Goal: Information Seeking & Learning: Learn about a topic

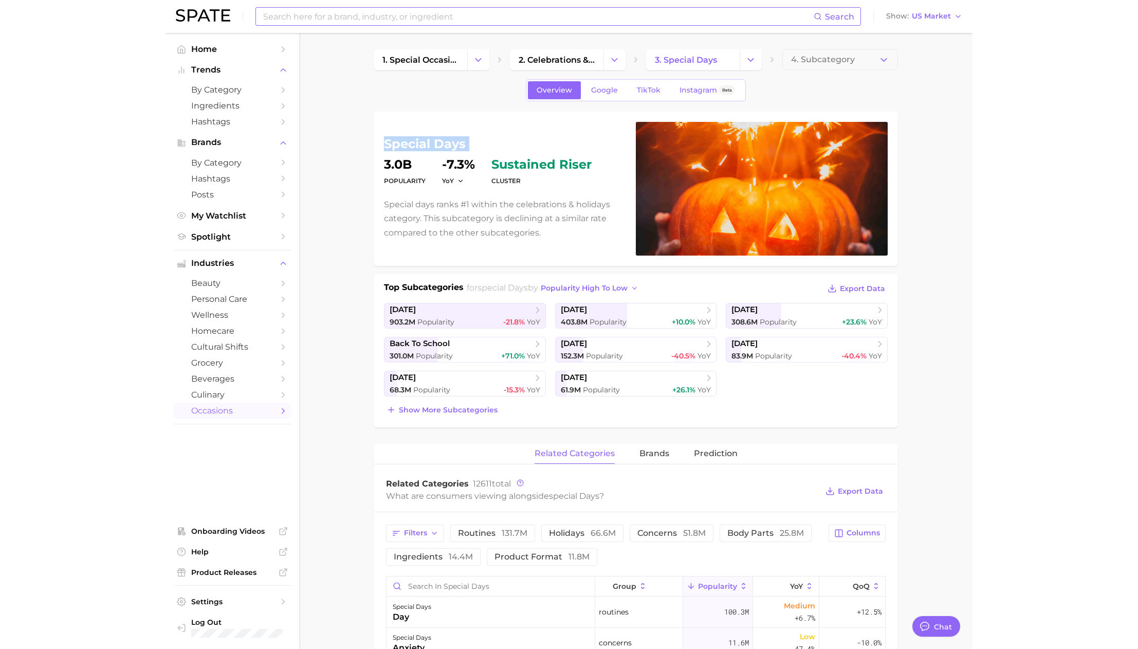
scroll to position [1685, 0]
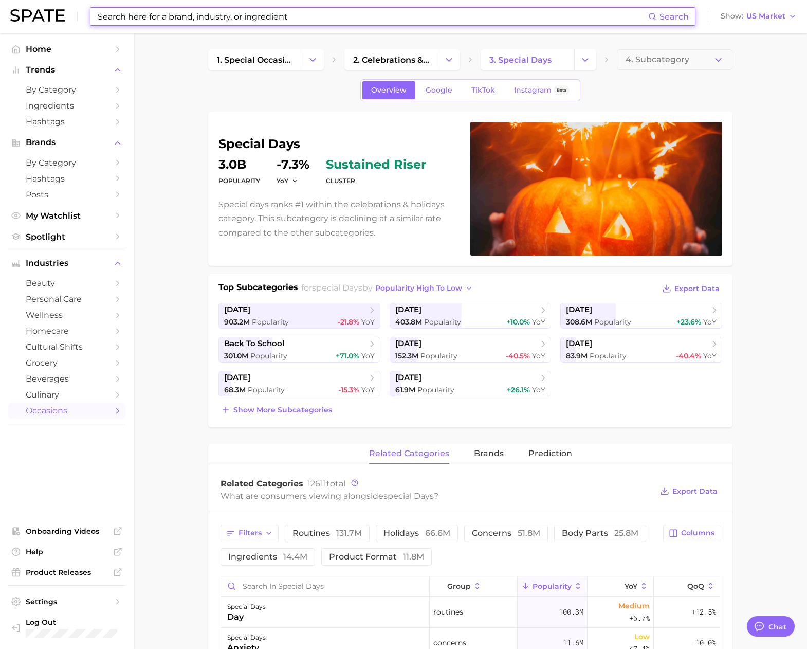
click at [190, 22] on input at bounding box center [373, 16] width 552 height 17
paste input "prince beauty supply"
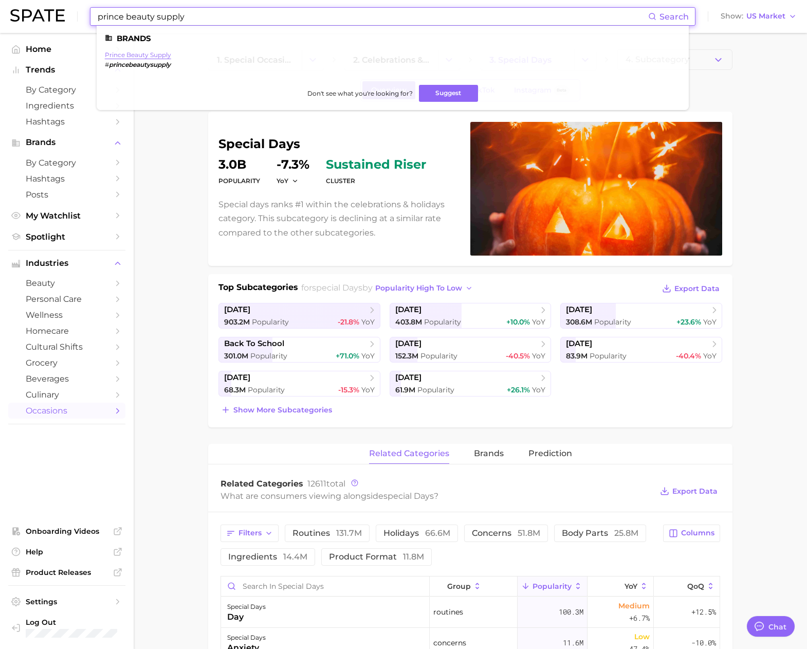
type input "prince beauty supply"
click at [143, 53] on link "prince beauty supply" at bounding box center [138, 55] width 66 height 8
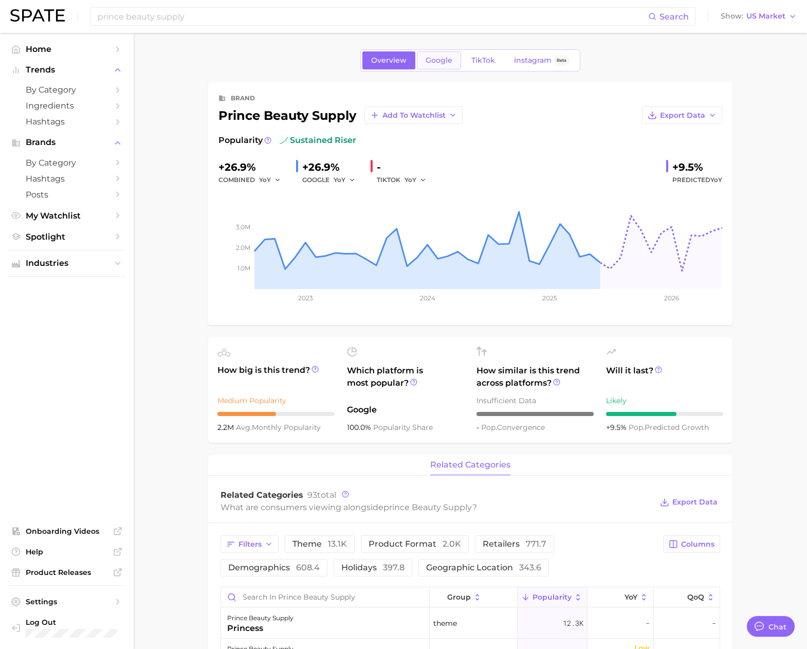
click at [442, 64] on span "Google" at bounding box center [439, 60] width 27 height 9
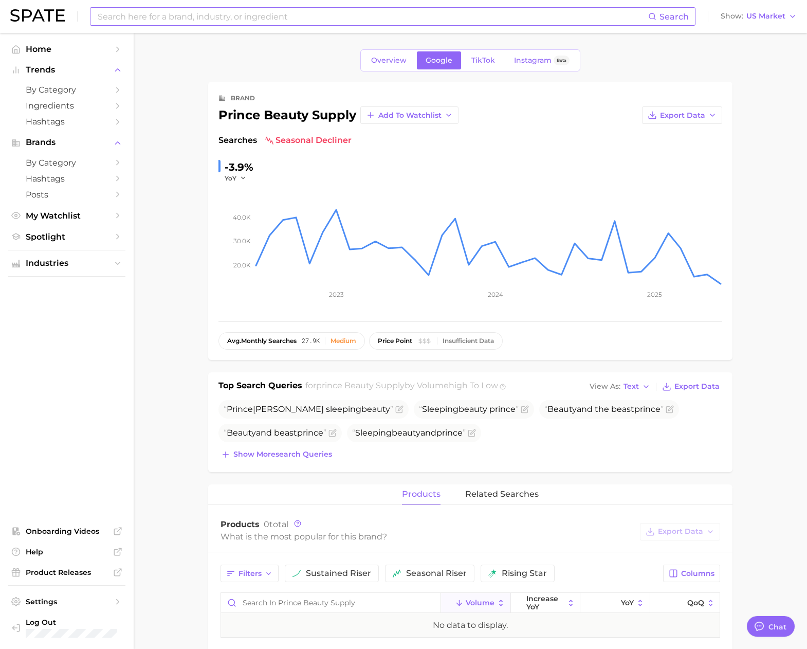
type textarea "x"
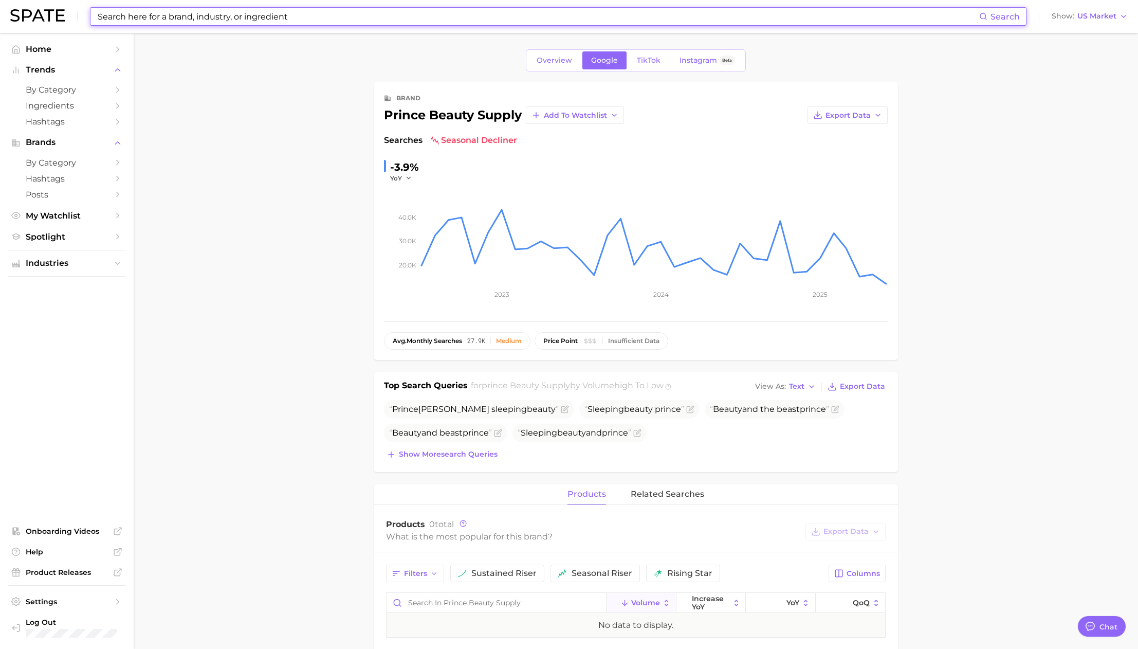
click at [199, 19] on input at bounding box center [538, 16] width 883 height 17
paste input "borealis"
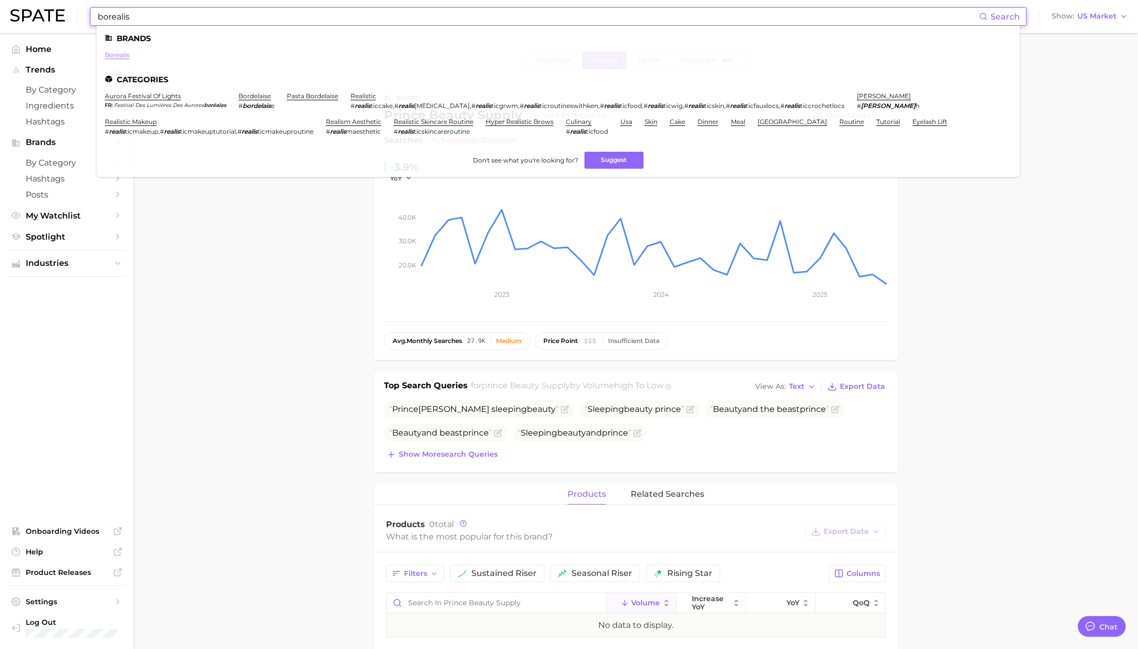
type input "borealis"
click at [120, 55] on link "borealis" at bounding box center [117, 55] width 25 height 8
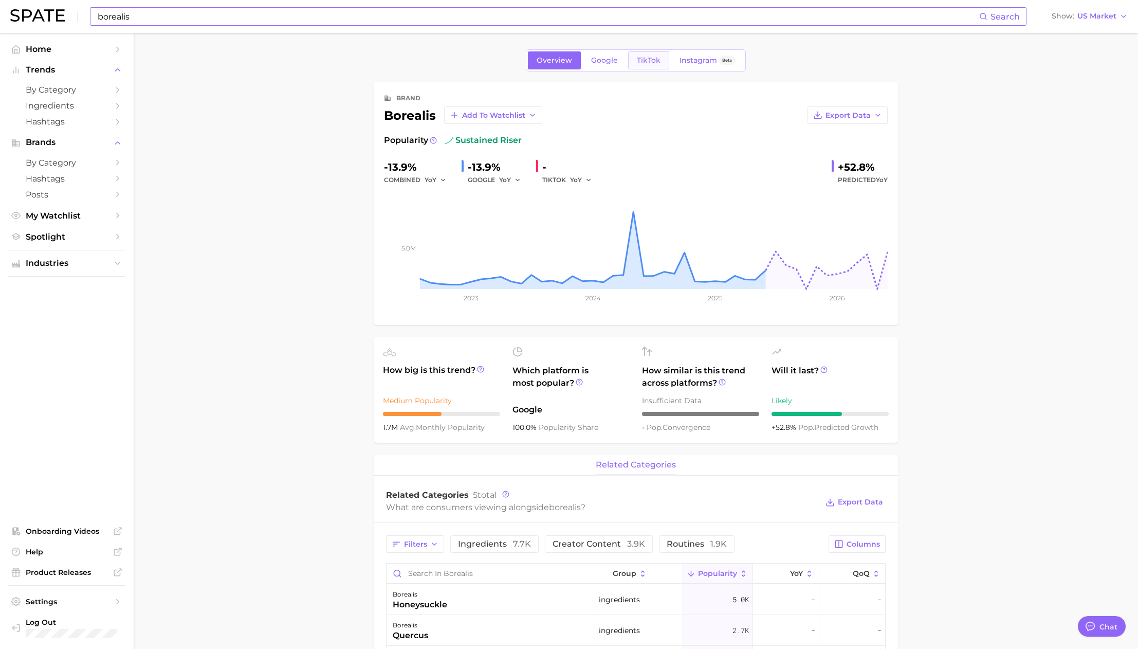
click at [652, 65] on link "TikTok" at bounding box center [648, 60] width 41 height 18
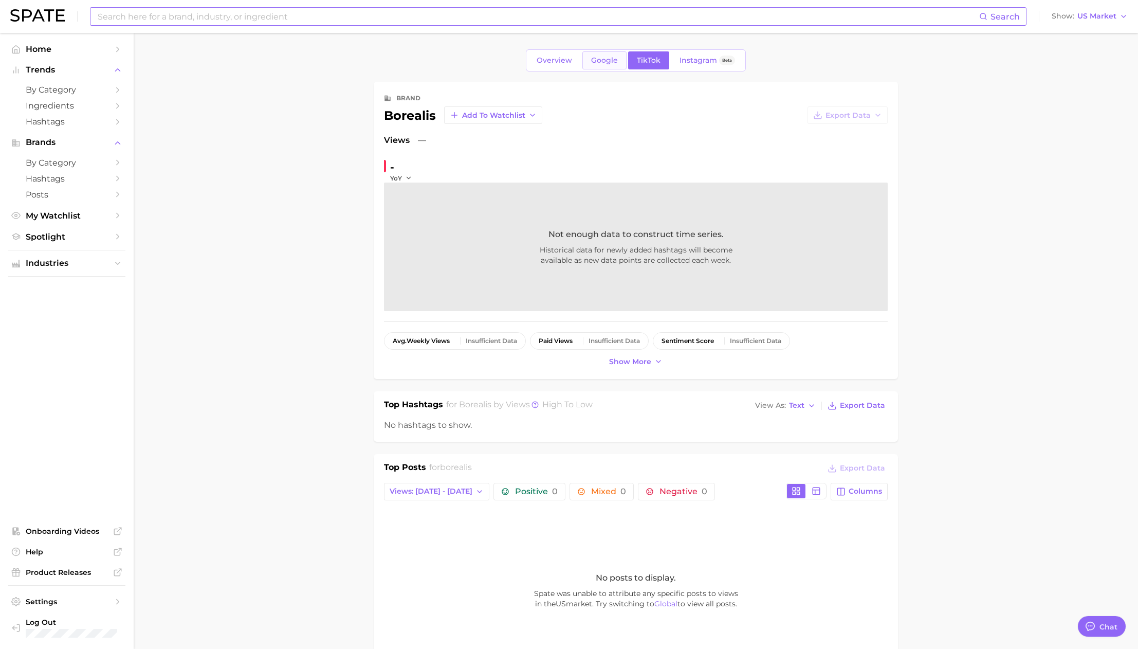
click at [604, 66] on link "Google" at bounding box center [604, 60] width 44 height 18
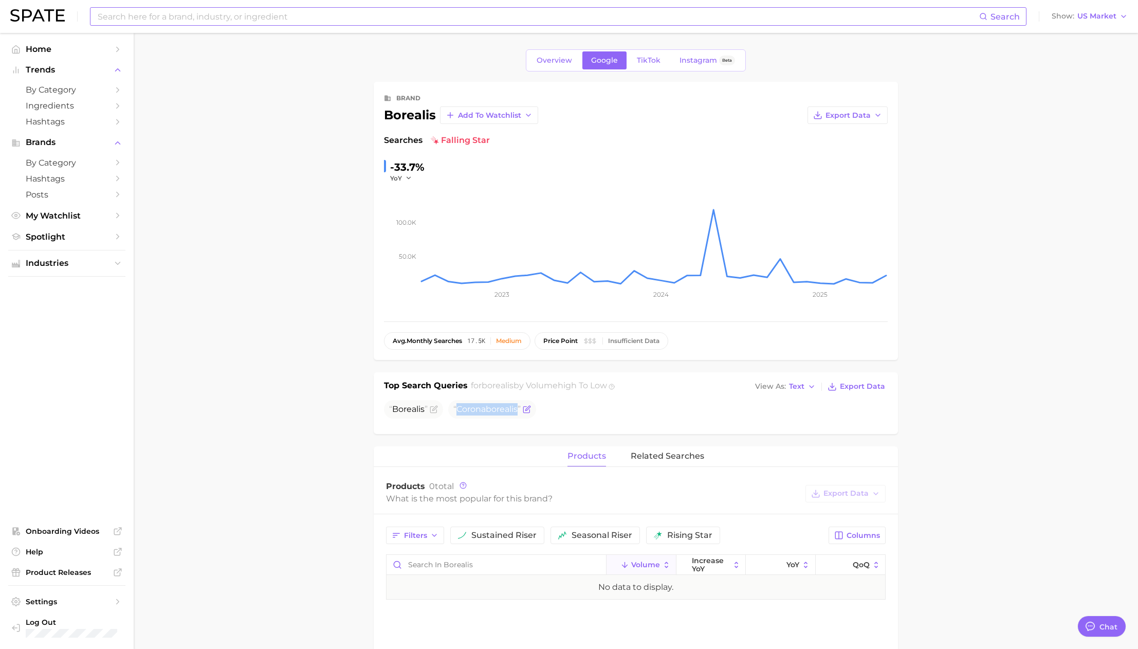
drag, startPoint x: 458, startPoint y: 411, endPoint x: 521, endPoint y: 410, distance: 63.8
click at [521, 410] on span "Corona borealis" at bounding box center [486, 409] width 67 height 10
copy span "Corona borealis"
click at [315, 25] on div "Search" at bounding box center [558, 16] width 937 height 19
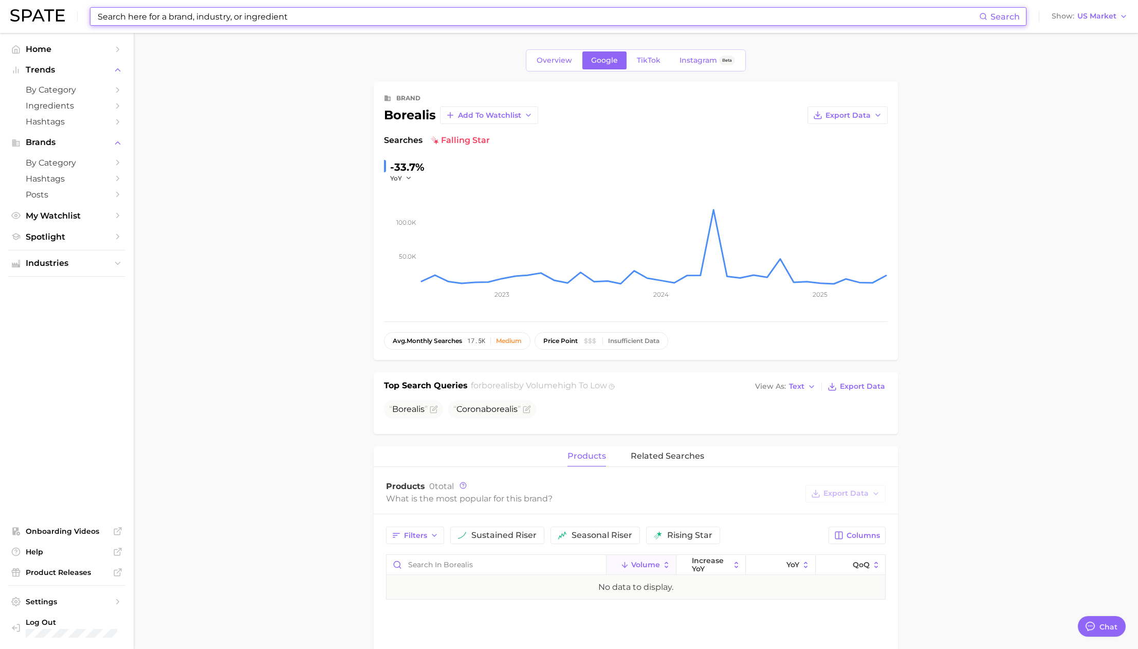
click at [317, 12] on input at bounding box center [538, 16] width 883 height 17
paste input "luxe box"
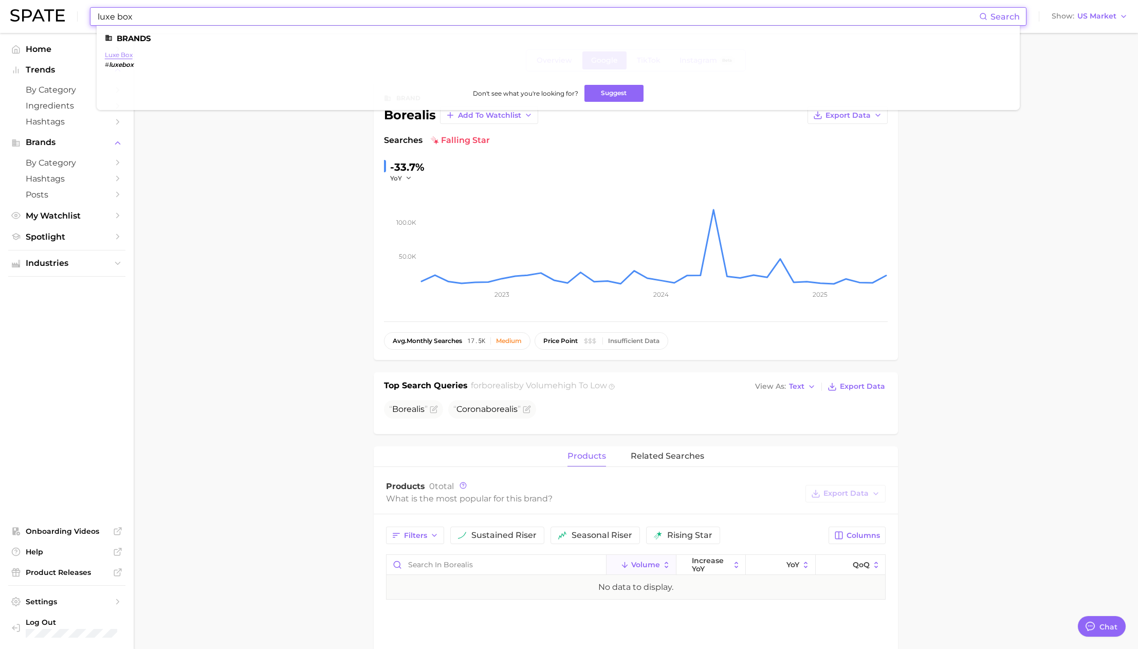
type input "luxe box"
click at [110, 54] on link "luxe box" at bounding box center [119, 55] width 28 height 8
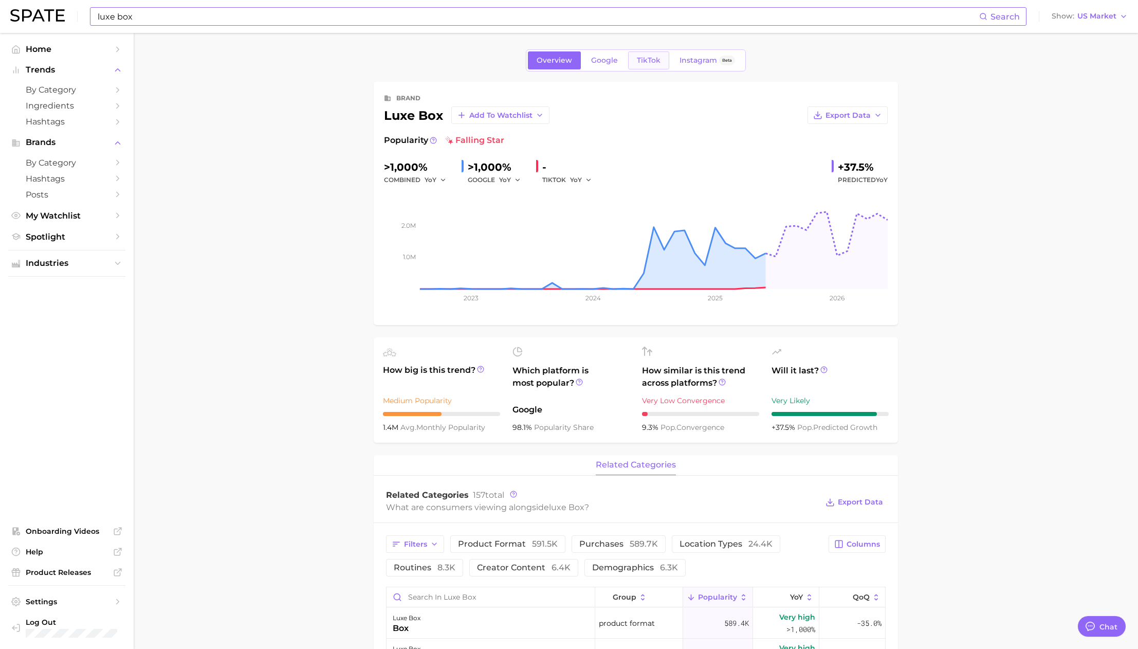
click at [657, 59] on span "TikTok" at bounding box center [649, 60] width 24 height 9
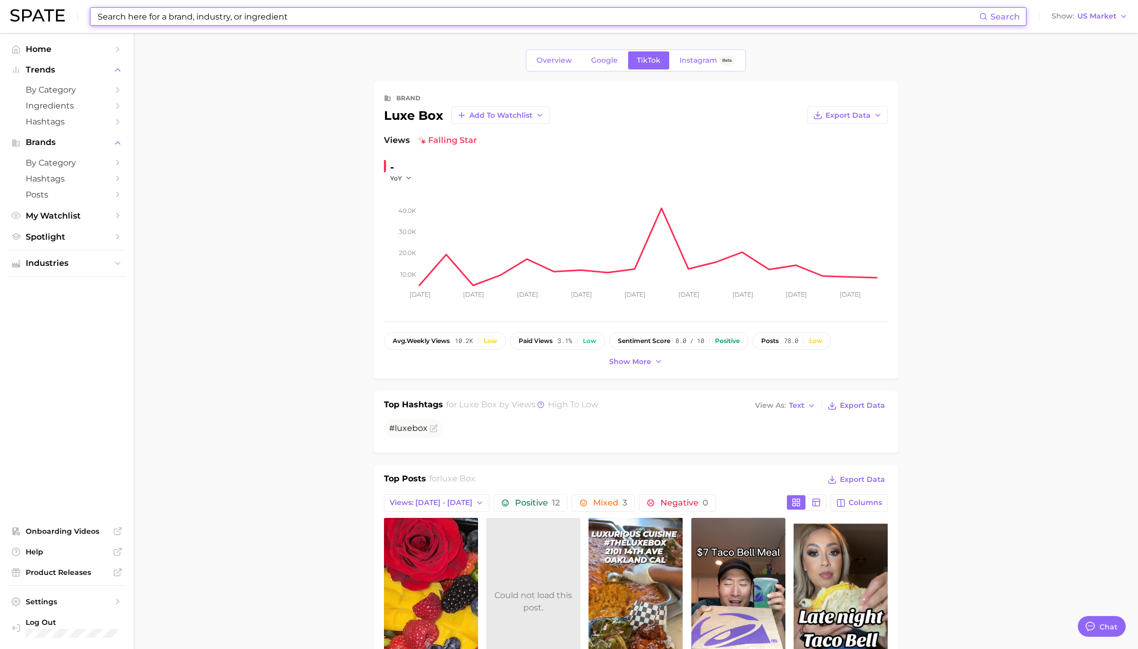
click at [290, 12] on input at bounding box center [538, 16] width 883 height 17
paste input "hume"
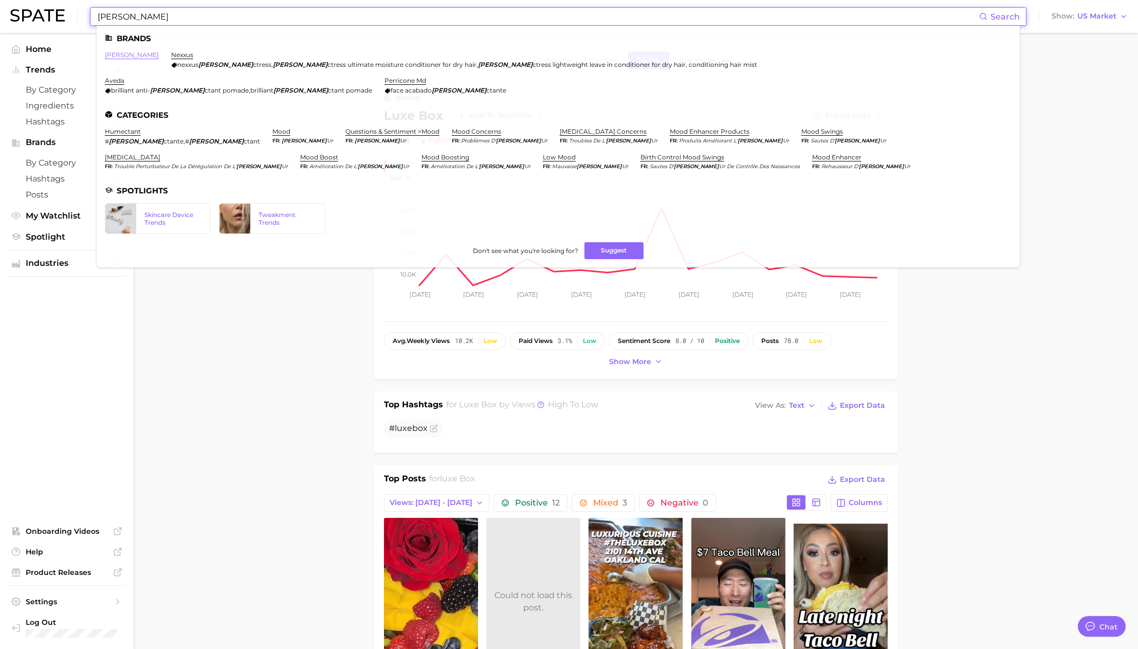
type input "hume"
click at [117, 53] on link "hume" at bounding box center [132, 55] width 54 height 8
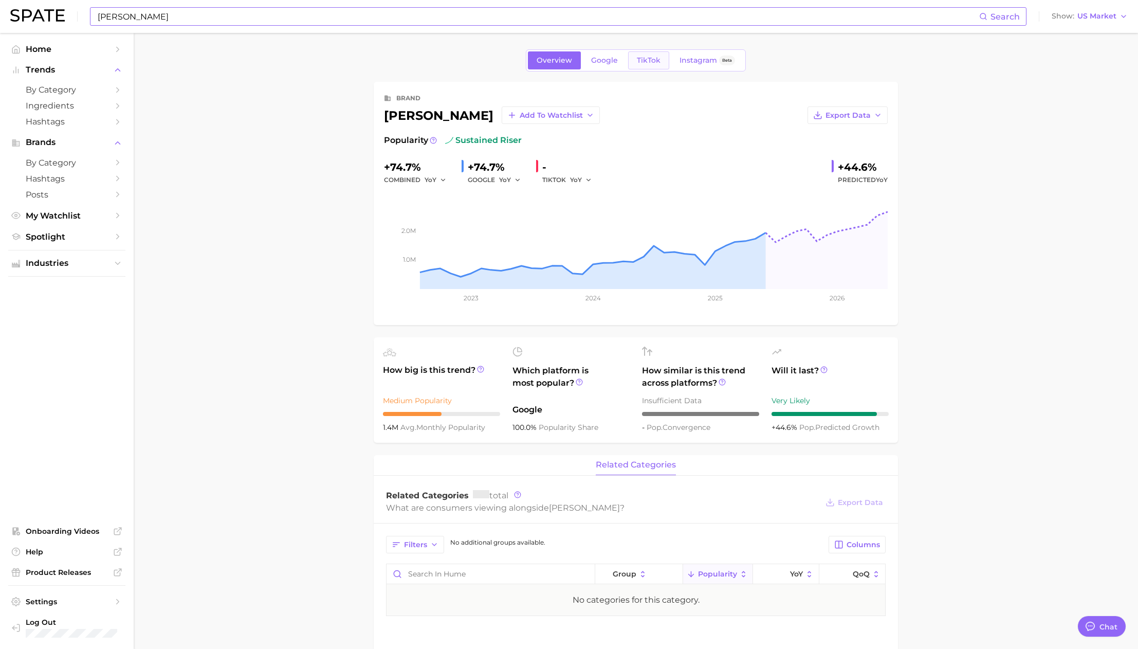
click at [657, 66] on link "TikTok" at bounding box center [648, 60] width 41 height 18
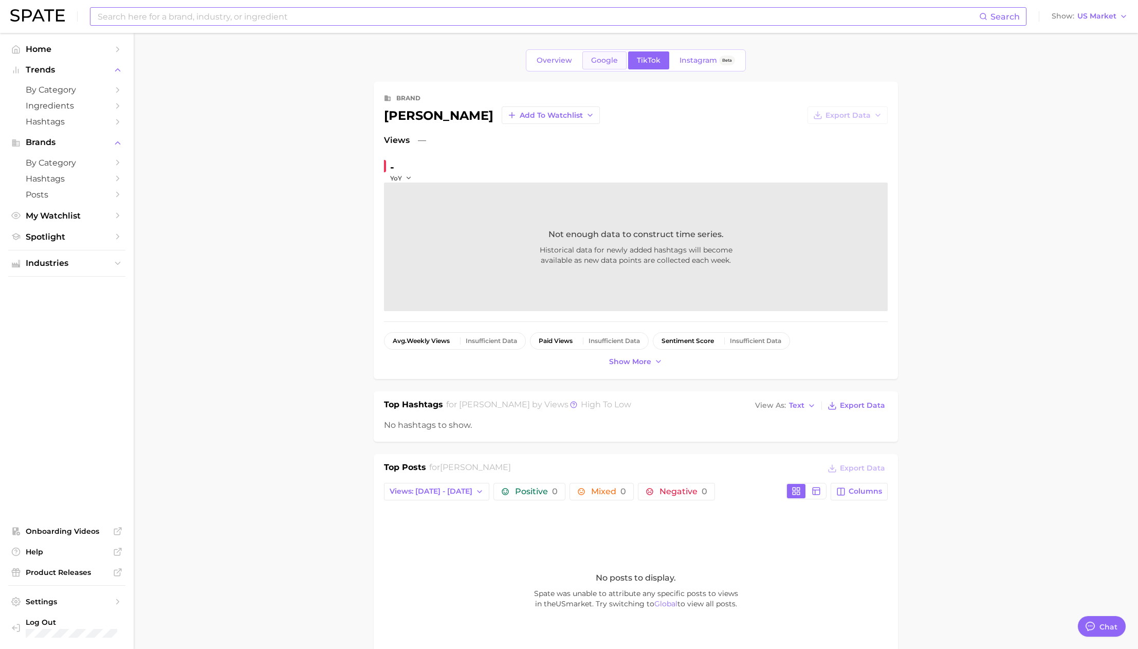
click at [612, 60] on span "Google" at bounding box center [604, 60] width 27 height 9
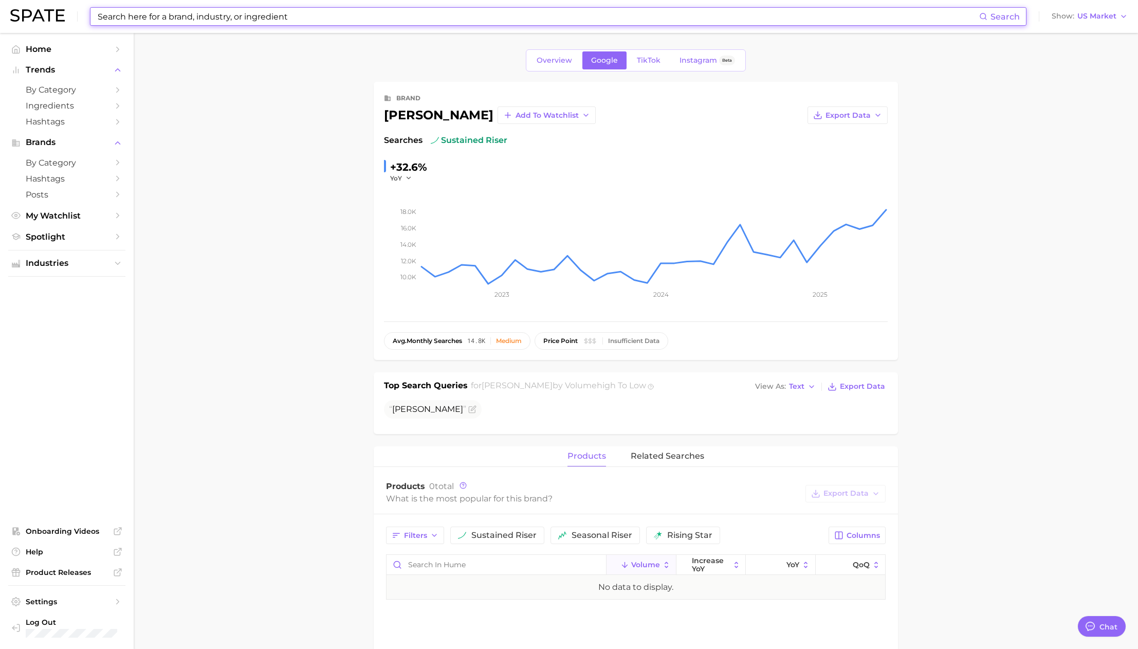
click at [311, 19] on input at bounding box center [538, 16] width 883 height 17
paste input "go natural"
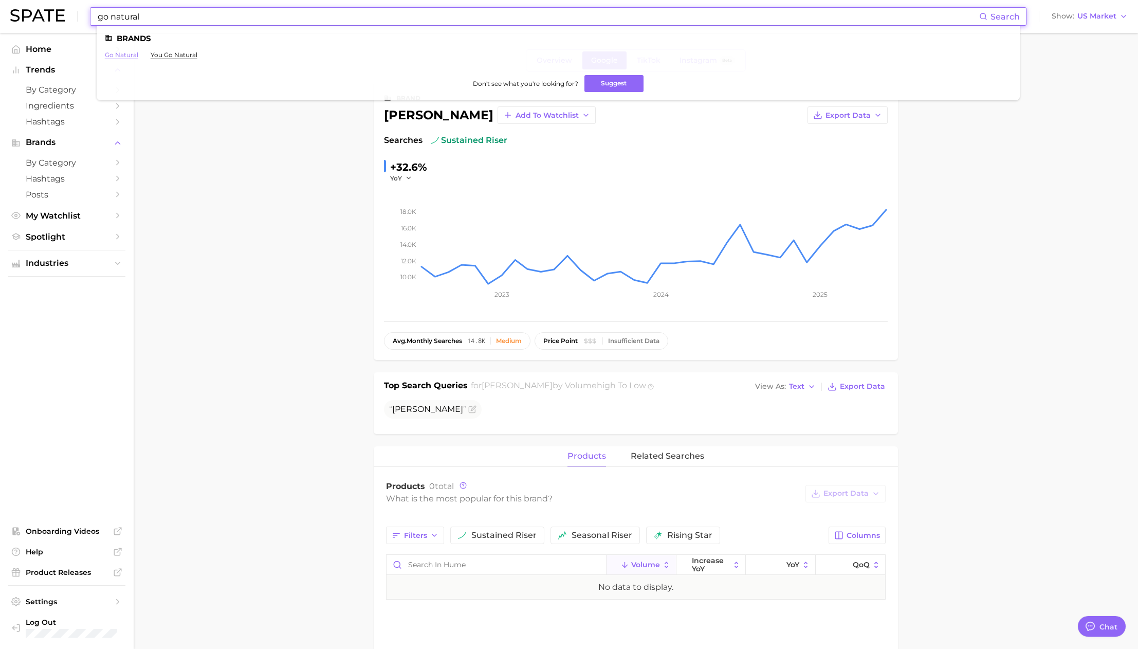
type input "go natural"
click at [124, 55] on link "go natural" at bounding box center [121, 55] width 33 height 8
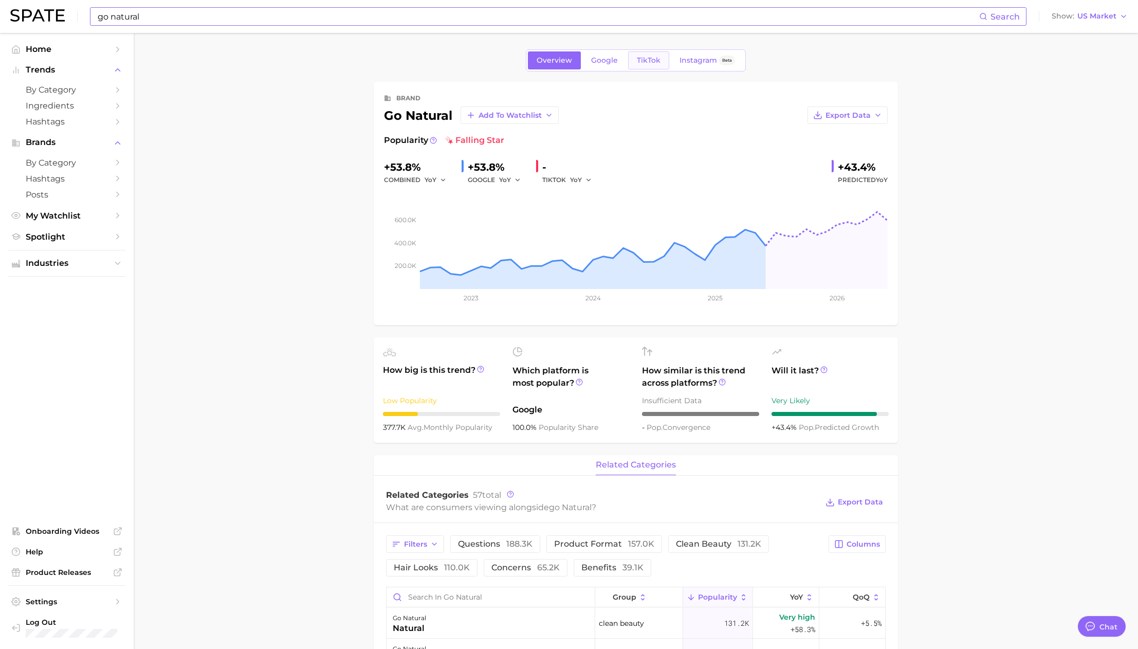
click at [647, 65] on link "TikTok" at bounding box center [648, 60] width 41 height 18
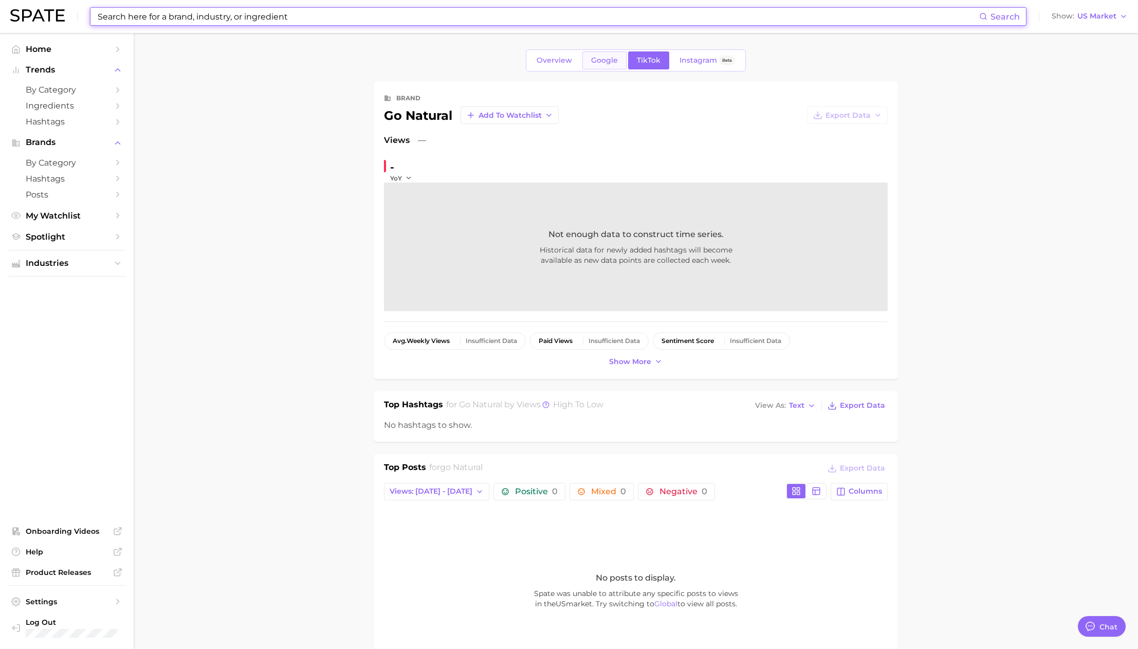
click at [598, 64] on span "Google" at bounding box center [604, 60] width 27 height 9
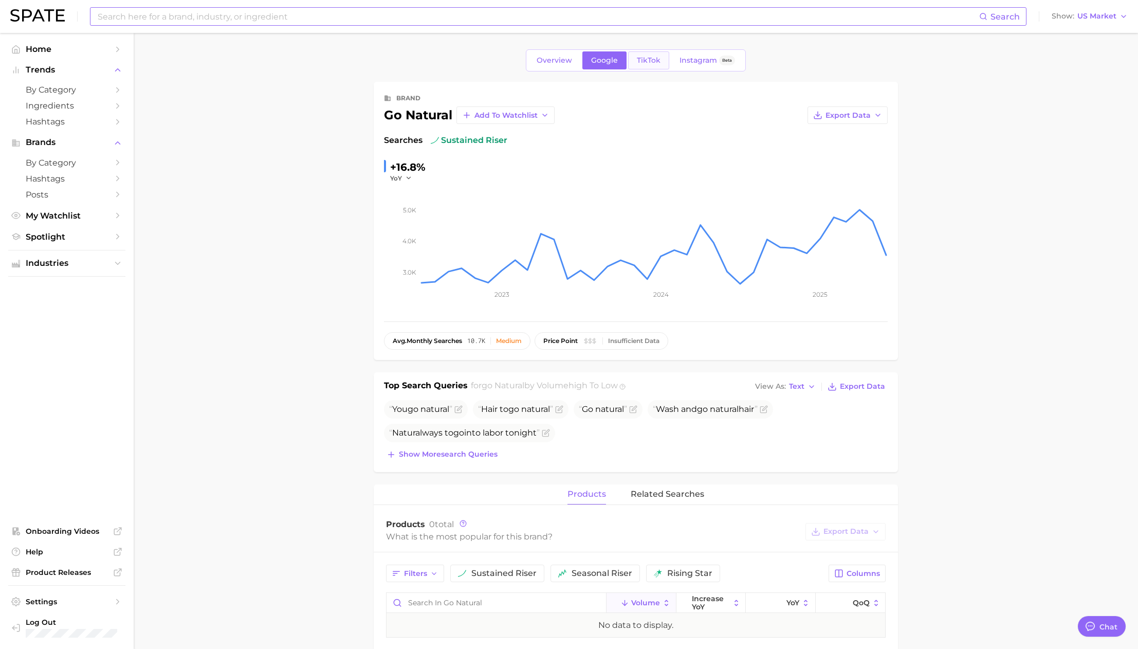
click at [663, 66] on link "TikTok" at bounding box center [648, 60] width 41 height 18
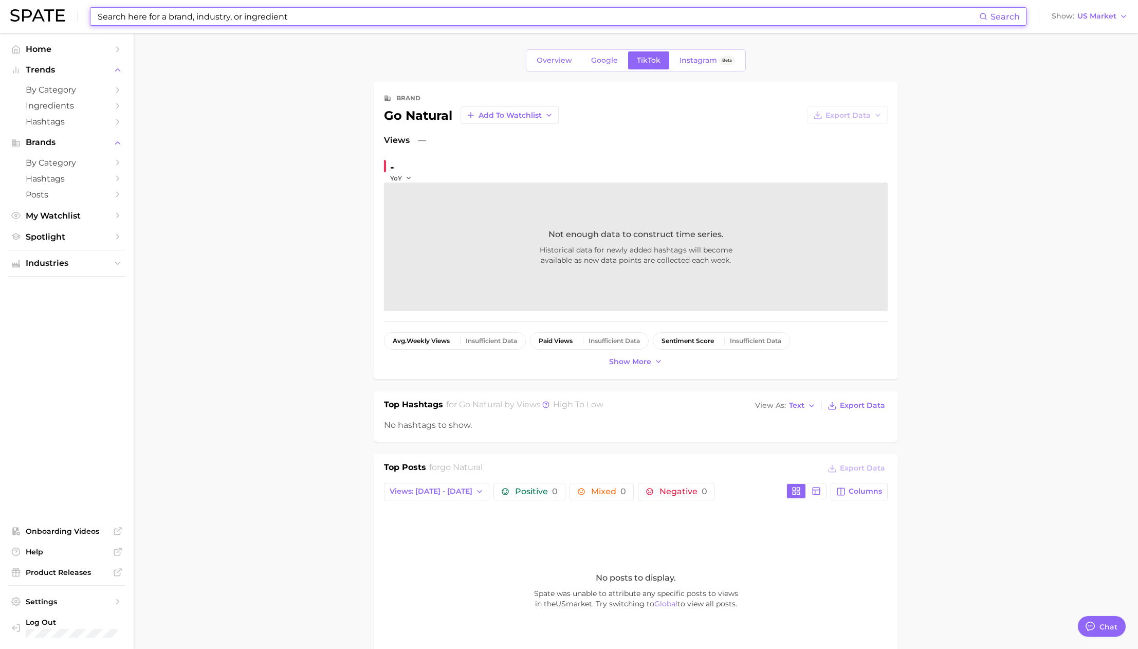
click at [225, 15] on input at bounding box center [538, 16] width 883 height 17
paste input "no rinse"
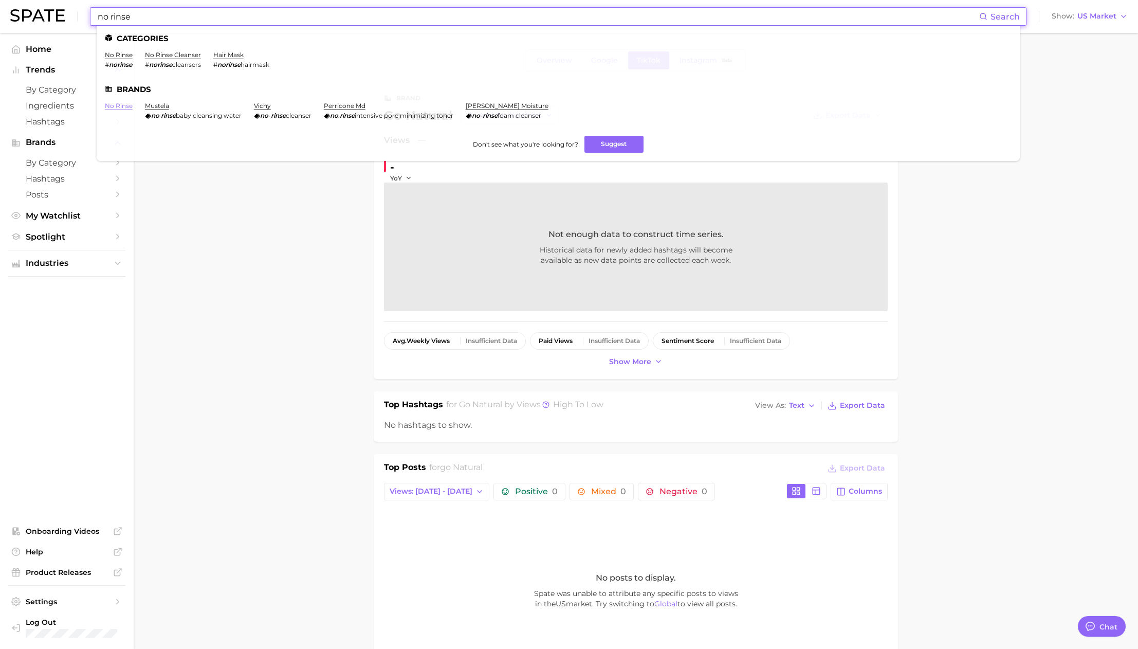
type input "no rinse"
click at [122, 105] on link "no rinse" at bounding box center [119, 106] width 28 height 8
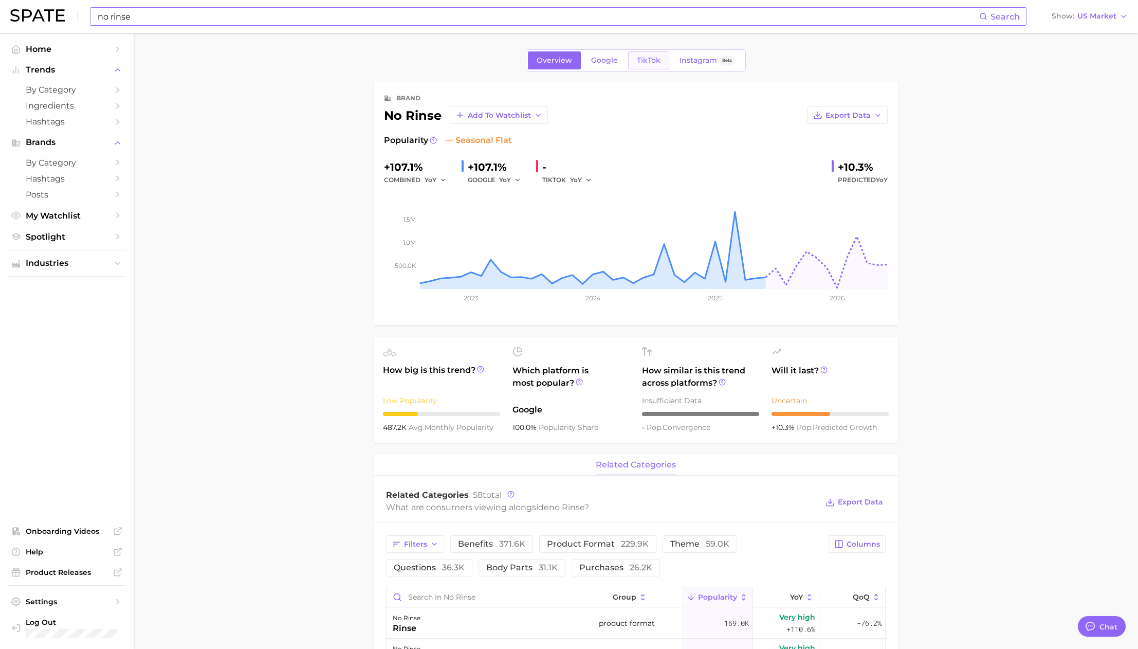
click at [650, 62] on span "TikTok" at bounding box center [649, 60] width 24 height 9
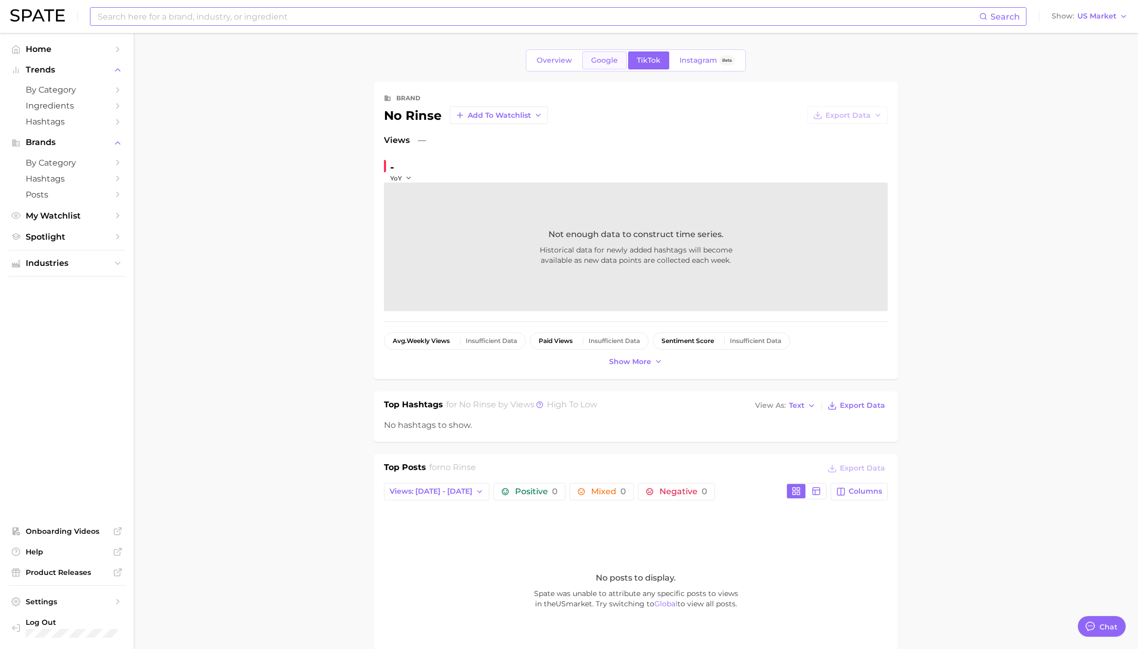
click at [597, 62] on span "Google" at bounding box center [604, 60] width 27 height 9
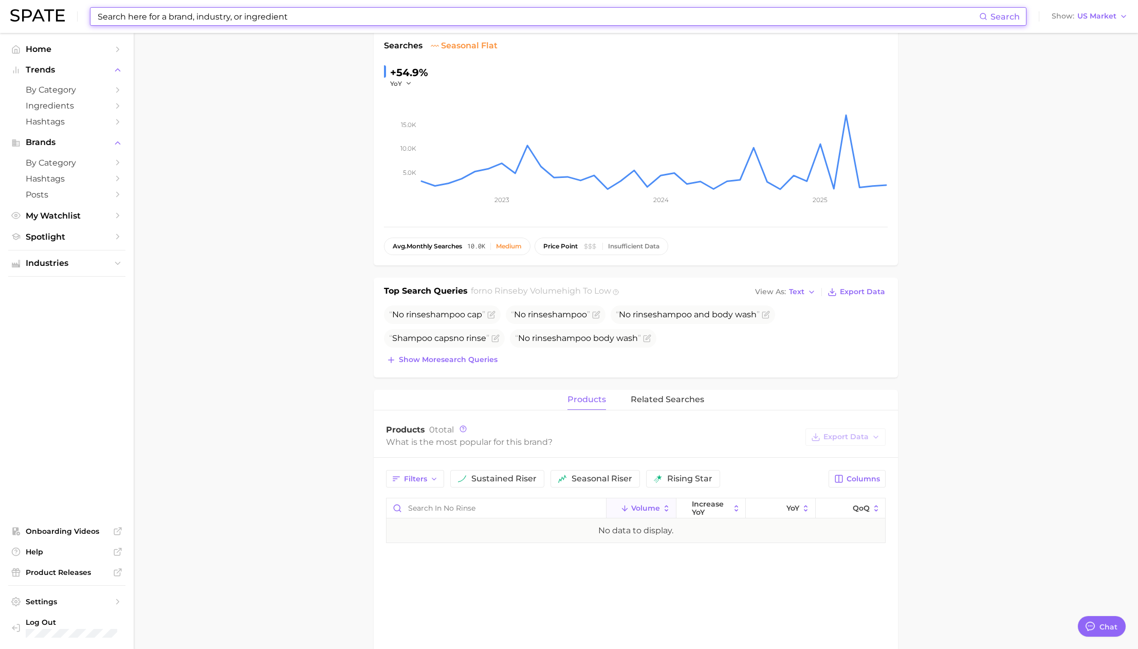
scroll to position [96, 0]
click at [299, 19] on input at bounding box center [538, 16] width 883 height 17
paste input "caviar shampoo"
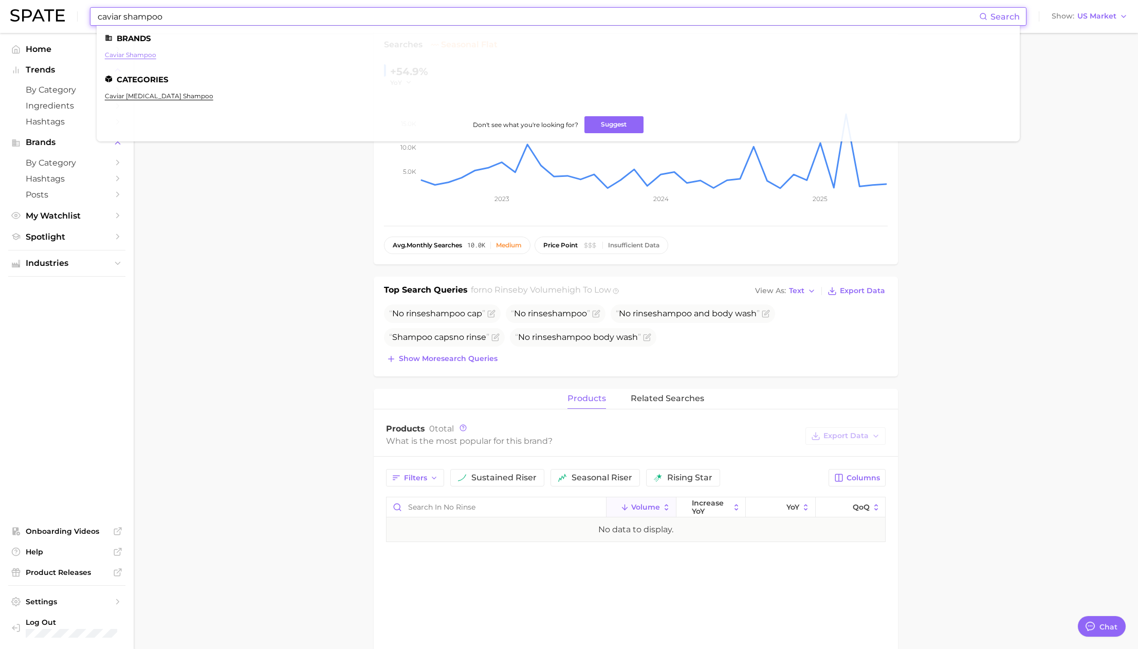
type input "caviar shampoo"
click at [144, 56] on link "caviar shampoo" at bounding box center [130, 55] width 51 height 8
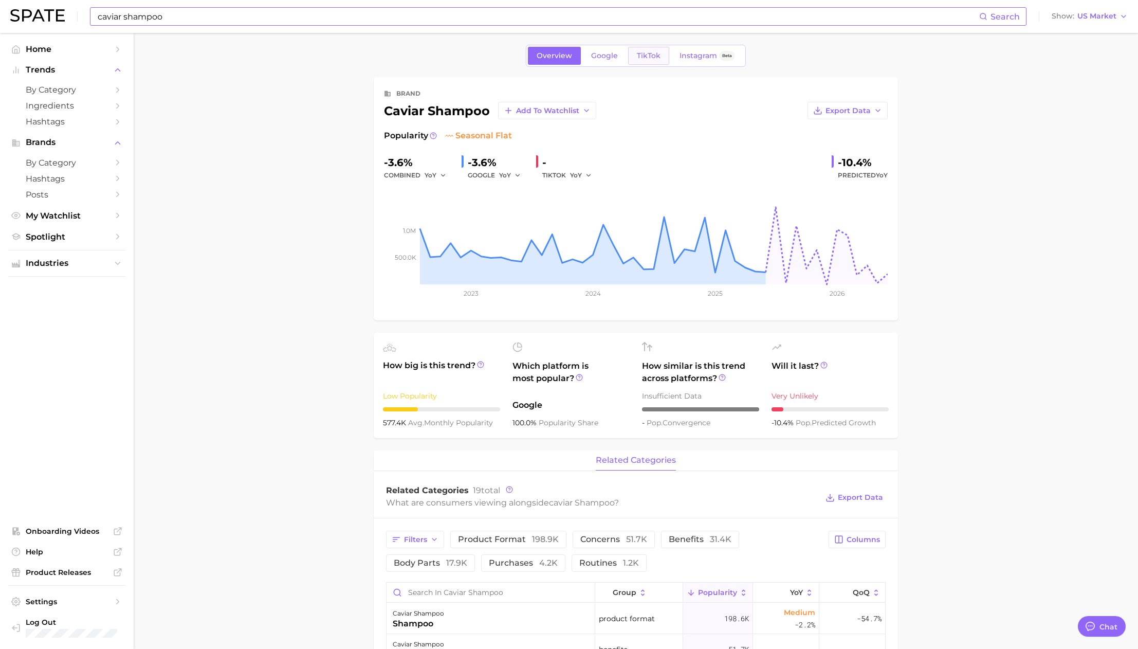
scroll to position [4, 0]
click at [657, 61] on link "TikTok" at bounding box center [648, 56] width 41 height 18
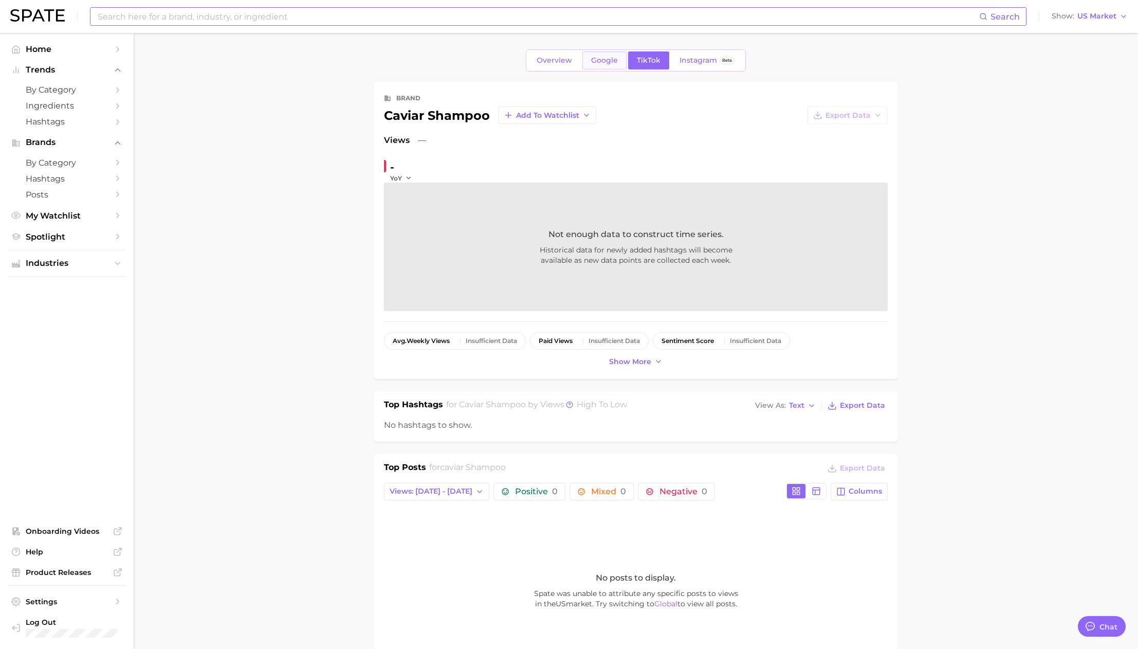
click at [610, 61] on span "Google" at bounding box center [604, 60] width 27 height 9
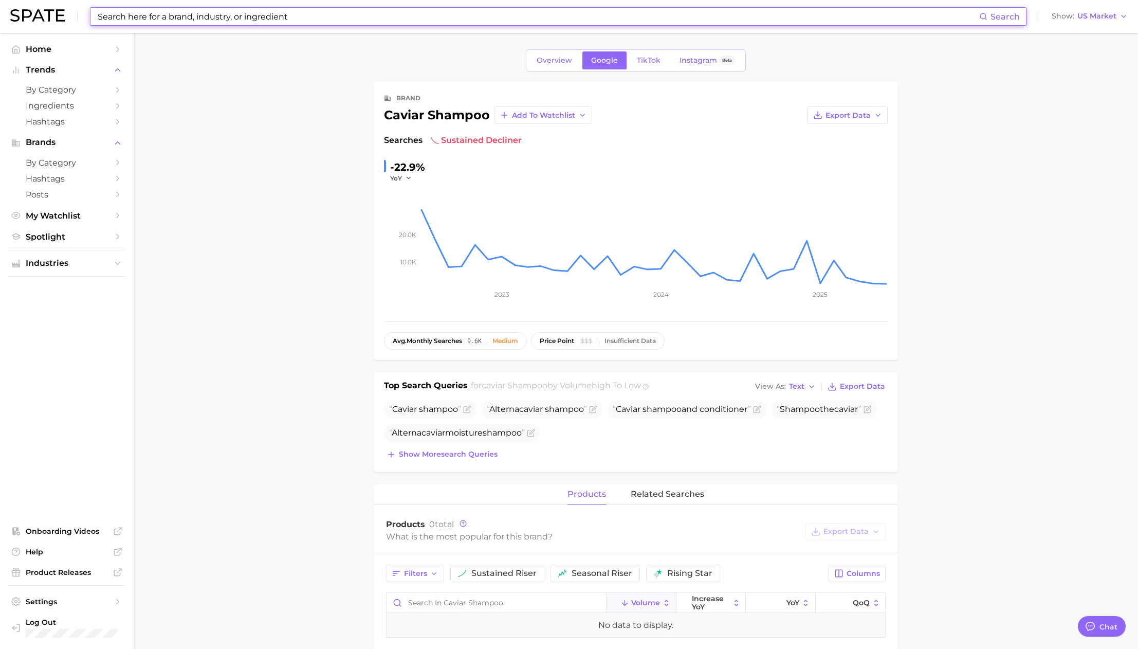
click at [264, 15] on input at bounding box center [538, 16] width 883 height 17
paste input "hard as hoof"
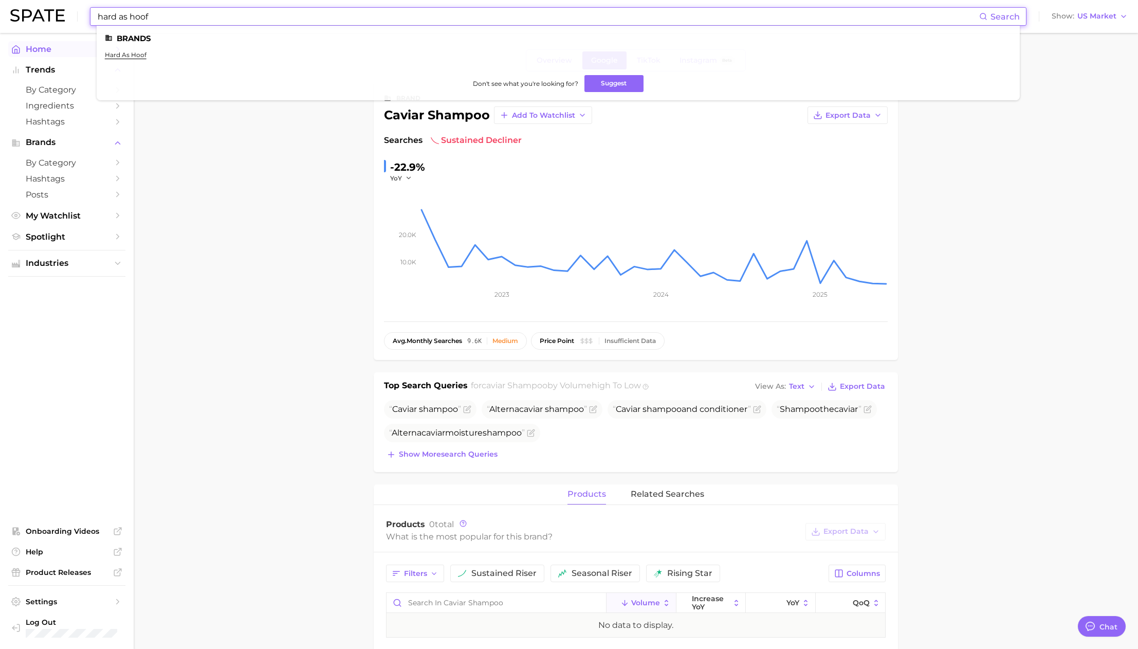
click at [116, 53] on link "hard as hoof" at bounding box center [126, 55] width 42 height 8
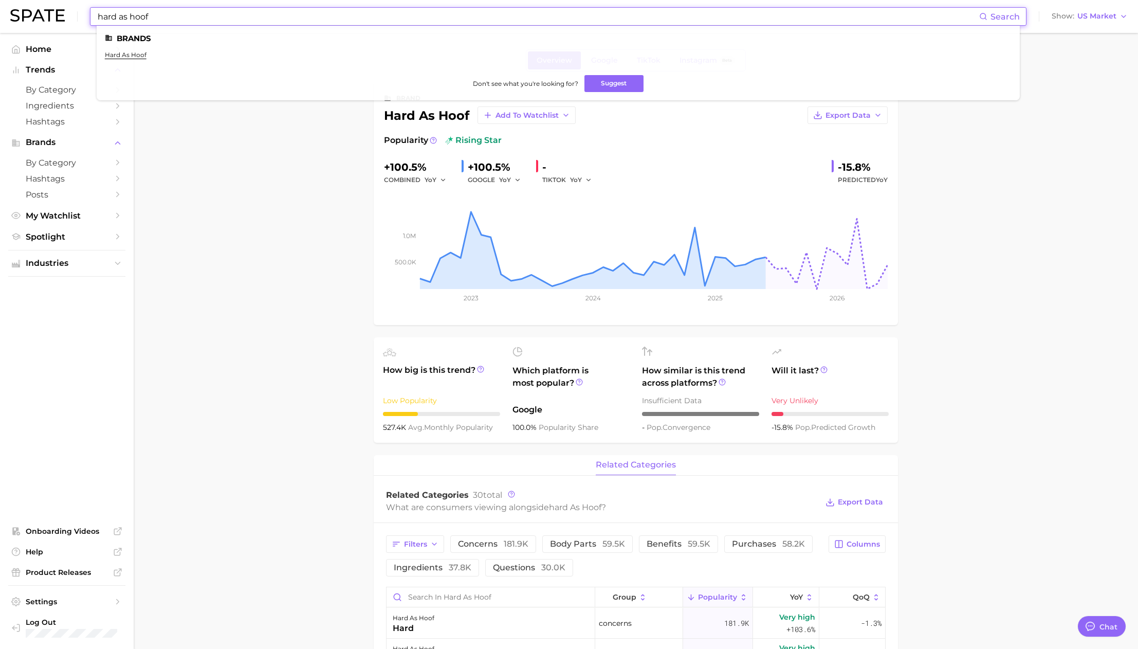
drag, startPoint x: 215, startPoint y: 16, endPoint x: 14, endPoint y: 9, distance: 201.7
click at [14, 9] on div "hard as hoof Search Brands hard as hoof Don't see what you're looking for? Sugg…" at bounding box center [569, 16] width 1118 height 33
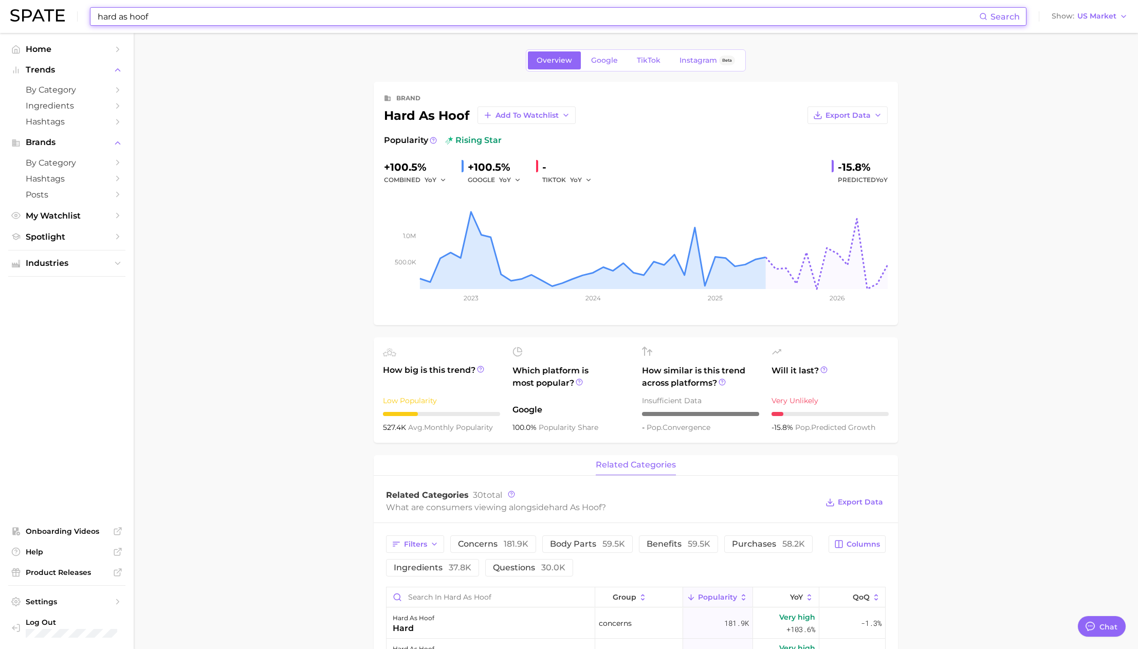
paste input "ouse of beauty"
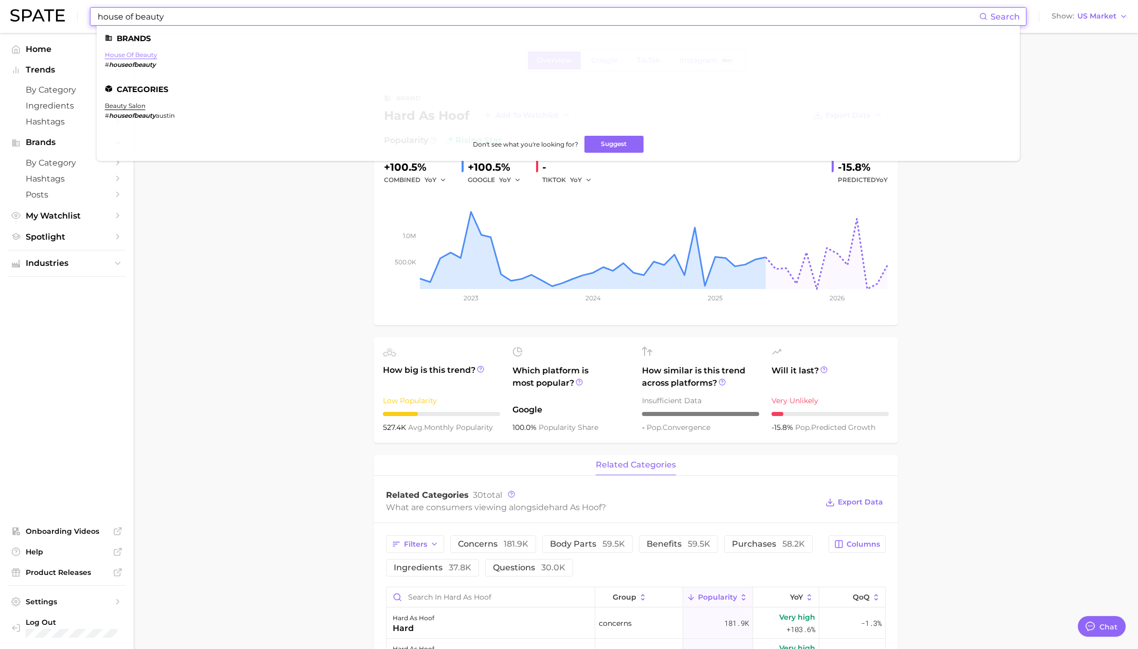
type input "house of beauty"
click at [125, 53] on link "house of beauty" at bounding box center [131, 55] width 52 height 8
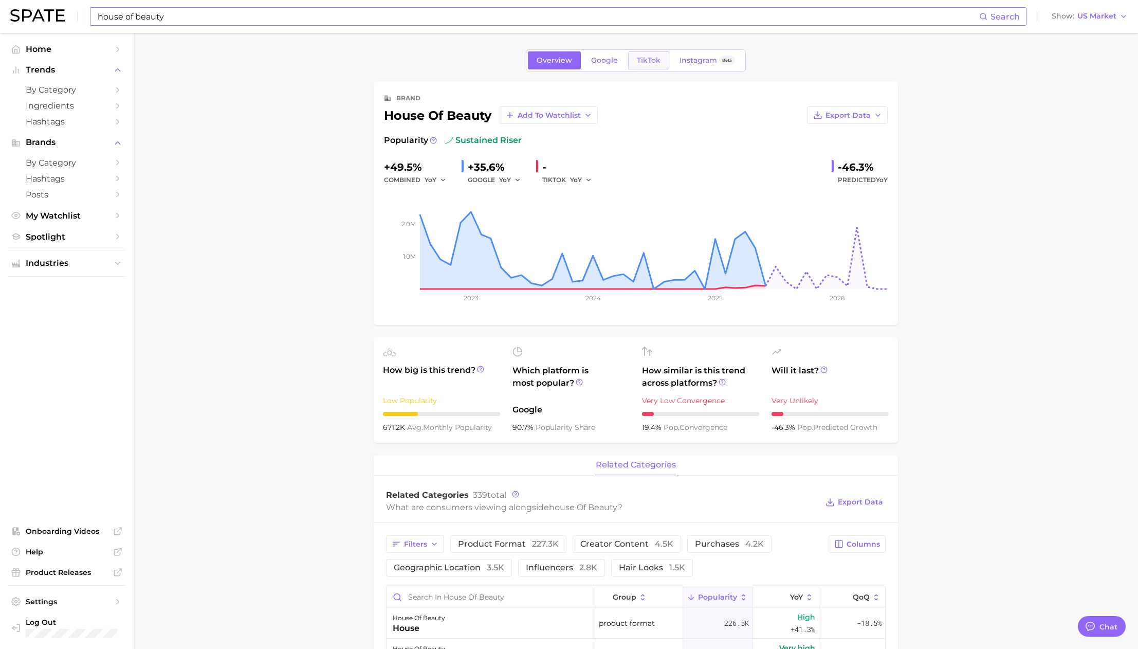
click at [648, 64] on span "TikTok" at bounding box center [649, 60] width 24 height 9
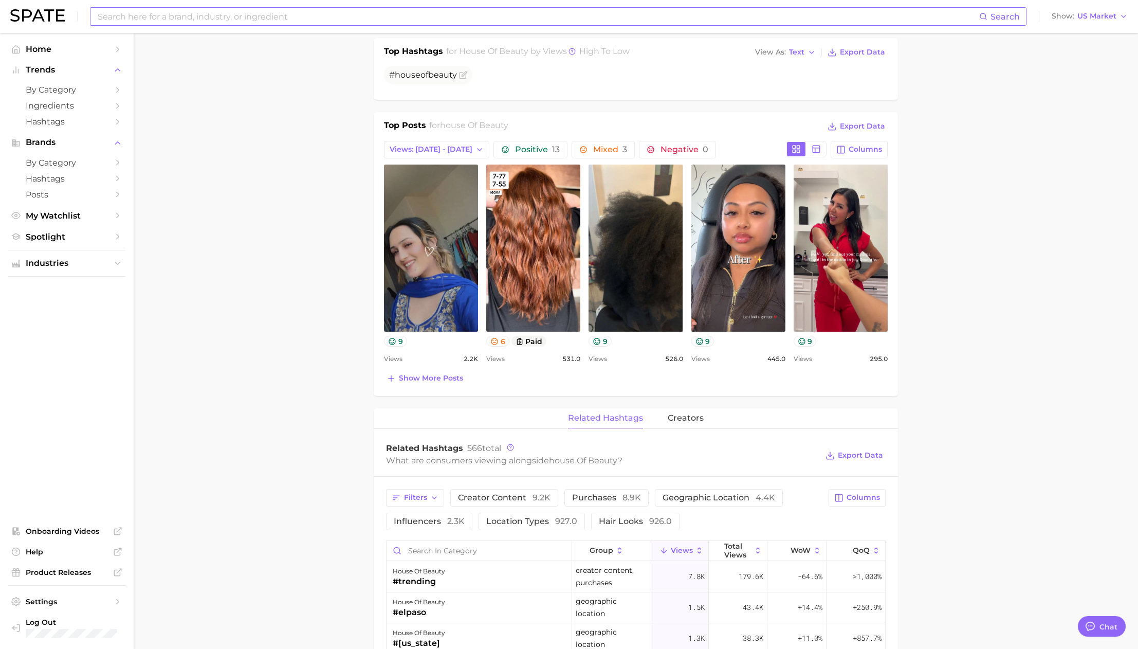
scroll to position [366, 0]
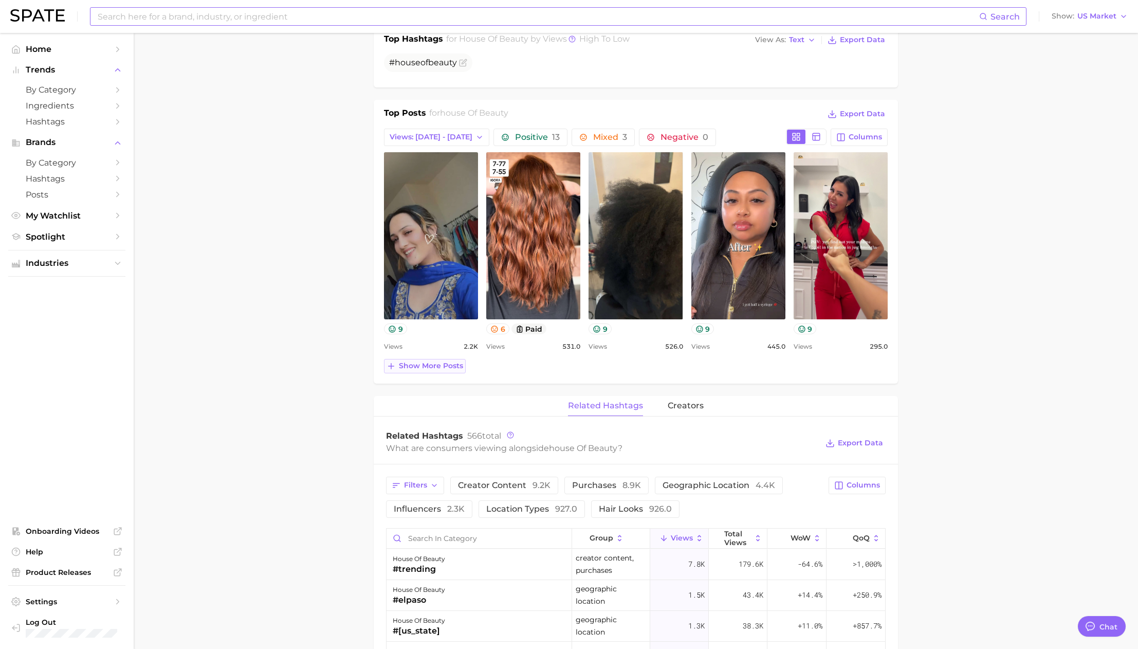
click at [432, 366] on span "Show more posts" at bounding box center [431, 365] width 64 height 9
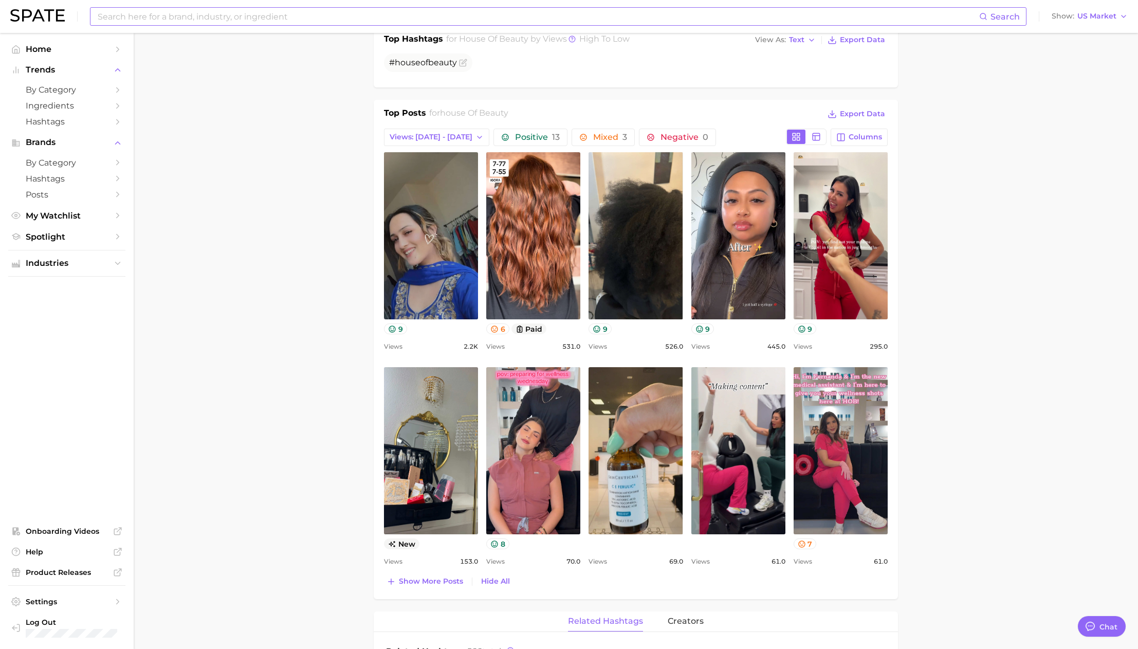
scroll to position [0, 0]
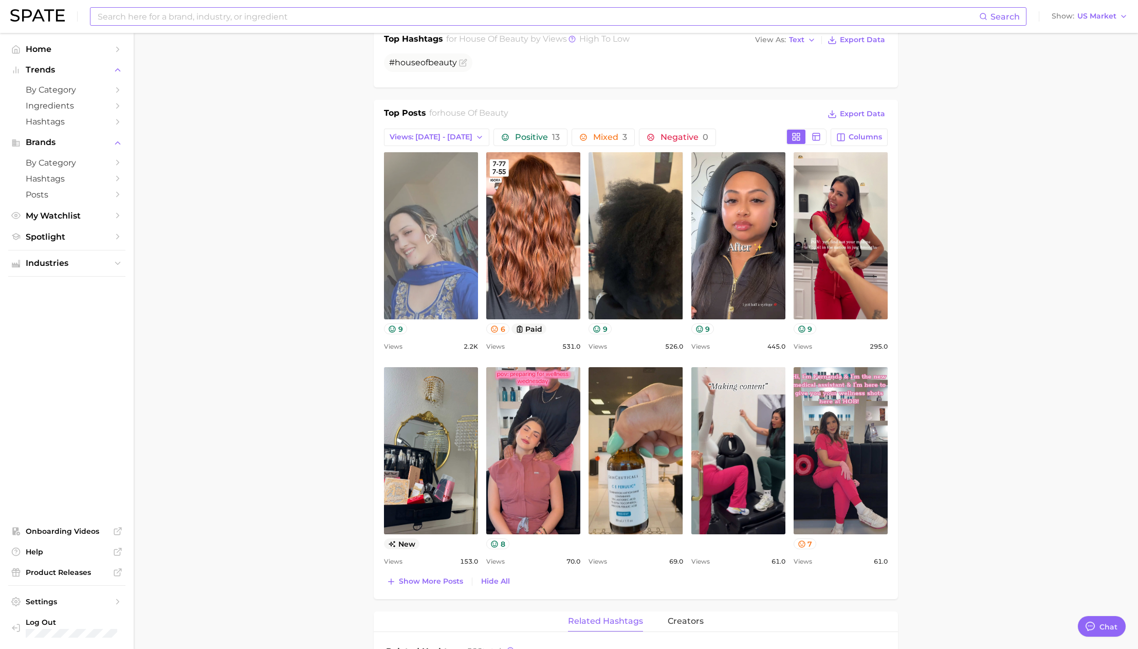
click at [406, 290] on link "view post on TikTok" at bounding box center [431, 235] width 94 height 167
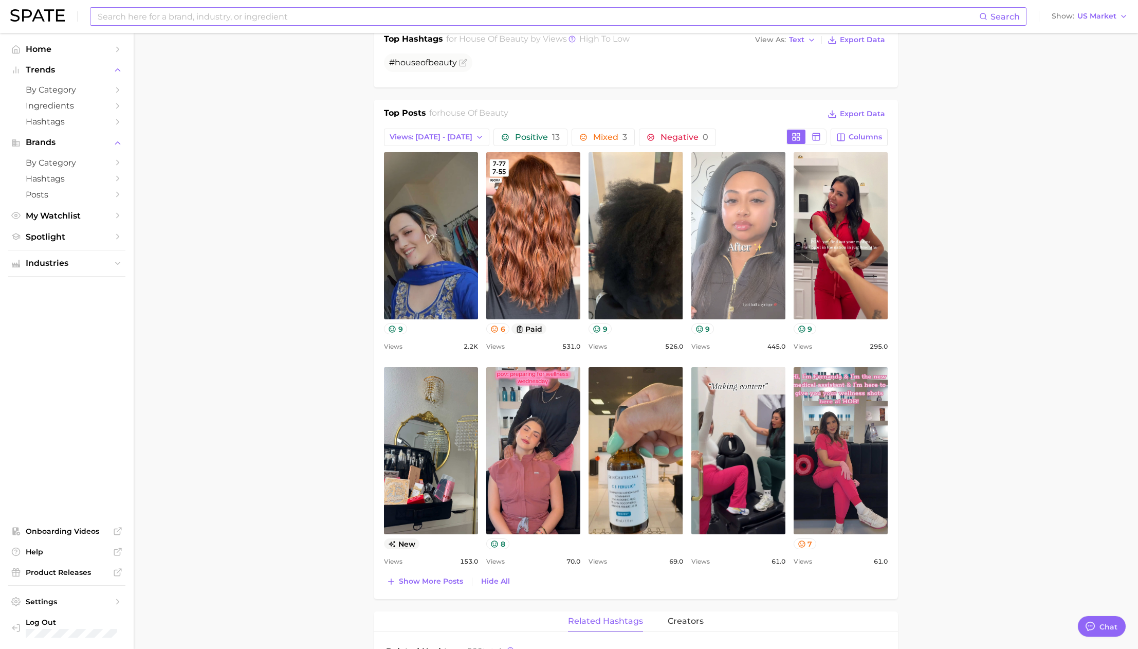
click at [753, 256] on link "view post on TikTok" at bounding box center [738, 235] width 94 height 167
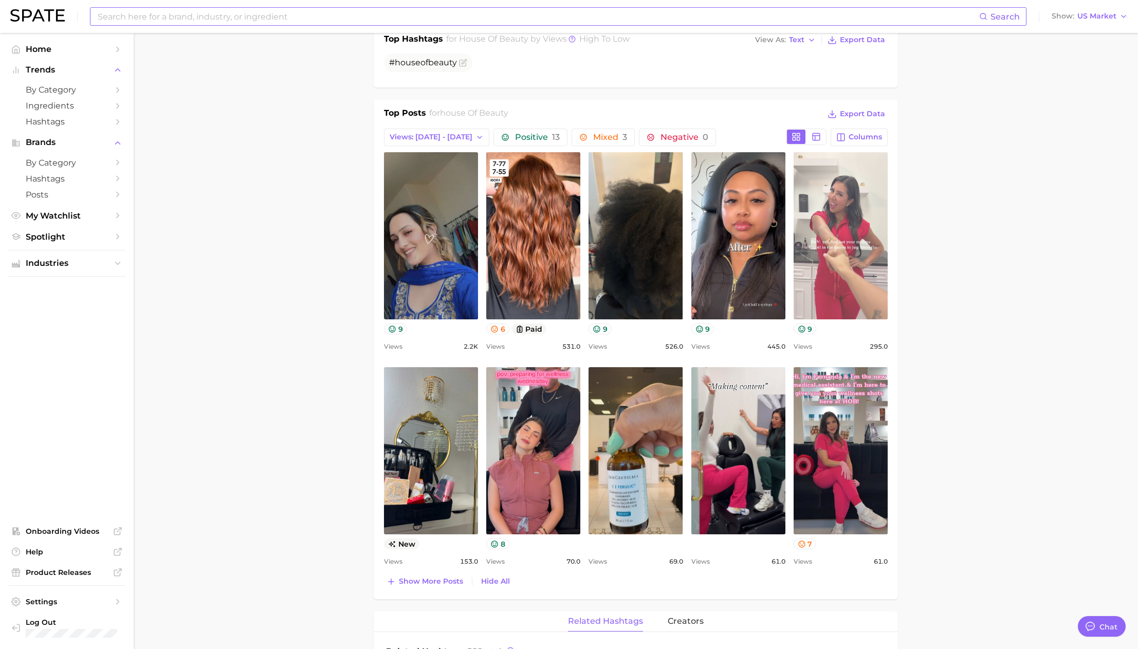
click at [807, 263] on link "view post on TikTok" at bounding box center [841, 235] width 94 height 167
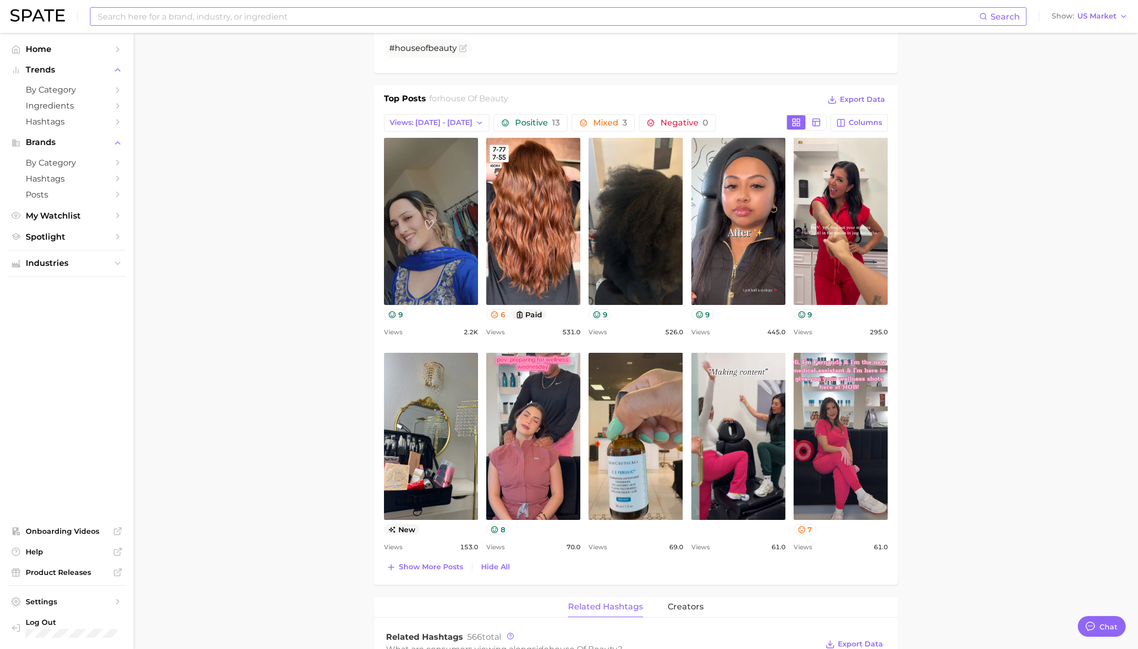
scroll to position [380, 0]
click at [170, 15] on input at bounding box center [538, 16] width 883 height 17
paste input "hair plus"
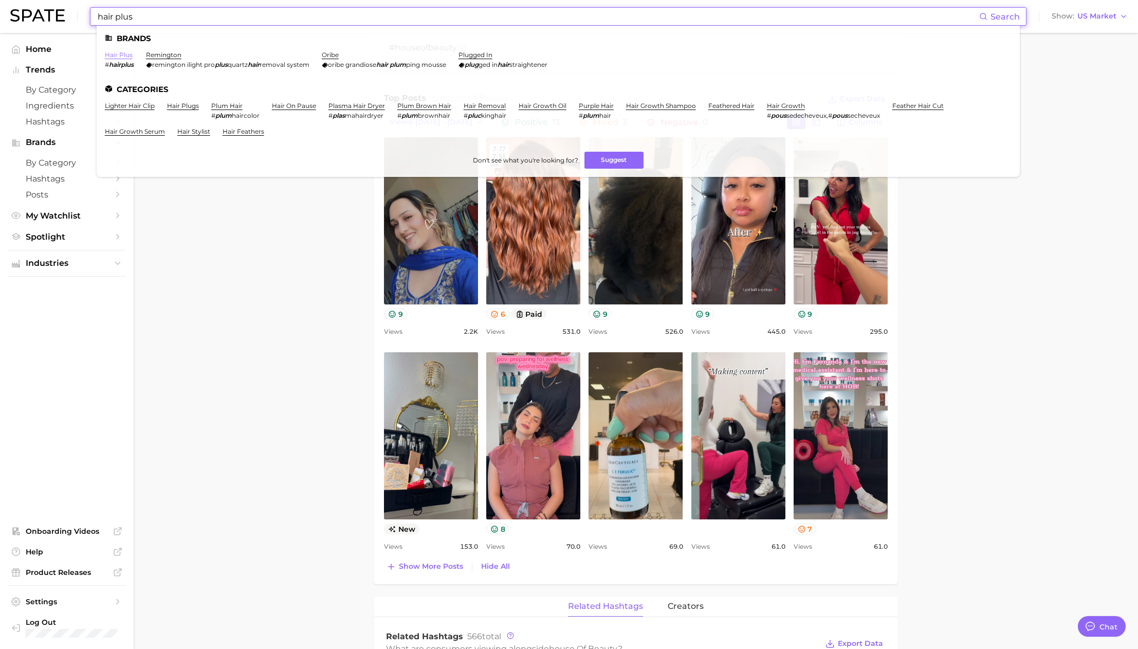
type input "hair plus"
drag, startPoint x: 120, startPoint y: 55, endPoint x: 129, endPoint y: 56, distance: 8.8
click at [120, 55] on link "hair plus" at bounding box center [119, 55] width 28 height 8
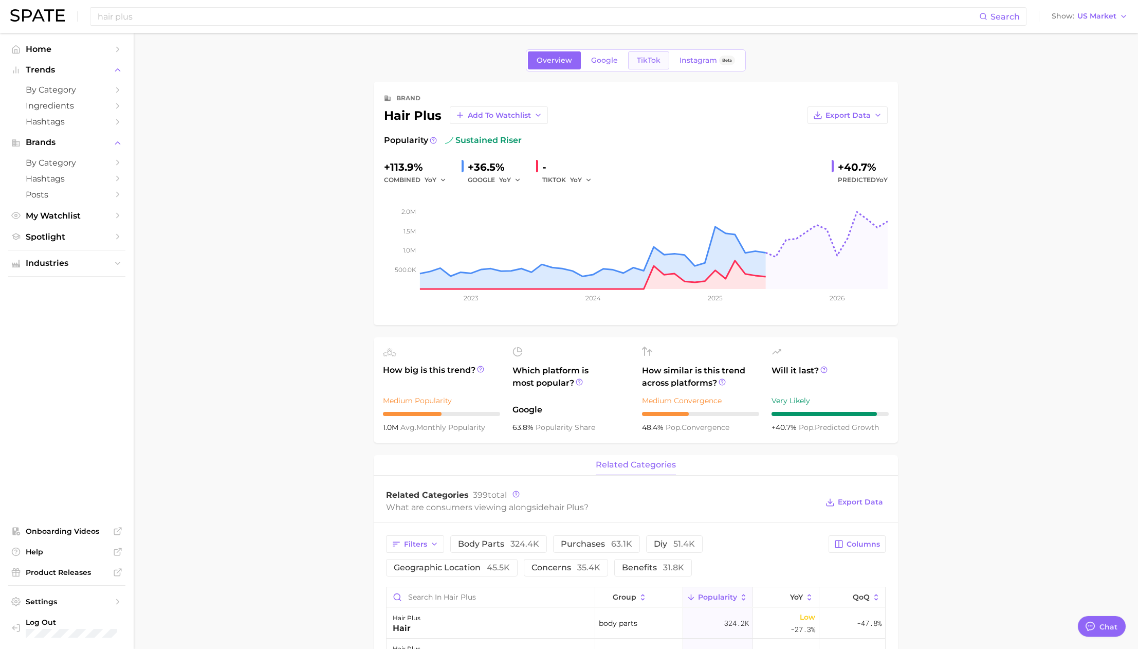
click at [634, 60] on link "TikTok" at bounding box center [648, 60] width 41 height 18
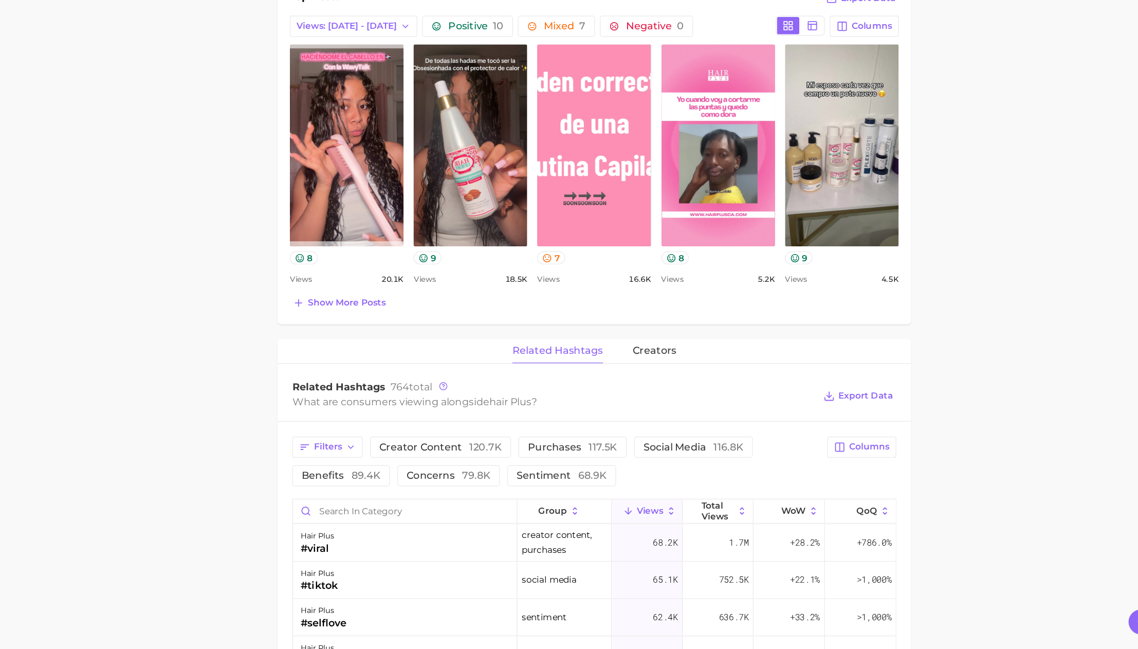
scroll to position [391, 0]
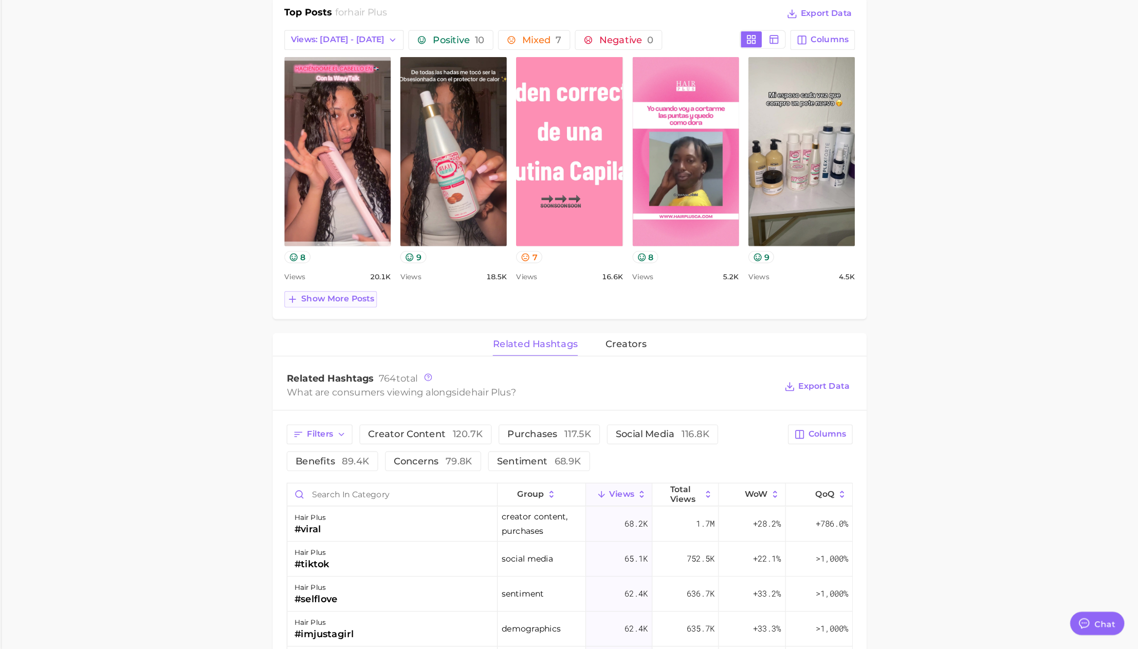
click at [444, 342] on span "Show more posts" at bounding box center [431, 340] width 64 height 9
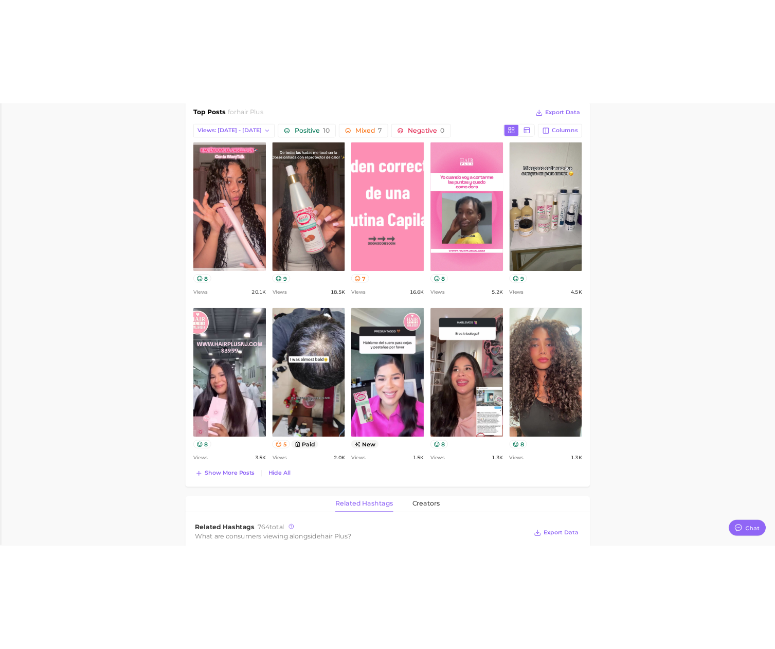
scroll to position [0, 0]
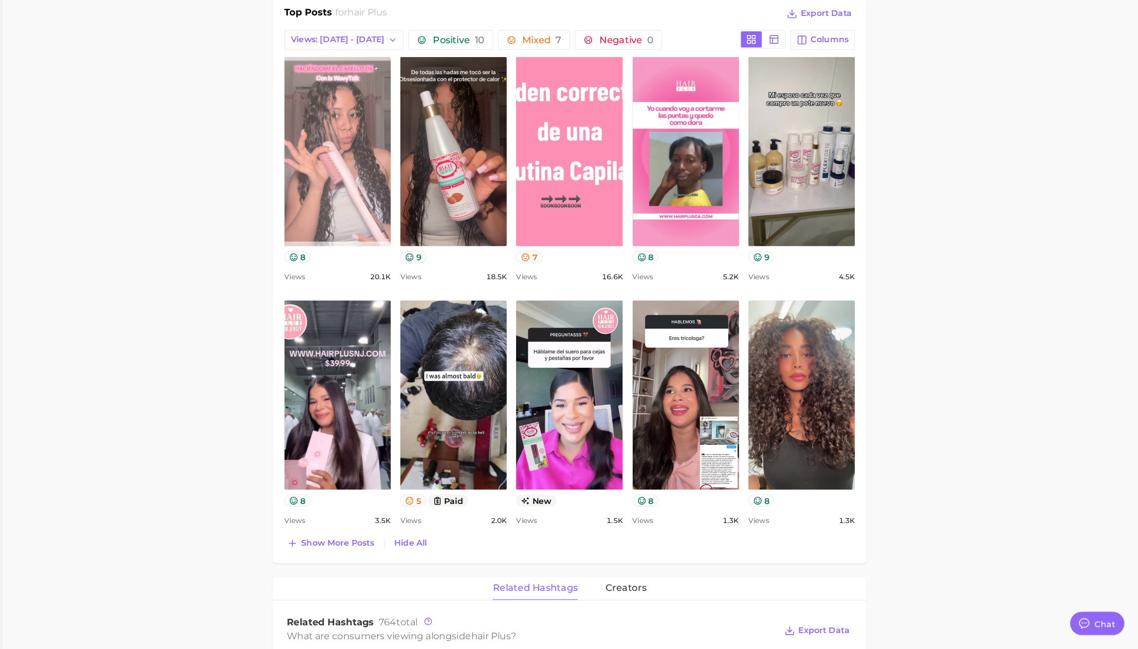
click at [430, 254] on link "view post on TikTok" at bounding box center [431, 209] width 94 height 167
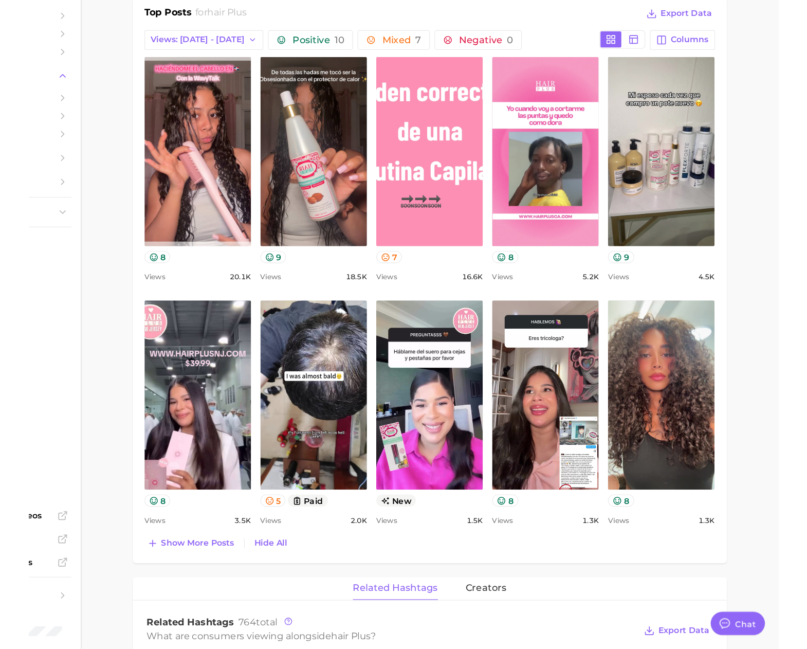
scroll to position [391, 0]
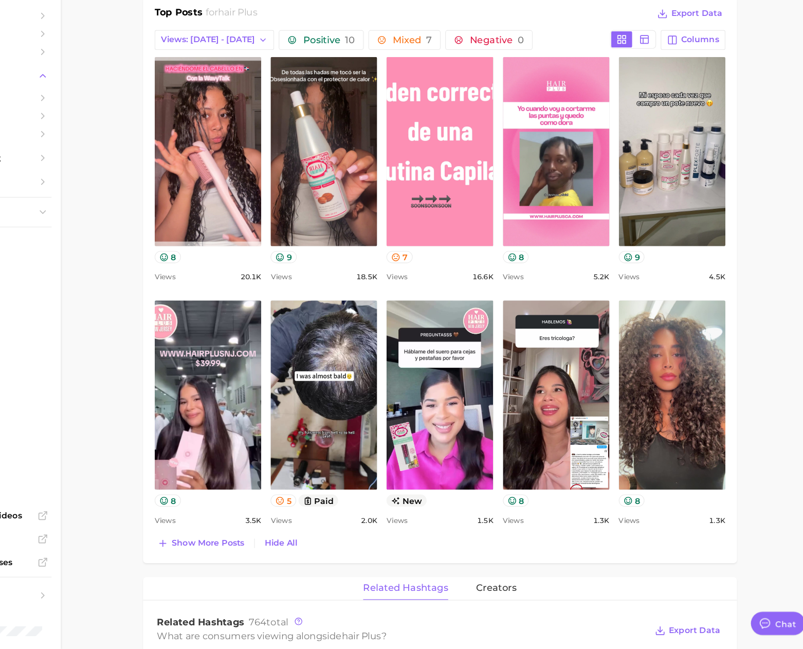
type textarea "x"
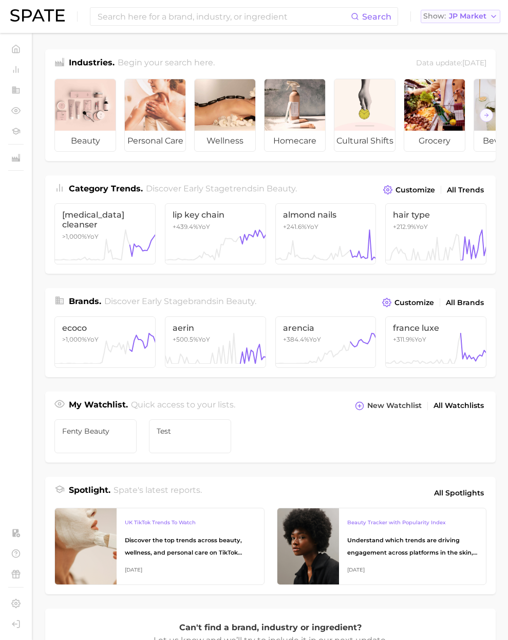
click at [468, 15] on span "JP Market" at bounding box center [468, 16] width 38 height 6
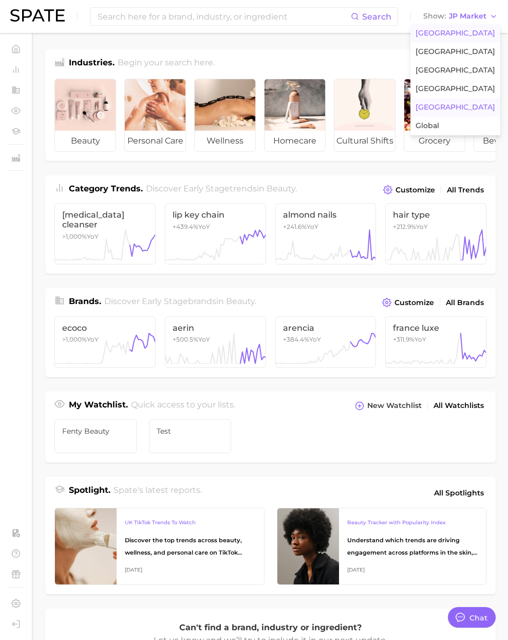
click at [446, 32] on span "[GEOGRAPHIC_DATA]" at bounding box center [456, 33] width 80 height 9
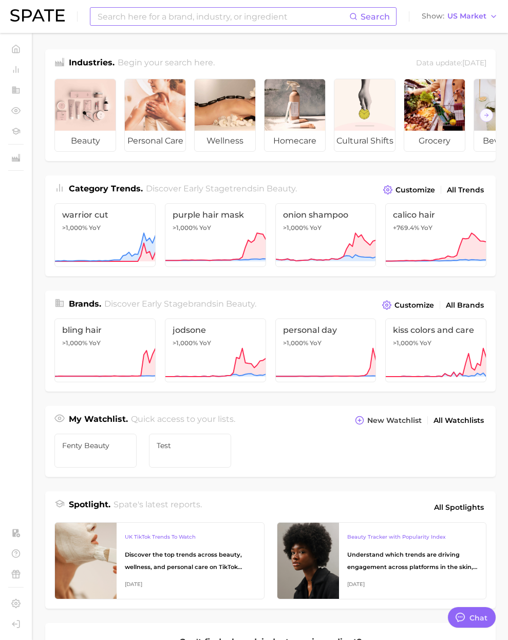
click at [298, 20] on input at bounding box center [223, 16] width 253 height 17
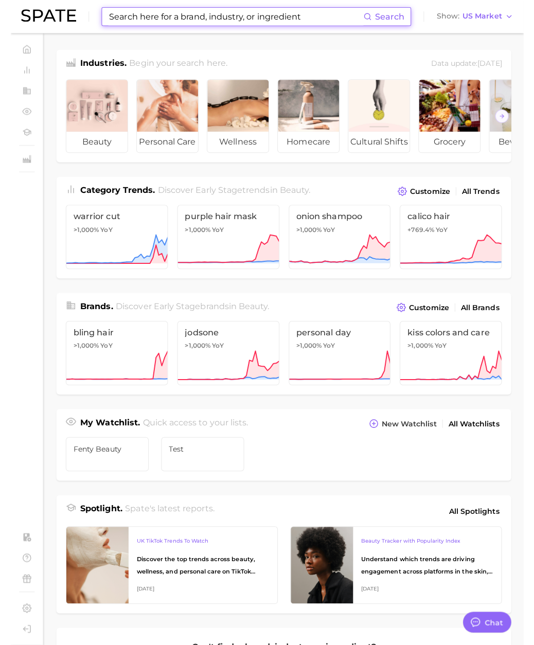
scroll to position [1685, 0]
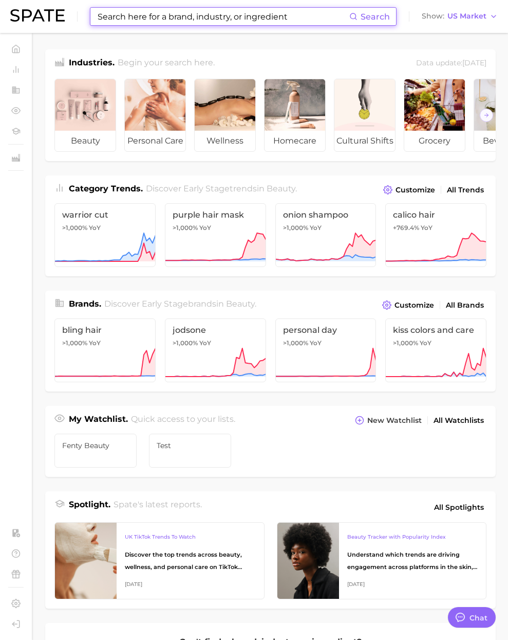
paste input "enzyme shampoo"
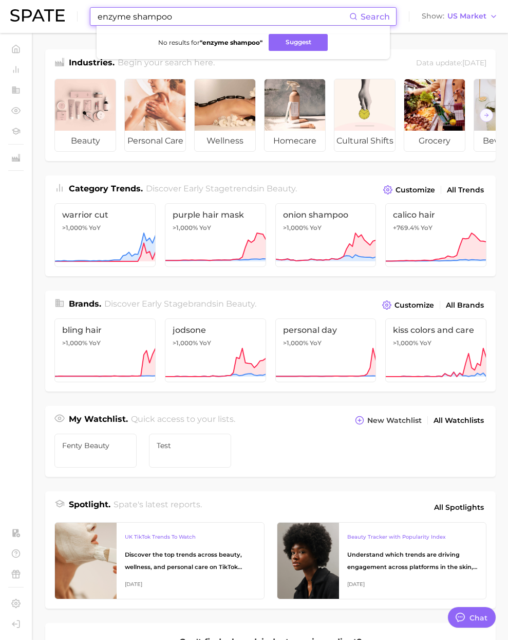
drag, startPoint x: 173, startPoint y: 17, endPoint x: 80, endPoint y: 12, distance: 92.7
click at [80, 12] on div "enzyme shampoo Search No results for " enzyme shampoo " Suggest Show US Market" at bounding box center [254, 16] width 488 height 33
paste input "Exfoliating"
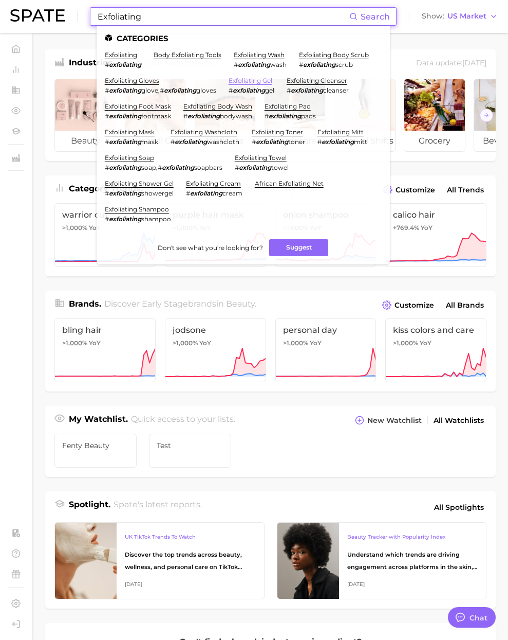
type input "Exfoliating"
click at [272, 80] on link "exfoliating gel" at bounding box center [251, 81] width 44 height 8
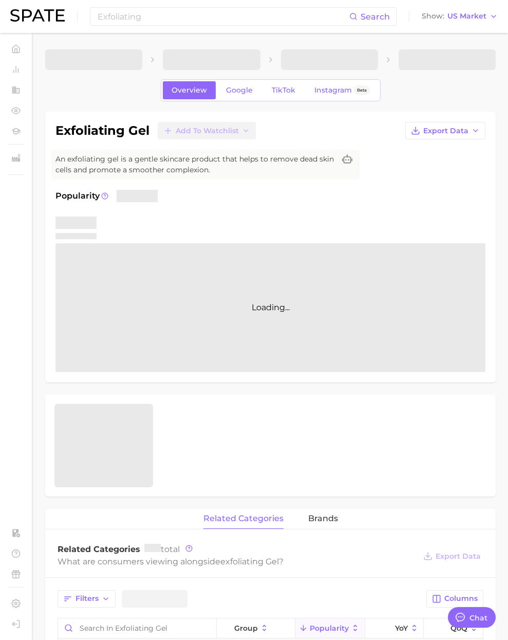
type textarea "x"
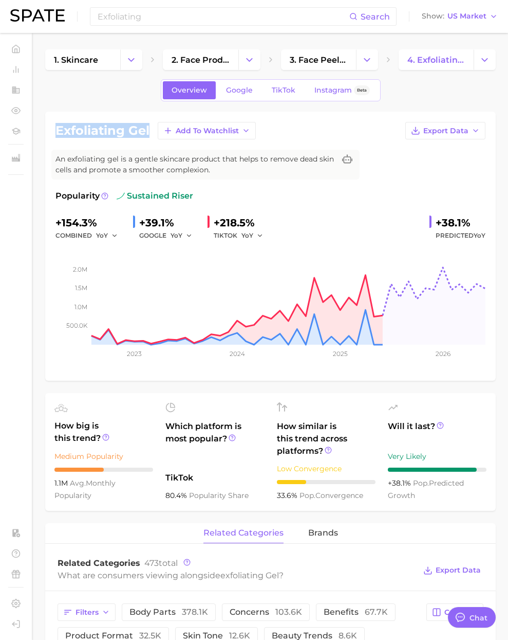
drag, startPoint x: 149, startPoint y: 130, endPoint x: 54, endPoint y: 133, distance: 95.1
click at [54, 133] on div "exfoliating gel Add to Watchlist Export Data An exfoliating gel is a gentle ski…" at bounding box center [270, 246] width 451 height 269
copy h1 "exfoliating gel"
click at [167, 26] on div "Exfoliating Search Show US Market" at bounding box center [254, 16] width 488 height 33
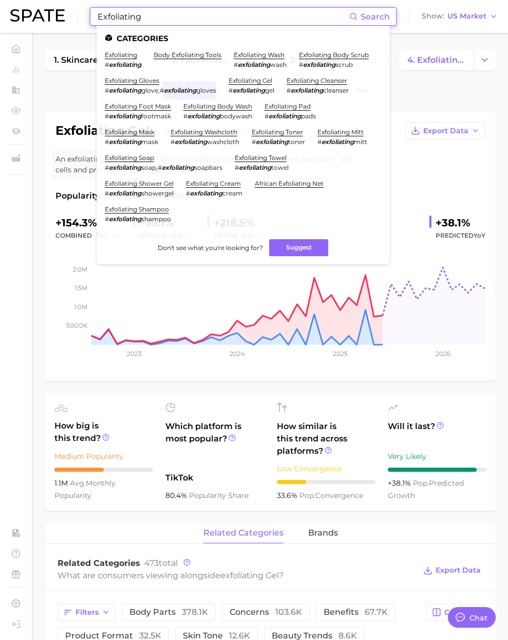
drag, startPoint x: 160, startPoint y: 19, endPoint x: 44, endPoint y: 16, distance: 116.7
click at [44, 16] on div "Exfoliating Search Categories exfoliating # exfoliating body exfoliating tools …" at bounding box center [254, 16] width 488 height 33
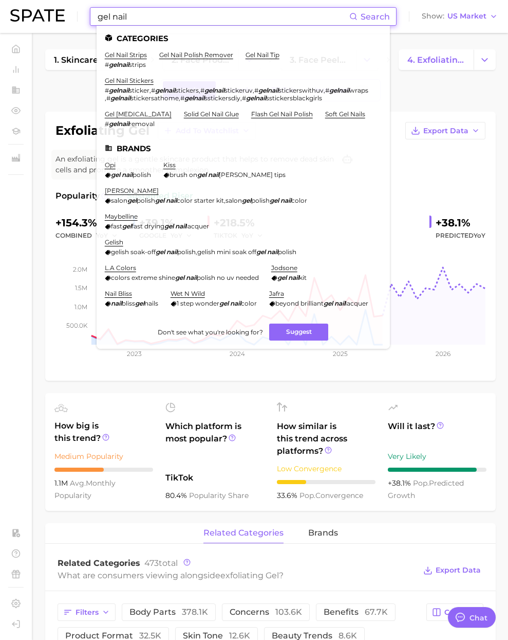
click at [181, 13] on input "gel nail" at bounding box center [223, 16] width 253 height 17
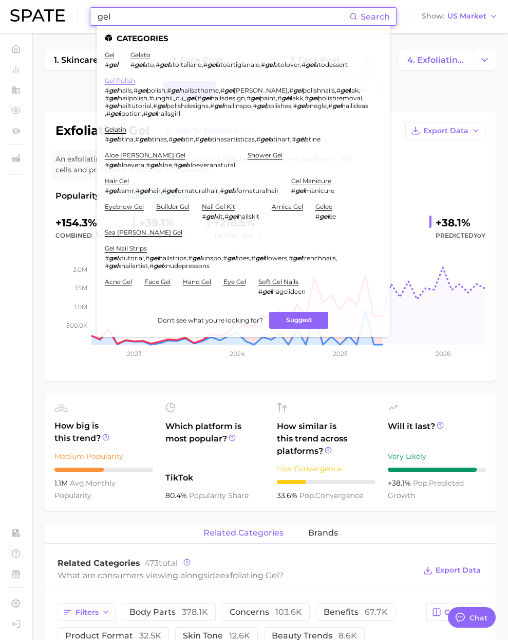
type input "gel"
click at [122, 79] on link "gel polish" at bounding box center [120, 81] width 30 height 8
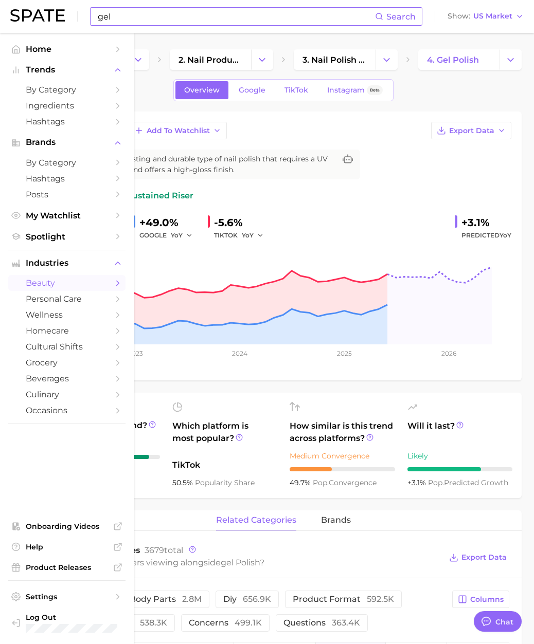
type textarea "x"
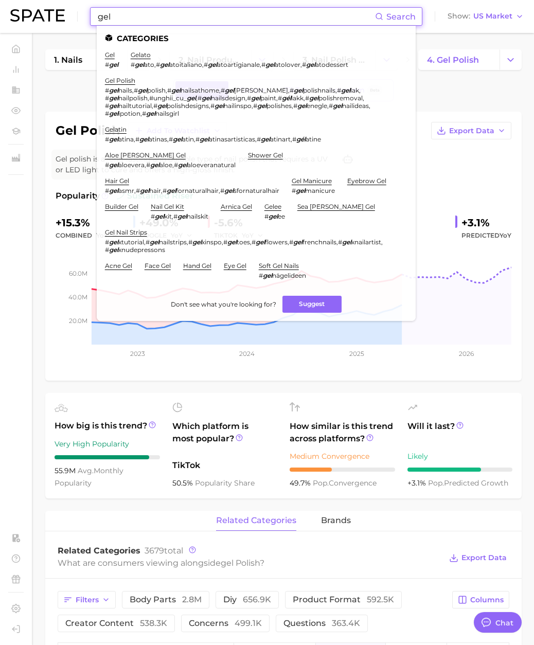
drag, startPoint x: 129, startPoint y: 18, endPoint x: 48, endPoint y: 11, distance: 81.0
click at [46, 13] on div "gel Search Categories gel # gel gelato # gel ato , # gel atoitaliano , # gel at…" at bounding box center [266, 16] width 513 height 33
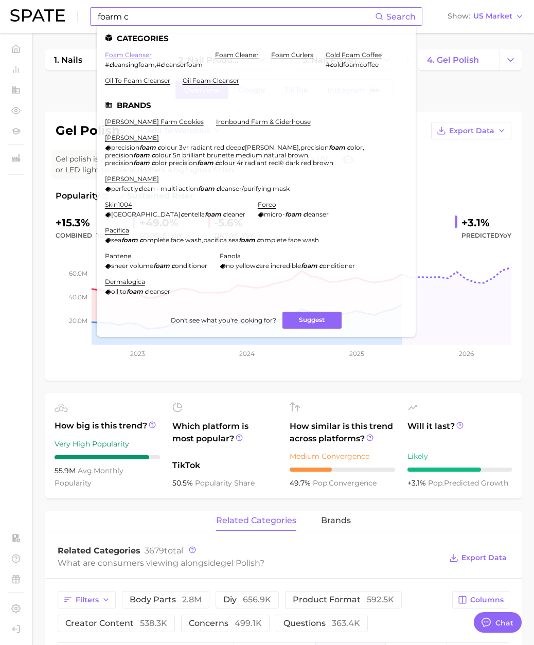
click at [144, 54] on link "foam cleanser" at bounding box center [128, 55] width 47 height 8
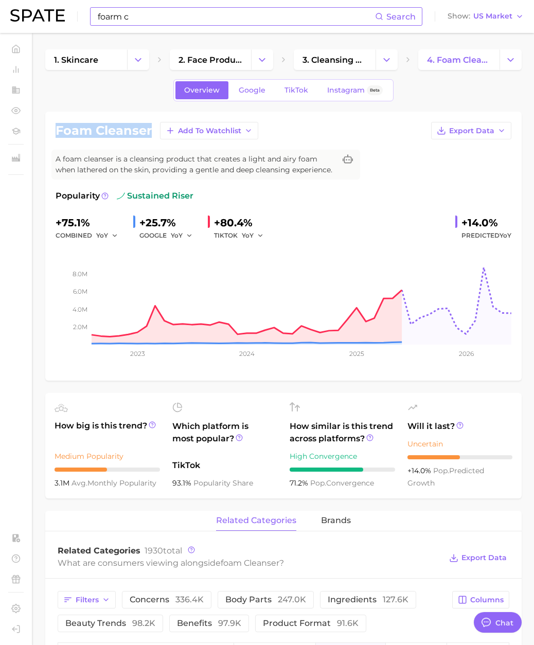
drag, startPoint x: 150, startPoint y: 131, endPoint x: 58, endPoint y: 136, distance: 92.2
click at [58, 136] on h1 "foam cleanser" at bounding box center [104, 130] width 96 height 12
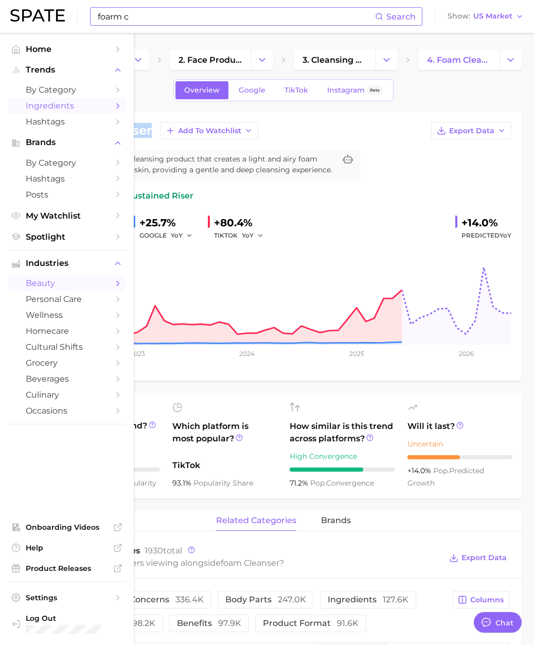
copy h1 "foam cleanser"
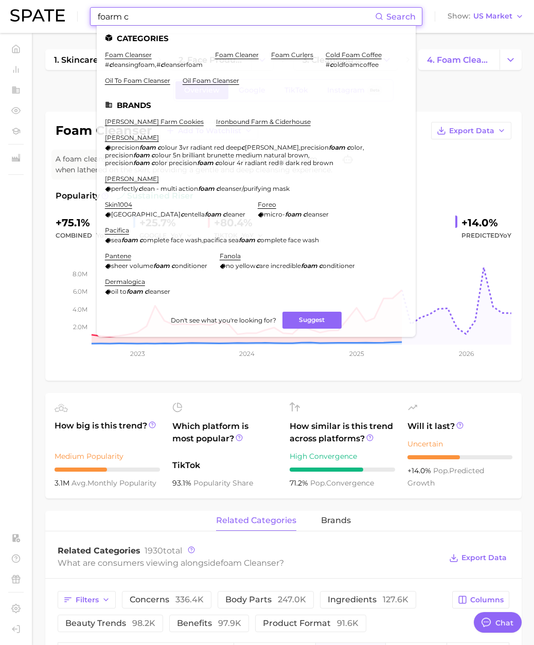
drag, startPoint x: 138, startPoint y: 19, endPoint x: 45, endPoint y: 16, distance: 92.6
click at [45, 16] on div "foarm c Search Categories foam cleanser # c leansingfoam , # c leanserfoam foam…" at bounding box center [266, 16] width 513 height 33
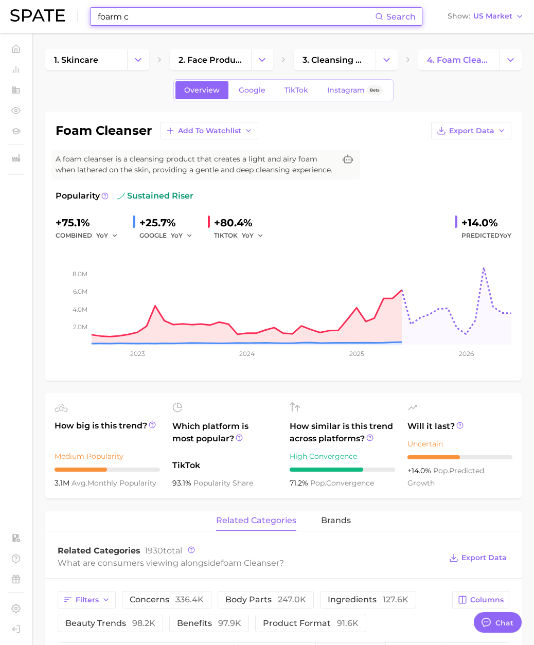
paste input "ming cleanser"
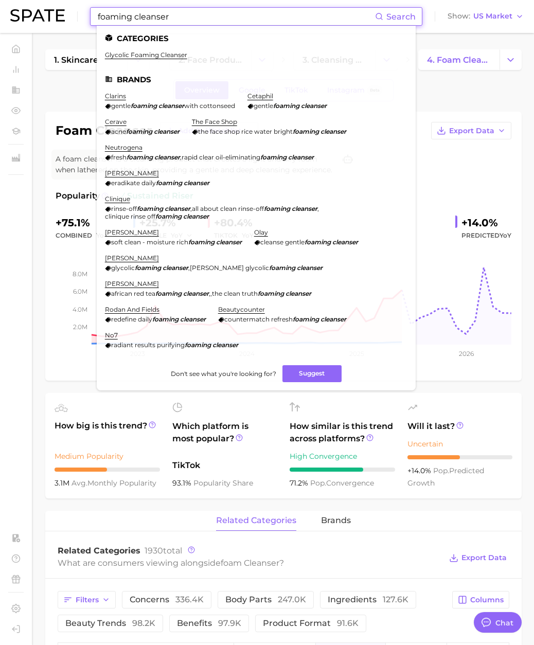
drag, startPoint x: 177, startPoint y: 19, endPoint x: 27, endPoint y: 22, distance: 150.7
click at [26, 22] on div "foaming cleanser Search Categories glycolic foaming cleanser Brands clarins gen…" at bounding box center [266, 16] width 513 height 33
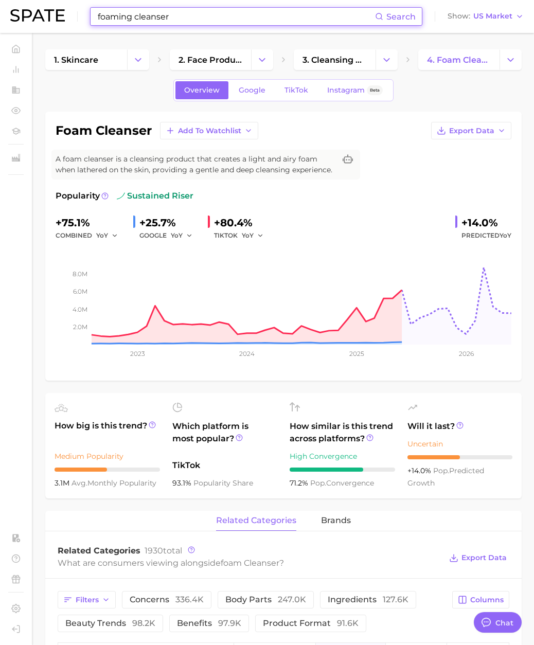
drag, startPoint x: 147, startPoint y: 20, endPoint x: 79, endPoint y: 19, distance: 67.9
click at [79, 19] on div "foaming cleanser Search Show US Market" at bounding box center [266, 16] width 513 height 33
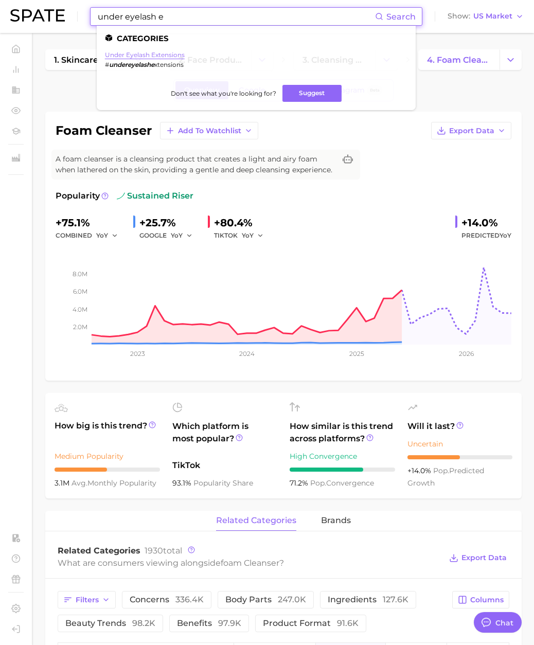
click at [148, 56] on link "under eyelash extensions" at bounding box center [145, 55] width 80 height 8
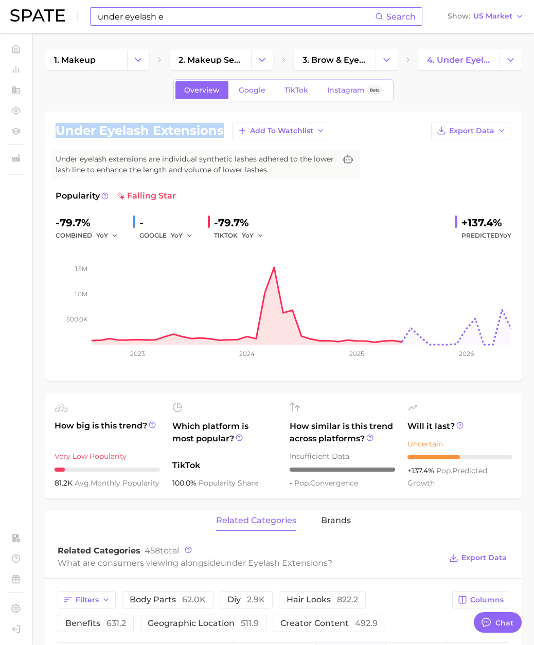
drag, startPoint x: 223, startPoint y: 133, endPoint x: 56, endPoint y: 131, distance: 166.6
click at [56, 131] on div "under eyelash extensions Add to Watchlist Export Data" at bounding box center [283, 130] width 455 height 17
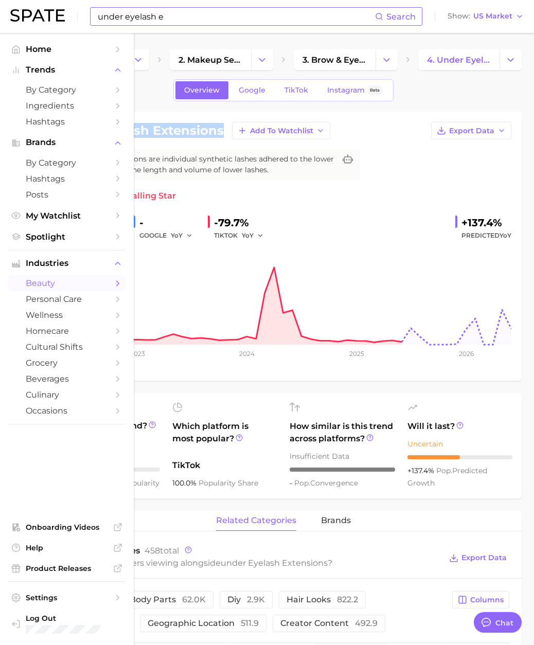
copy h1 "under eyelash extensions"
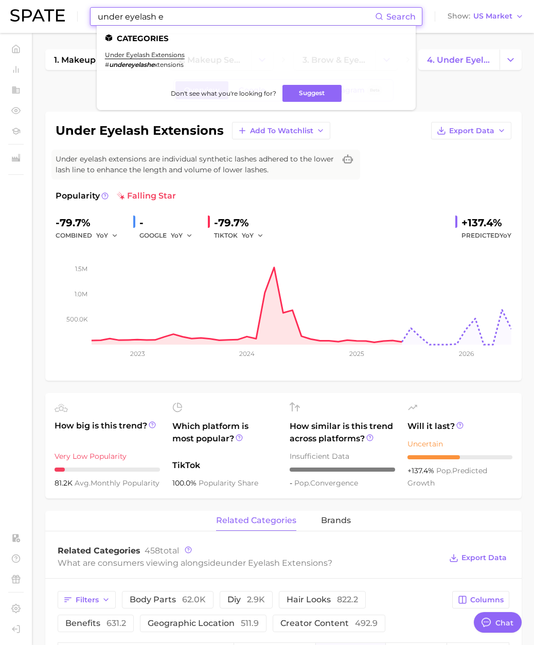
drag, startPoint x: 81, startPoint y: 26, endPoint x: 36, endPoint y: 27, distance: 44.7
click at [36, 27] on div "under eyelash e Search Categories under eyelash extensions # undereyelashe xten…" at bounding box center [266, 16] width 513 height 33
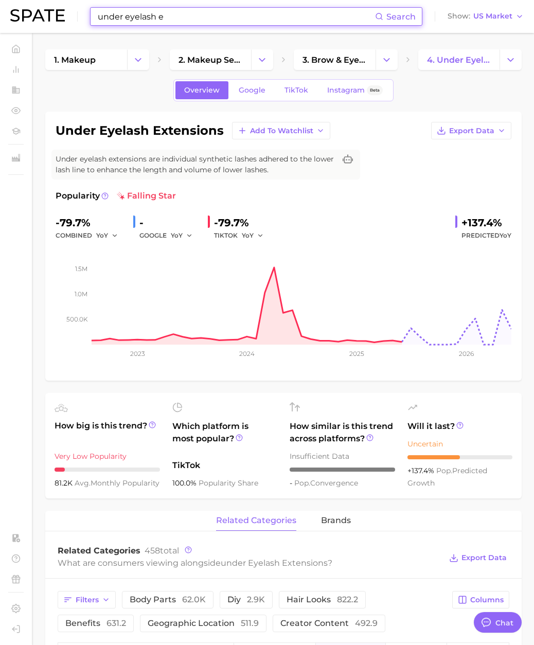
drag, startPoint x: 212, startPoint y: 21, endPoint x: -5, endPoint y: 10, distance: 217.7
click at [0, 10] on html "under eyelash e Search Show US Market Home Trends by Category Ingredients Hasht…" at bounding box center [267, 322] width 534 height 645
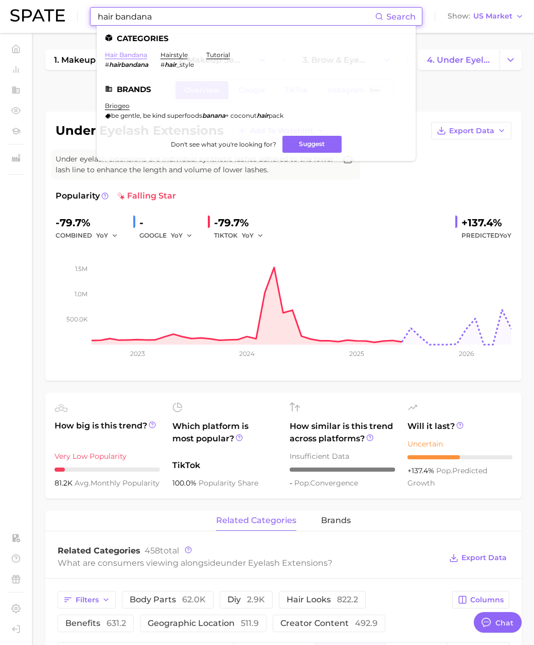
type input "hair bandana"
click at [122, 57] on link "hair bandana" at bounding box center [126, 55] width 42 height 8
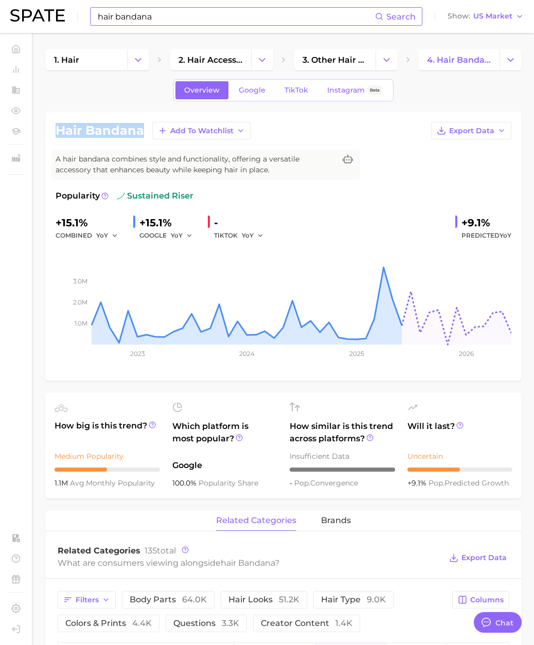
drag, startPoint x: 140, startPoint y: 128, endPoint x: 57, endPoint y: 130, distance: 82.8
click at [57, 130] on h1 "hair bandana" at bounding box center [100, 130] width 88 height 12
copy h1 "hair bandana"
click at [298, 93] on span "TikTok" at bounding box center [296, 90] width 24 height 9
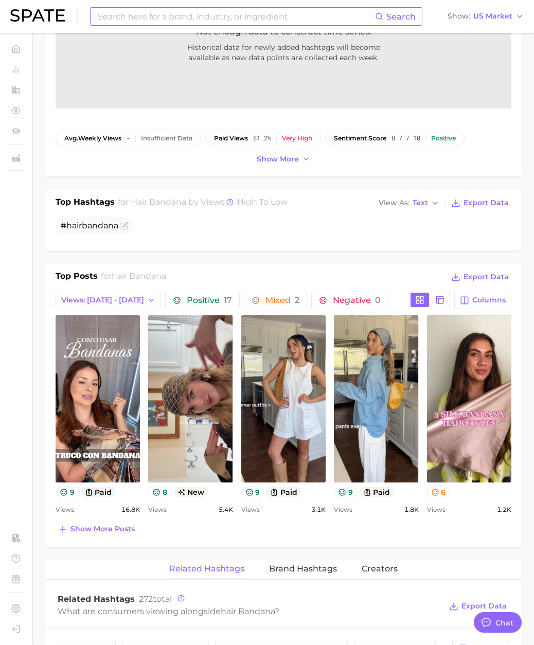
scroll to position [262, 0]
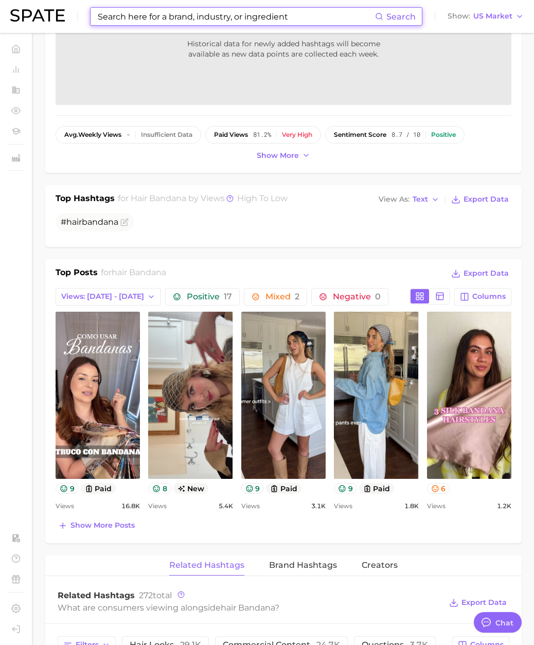
click at [151, 14] on input at bounding box center [236, 16] width 278 height 17
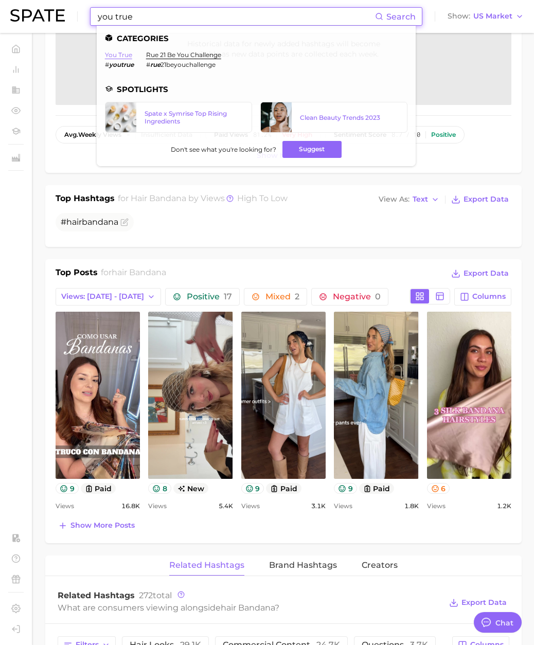
type input "you true"
click at [124, 52] on link "you true" at bounding box center [118, 55] width 27 height 8
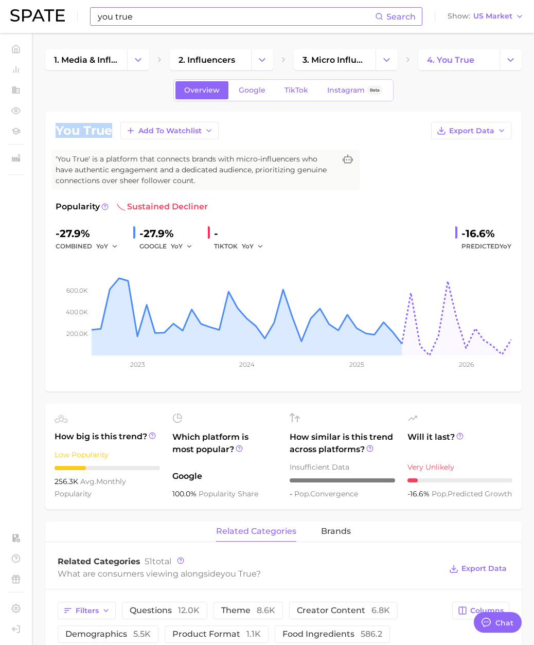
drag, startPoint x: 114, startPoint y: 132, endPoint x: 54, endPoint y: 127, distance: 60.3
click at [56, 127] on div "you true Add to Watchlist Export Data" at bounding box center [283, 130] width 455 height 17
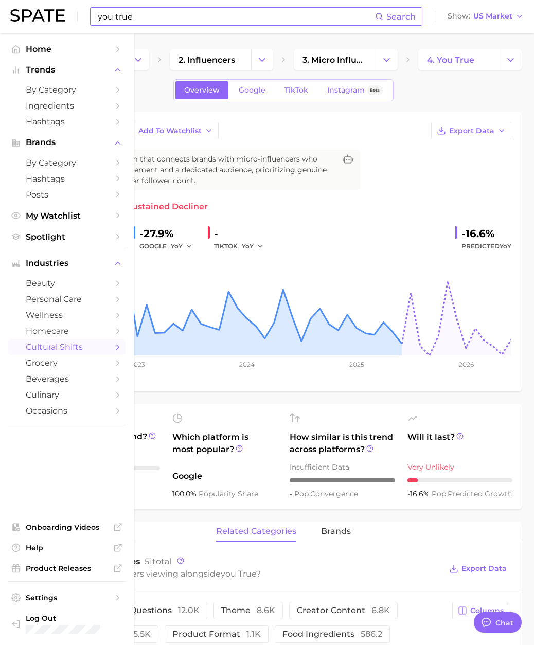
copy h1 "you true"
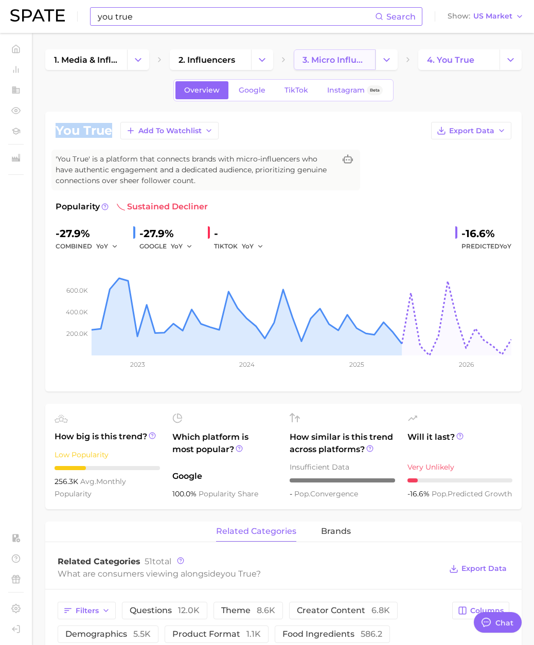
click at [358, 60] on span "3. micro influencers" at bounding box center [334, 60] width 64 height 10
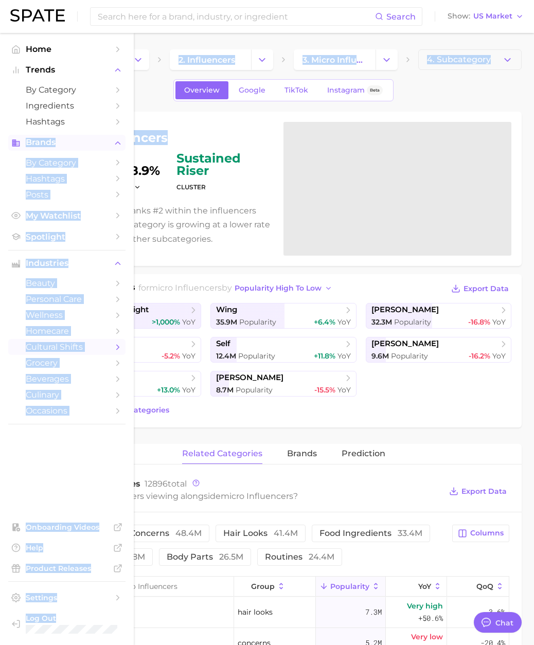
drag, startPoint x: 166, startPoint y: 141, endPoint x: 72, endPoint y: 139, distance: 93.1
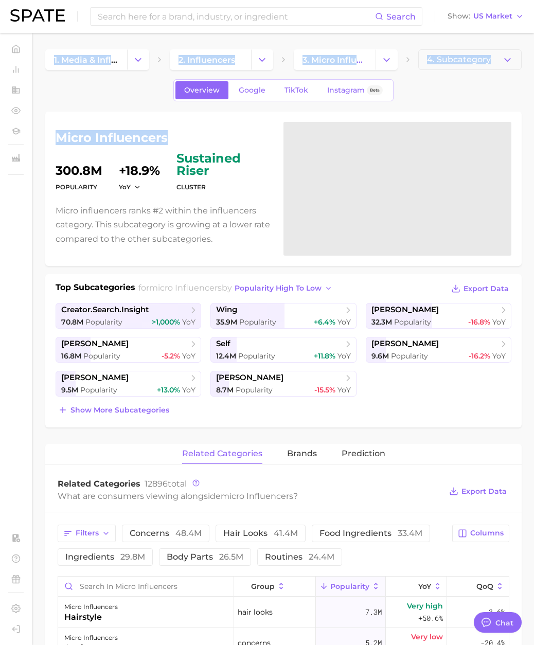
drag, startPoint x: 157, startPoint y: 140, endPoint x: 167, endPoint y: 140, distance: 9.8
click at [158, 140] on h1 "micro influencers" at bounding box center [163, 138] width 215 height 12
drag, startPoint x: 163, startPoint y: 138, endPoint x: 56, endPoint y: 135, distance: 107.5
click at [56, 135] on h1 "micro influencers" at bounding box center [163, 138] width 215 height 12
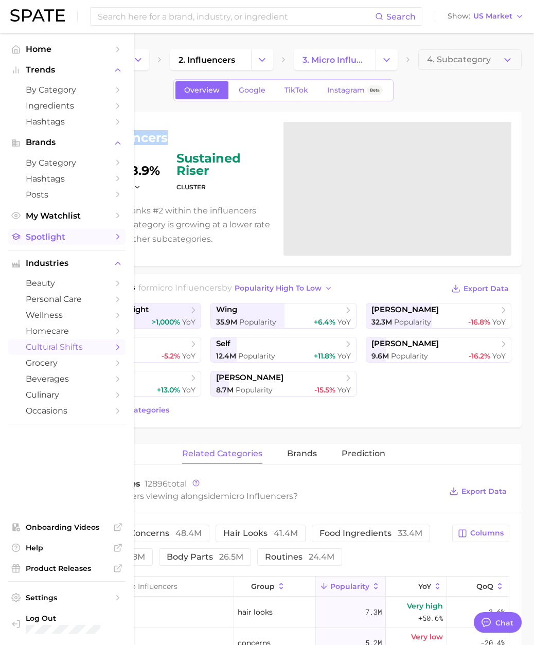
copy h1 "micro influencers"
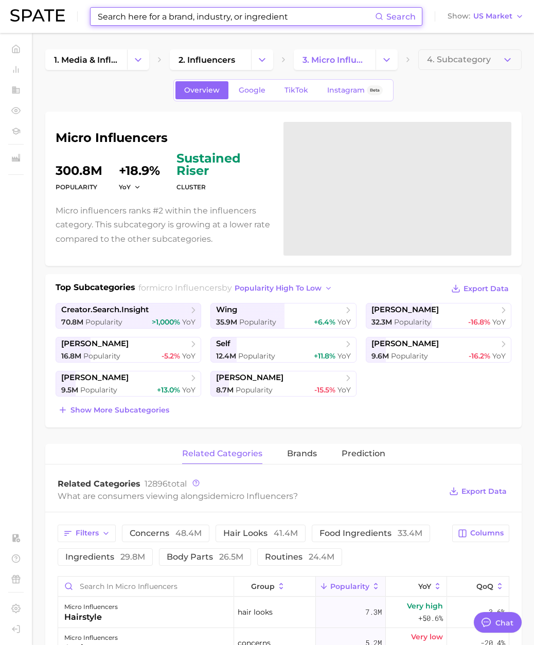
click at [116, 16] on input at bounding box center [236, 16] width 278 height 17
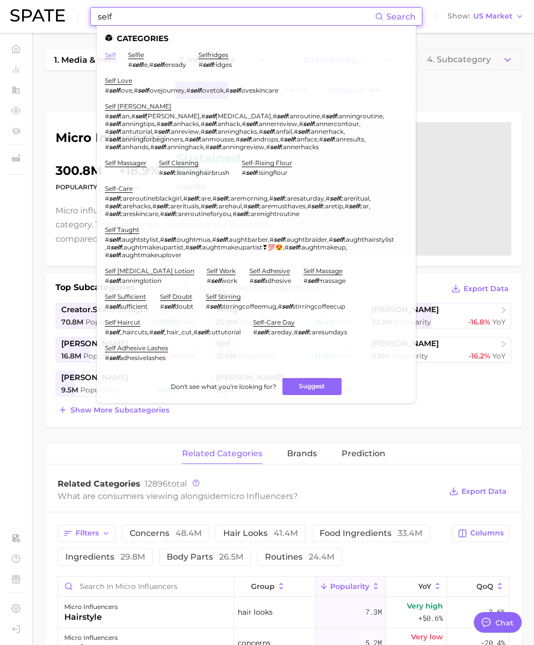
type input "self"
click at [108, 52] on link "self" at bounding box center [110, 55] width 11 height 8
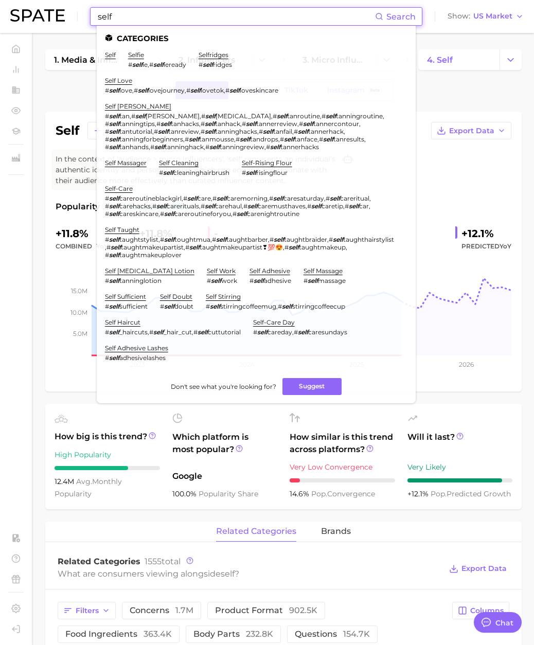
drag, startPoint x: 135, startPoint y: 20, endPoint x: 7, endPoint y: 1, distance: 129.9
click at [7, 1] on header "self Search Categories self selfie # self ie , # self ieready selfridges # self…" at bounding box center [267, 16] width 534 height 33
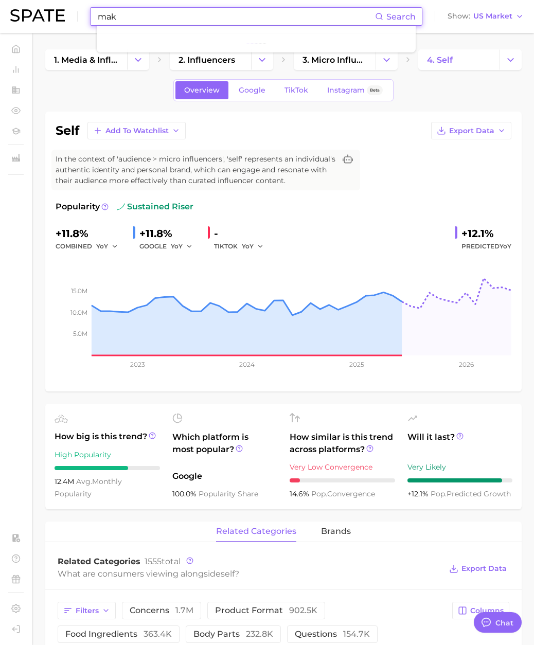
type input "[PERSON_NAME]"
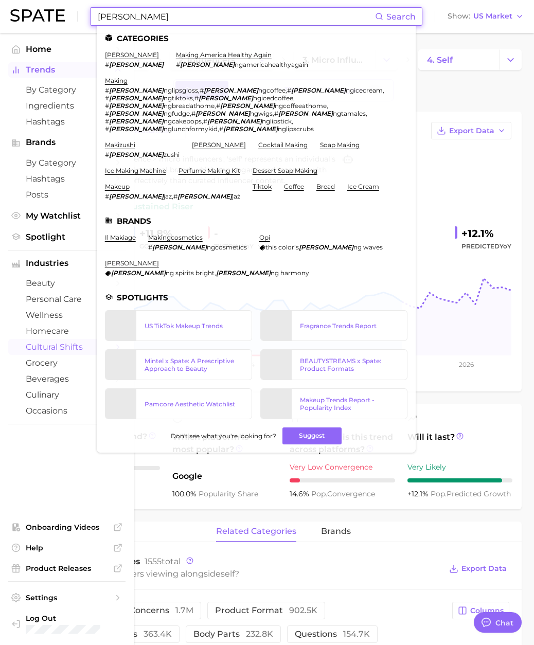
type textarea "x"
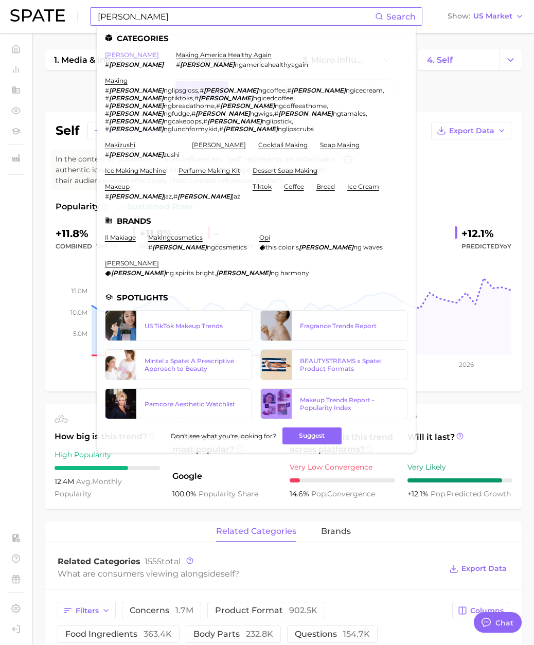
click at [113, 56] on link "[PERSON_NAME]" at bounding box center [132, 55] width 54 height 8
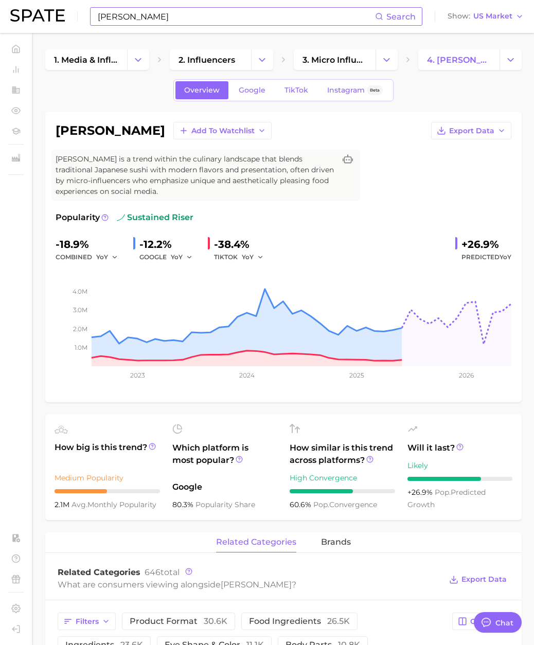
click at [134, 16] on input "[PERSON_NAME]" at bounding box center [236, 16] width 278 height 17
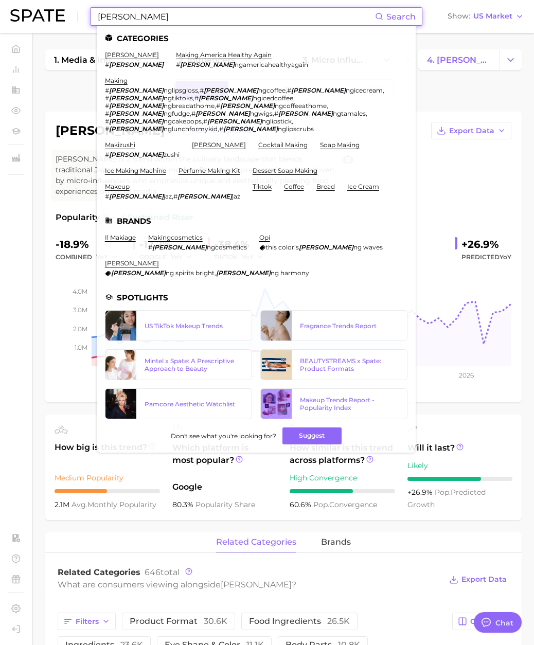
drag, startPoint x: 134, startPoint y: 16, endPoint x: 27, endPoint y: 13, distance: 107.5
click at [27, 13] on div "[PERSON_NAME] Search Categories [PERSON_NAME] # [PERSON_NAME] making america he…" at bounding box center [266, 16] width 513 height 33
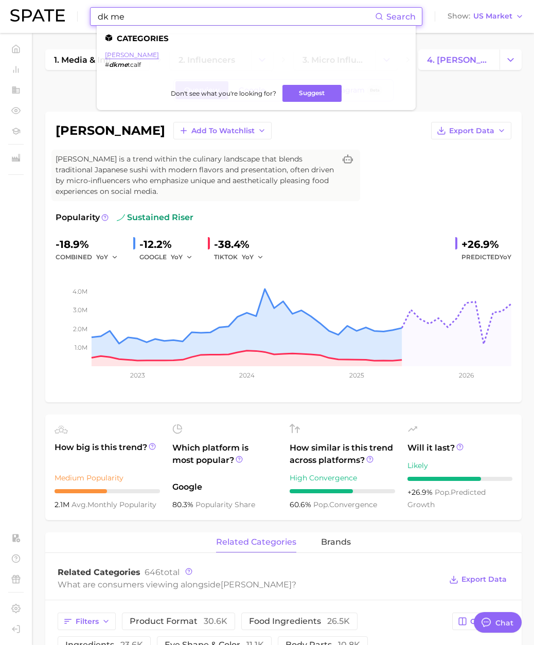
type input "dk me"
click at [130, 51] on link "[PERSON_NAME]" at bounding box center [132, 55] width 54 height 8
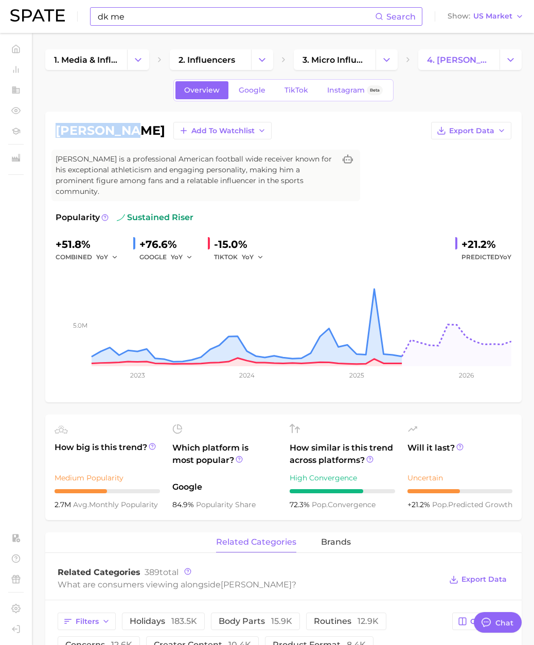
drag, startPoint x: 125, startPoint y: 129, endPoint x: 57, endPoint y: 131, distance: 68.4
click at [57, 131] on div "[PERSON_NAME] Add to Watchlist Export Data" at bounding box center [283, 130] width 455 height 17
copy h1 "[PERSON_NAME]"
click at [320, 62] on span "3. micro influencers" at bounding box center [334, 60] width 64 height 10
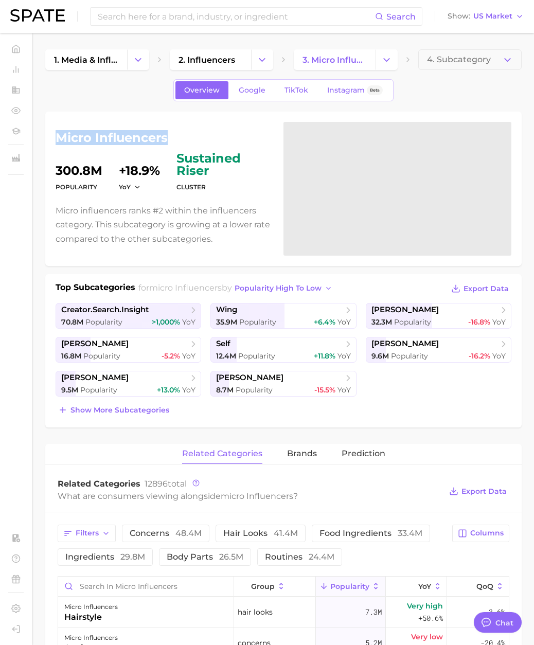
drag, startPoint x: 163, startPoint y: 138, endPoint x: 54, endPoint y: 138, distance: 109.5
click at [54, 138] on div "micro influencers Popularity 300.8m YoY +18.9% cluster sustained riser Micro in…" at bounding box center [283, 189] width 476 height 154
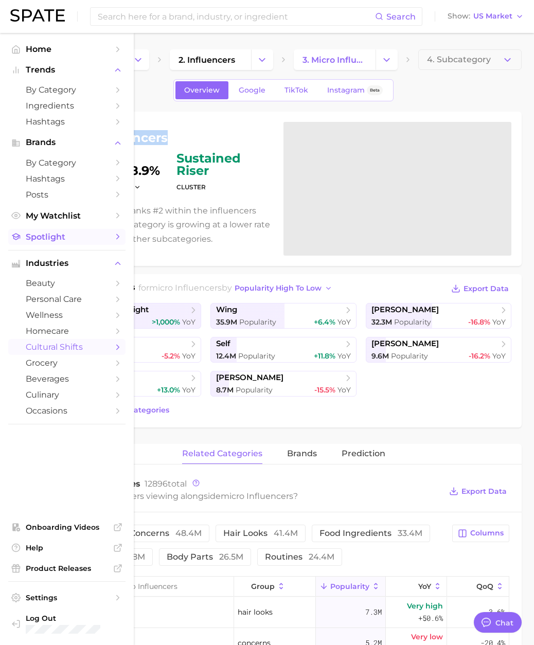
copy h1 "micro influencers"
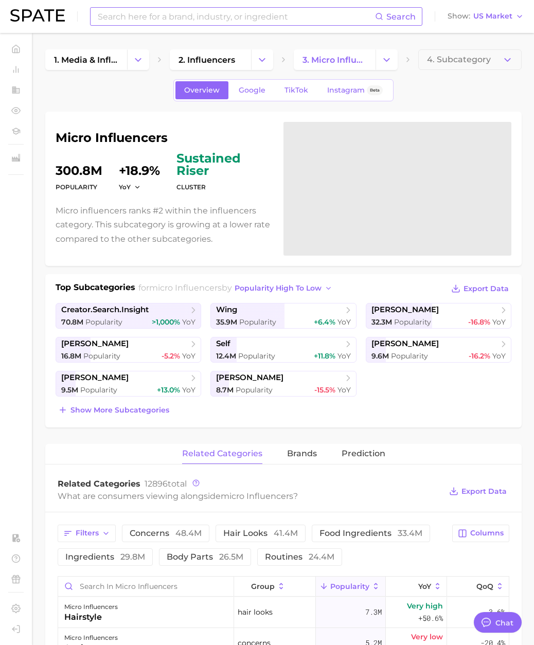
click at [141, 21] on input at bounding box center [236, 16] width 278 height 17
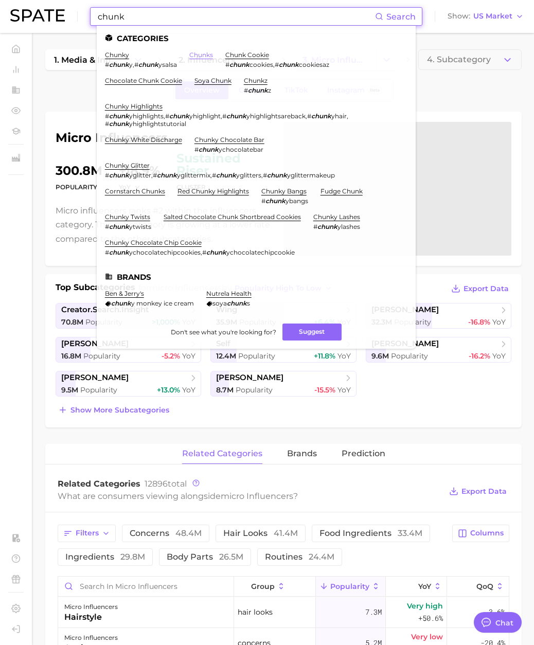
type input "chunk"
click at [192, 54] on link "chunks" at bounding box center [201, 55] width 24 height 8
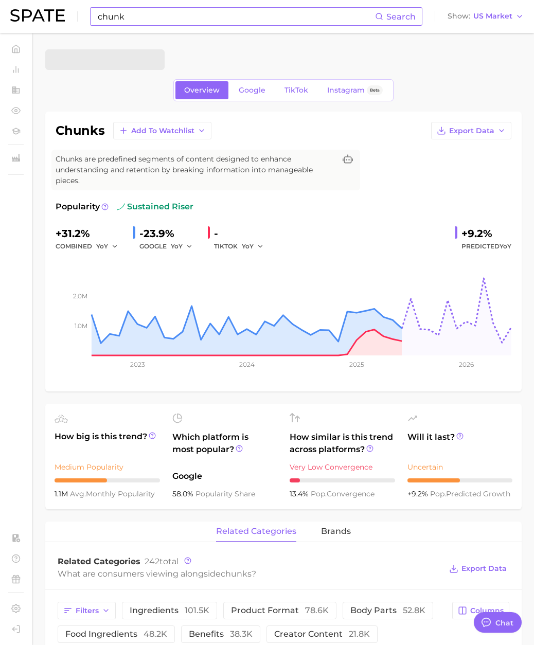
click at [165, 19] on input "chunk" at bounding box center [236, 16] width 278 height 17
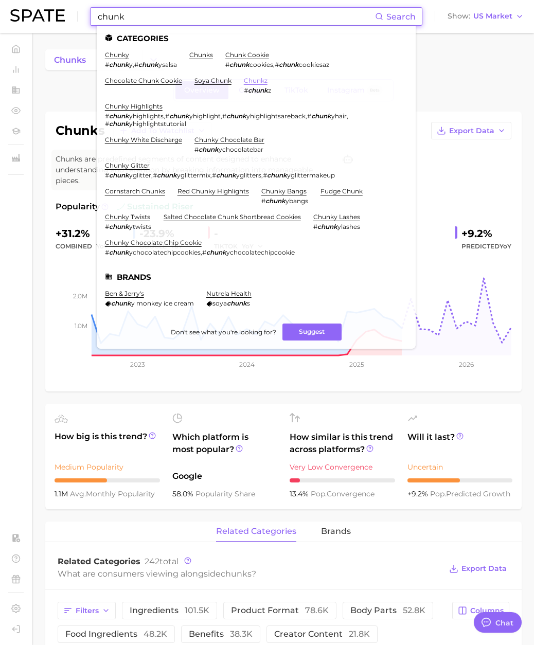
click at [249, 81] on link "chunkz" at bounding box center [256, 81] width 24 height 8
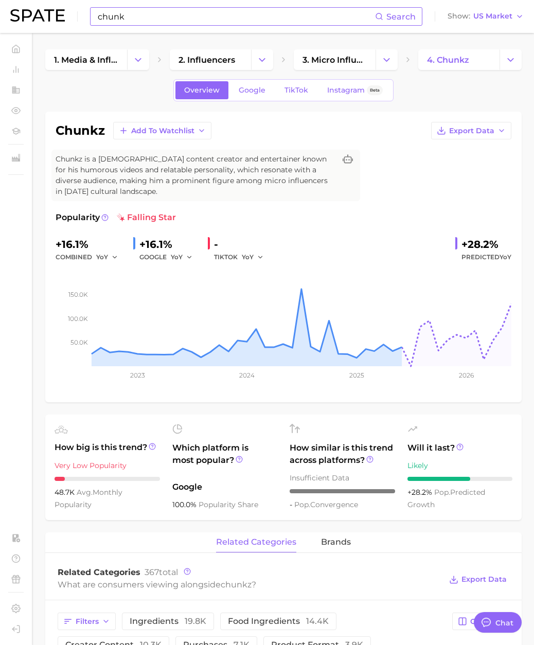
click at [90, 132] on h1 "chunkz" at bounding box center [80, 130] width 49 height 12
copy h1 "chunkz"
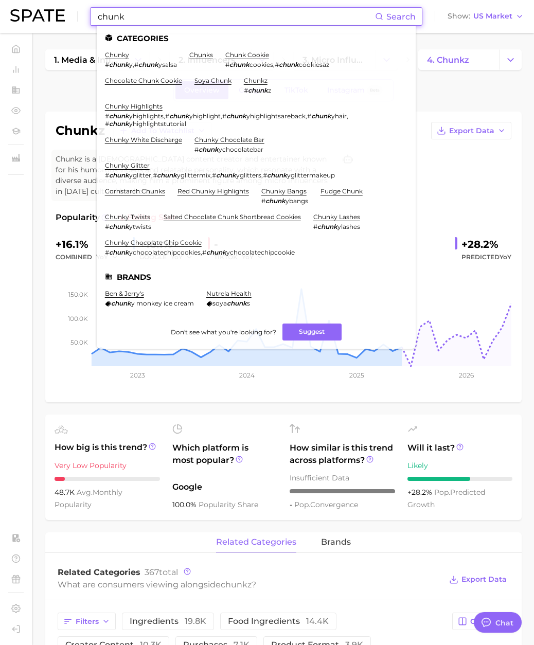
drag, startPoint x: 129, startPoint y: 16, endPoint x: 20, endPoint y: 15, distance: 109.0
click at [20, 16] on div "chunk Search Categories chunky # chunk y , # chunk ysalsa chunks chunk cookie #…" at bounding box center [266, 16] width 513 height 33
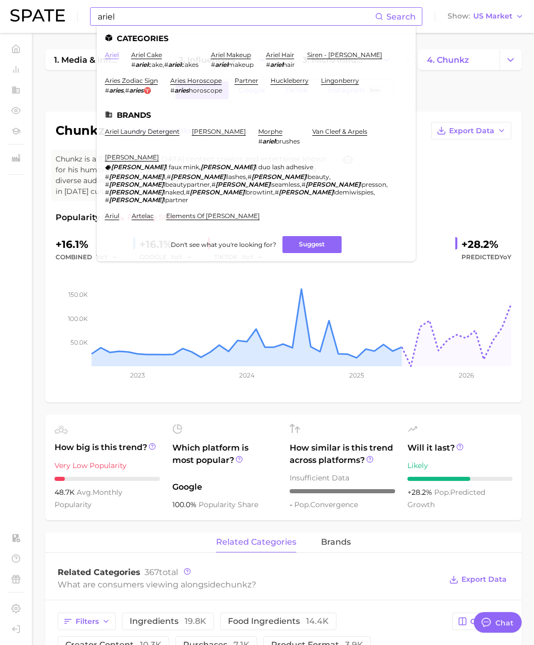
click at [110, 53] on link "ariel" at bounding box center [112, 55] width 14 height 8
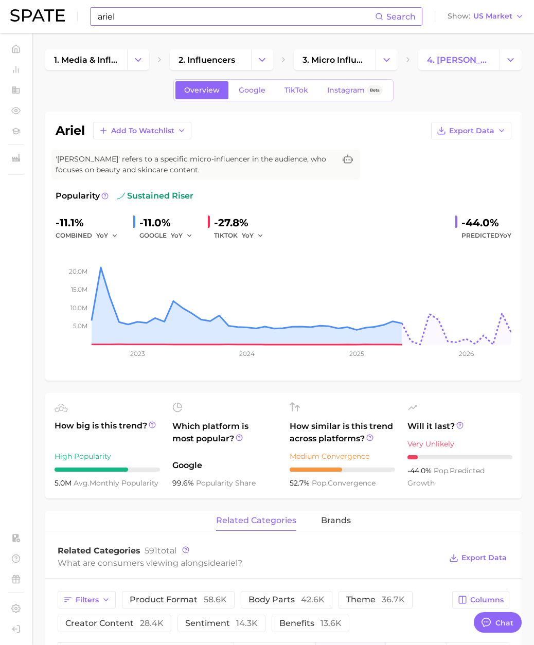
click at [72, 133] on h1 "ariel" at bounding box center [70, 130] width 29 height 12
copy h1 "ariel"
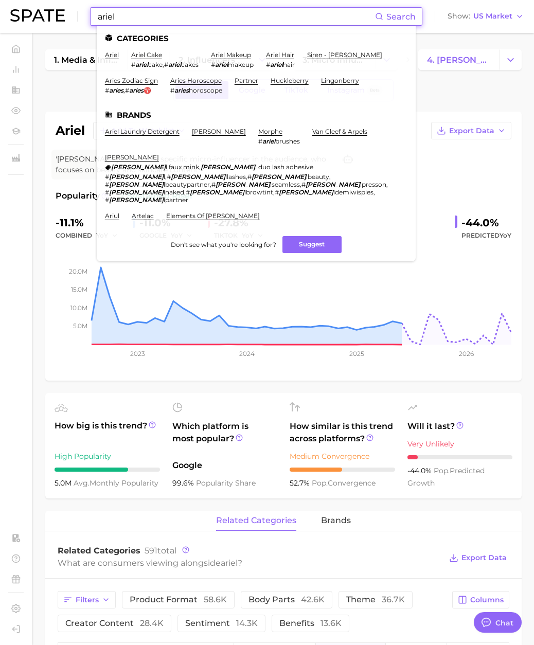
drag, startPoint x: 82, startPoint y: 15, endPoint x: 67, endPoint y: 15, distance: 14.9
click at [67, 15] on div "ariel Search Categories [PERSON_NAME] [PERSON_NAME] cake # ariel cake , # ariel…" at bounding box center [266, 16] width 513 height 33
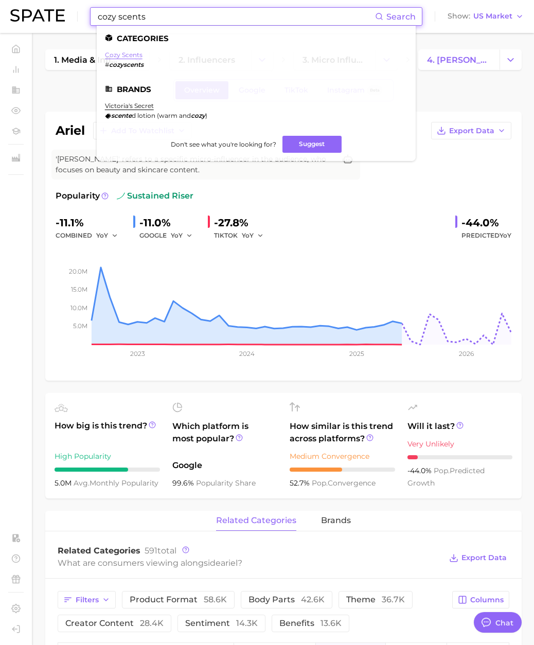
click at [122, 52] on link "cozy scents" at bounding box center [124, 55] width 38 height 8
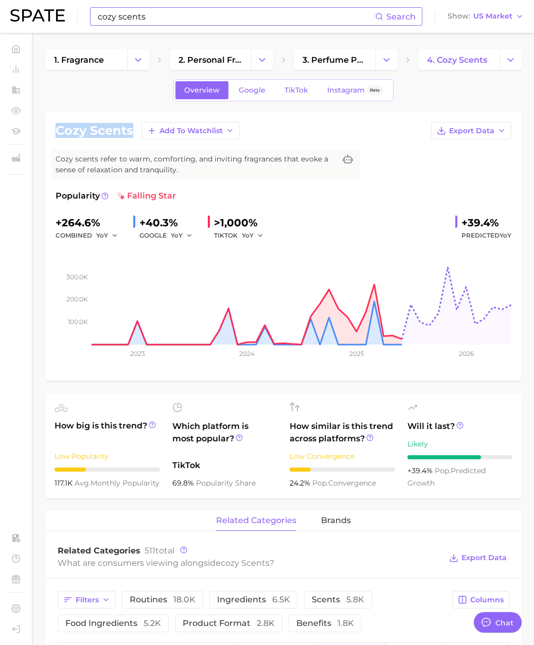
drag, startPoint x: 135, startPoint y: 131, endPoint x: 57, endPoint y: 131, distance: 78.7
click at [57, 131] on div "cozy scents Add to Watchlist Export Data" at bounding box center [283, 130] width 455 height 17
click at [156, 18] on input "cozy scents" at bounding box center [236, 16] width 278 height 17
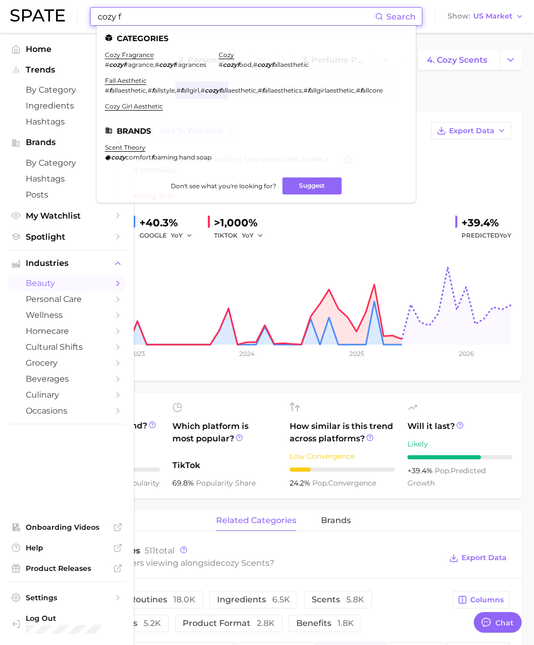
type input "cozy f"
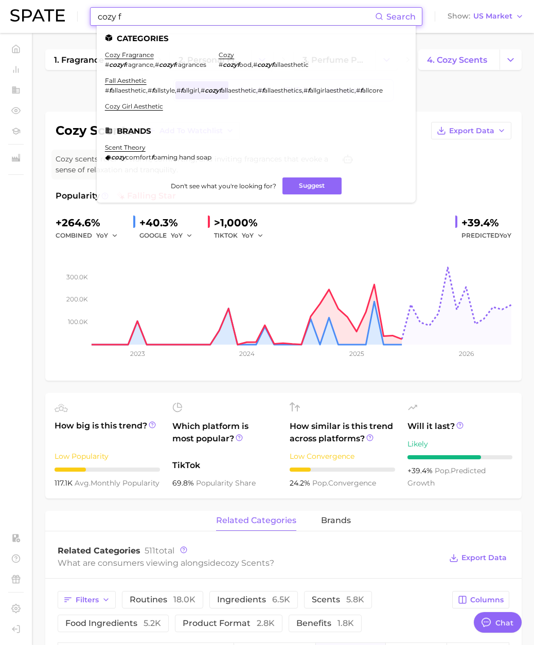
drag, startPoint x: 453, startPoint y: 96, endPoint x: 447, endPoint y: 95, distance: 6.3
click at [453, 96] on div "Overview Google TikTok Instagram Beta" at bounding box center [283, 90] width 476 height 22
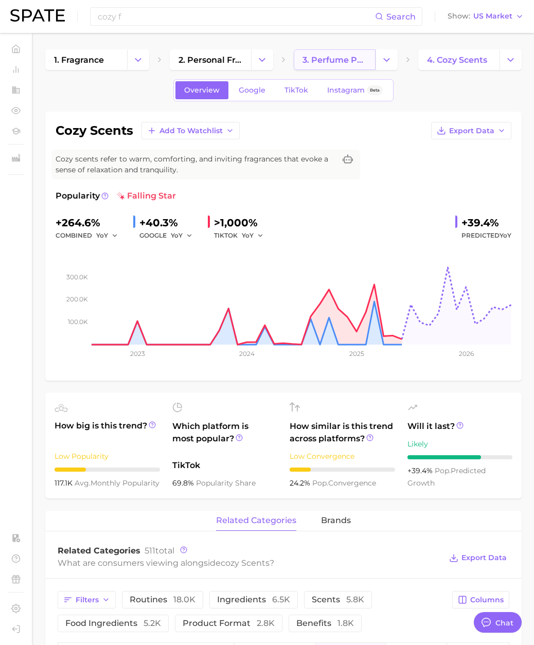
click at [357, 63] on span "3. perfume products" at bounding box center [334, 60] width 64 height 10
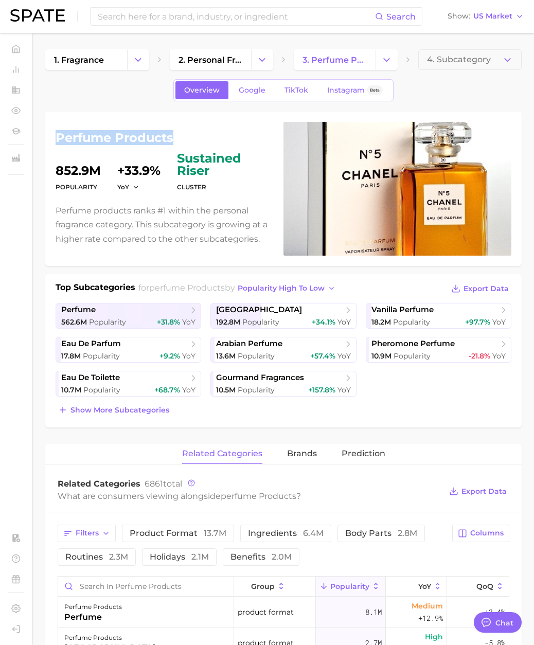
drag, startPoint x: 178, startPoint y: 143, endPoint x: 59, endPoint y: 142, distance: 118.8
click at [59, 142] on h1 "perfume products" at bounding box center [163, 138] width 215 height 12
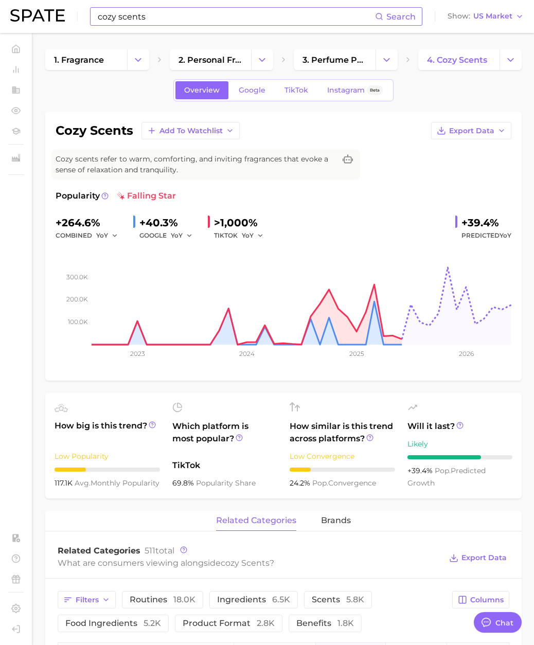
click at [146, 17] on input "cozy scents" at bounding box center [236, 16] width 278 height 17
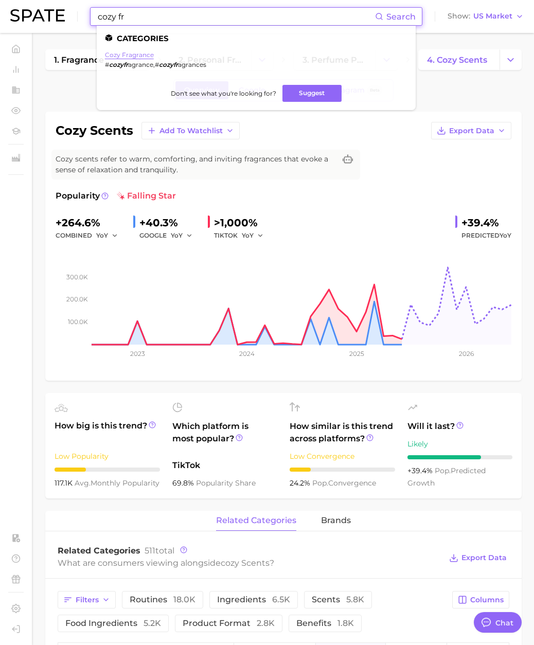
click at [117, 54] on link "cozy fragrance" at bounding box center [129, 55] width 49 height 8
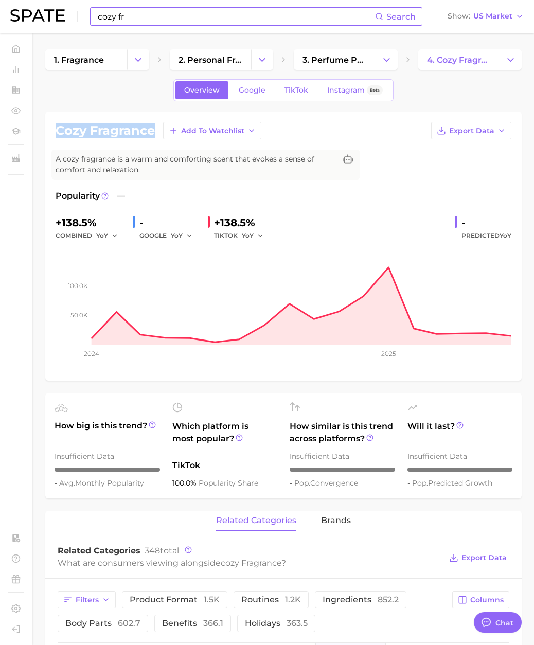
drag, startPoint x: 152, startPoint y: 129, endPoint x: 57, endPoint y: 130, distance: 95.1
click at [57, 130] on h1 "cozy fragrance" at bounding box center [105, 130] width 99 height 12
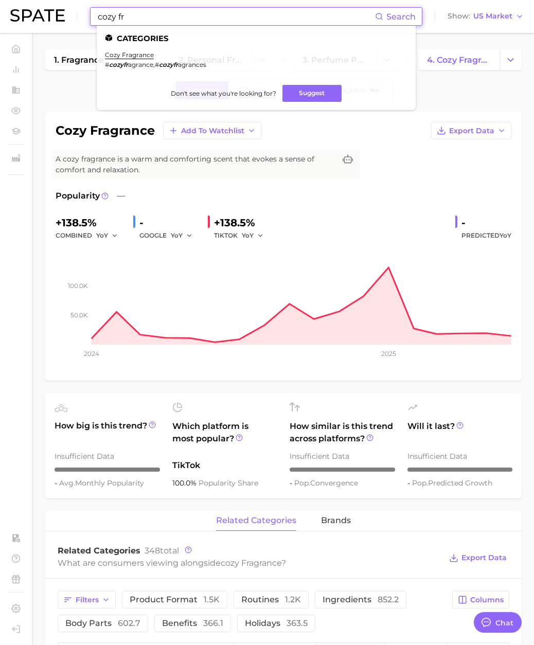
drag, startPoint x: 127, startPoint y: 19, endPoint x: 42, endPoint y: 17, distance: 85.3
click at [42, 17] on div "cozy fr Search Categories cozy fragrance # cozyfr agrance , # cozyfr agrances D…" at bounding box center [266, 16] width 513 height 33
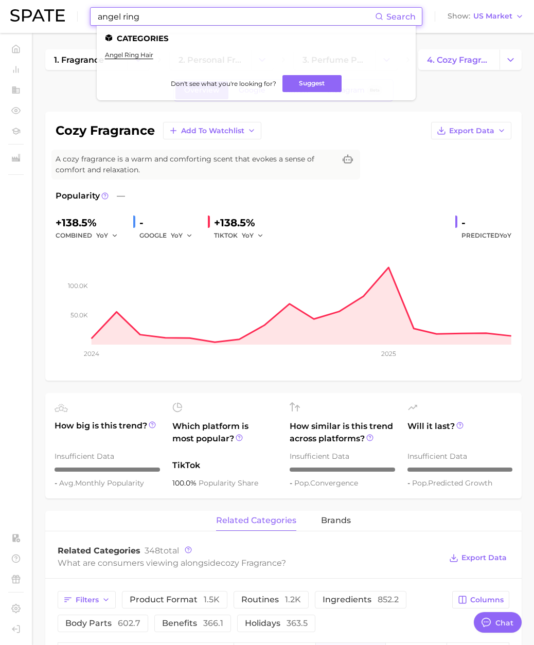
click at [118, 48] on ul "Categories angel ring hair Don't see what you're looking for? Suggest" at bounding box center [256, 63] width 319 height 75
click at [123, 56] on link "angel ring hair" at bounding box center [129, 55] width 48 height 8
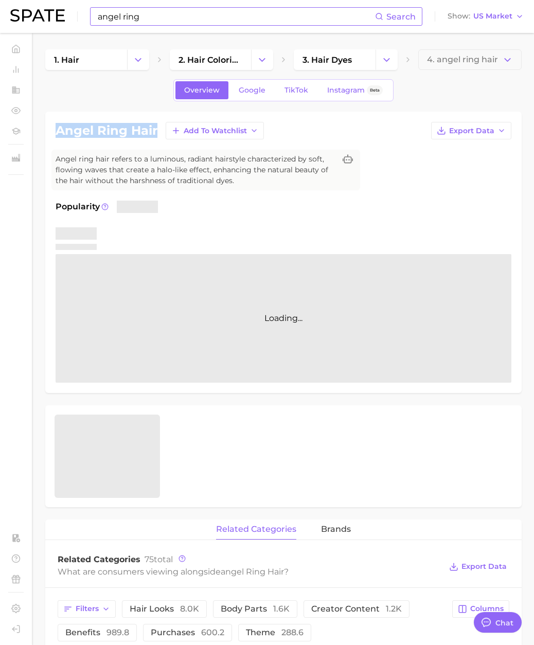
drag, startPoint x: 156, startPoint y: 131, endPoint x: 51, endPoint y: 130, distance: 104.9
click at [51, 130] on div "angel ring hair Add to Watchlist Export Data Angel ring hair refers to a lumino…" at bounding box center [283, 252] width 476 height 281
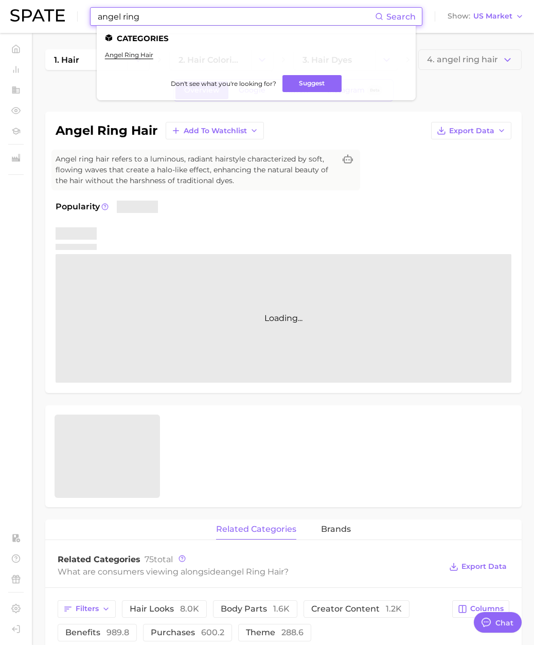
drag, startPoint x: 142, startPoint y: 18, endPoint x: 65, endPoint y: 15, distance: 76.7
click at [65, 15] on div "angel ring Search Categories angel ring hair Don't see what you're looking for?…" at bounding box center [266, 16] width 513 height 33
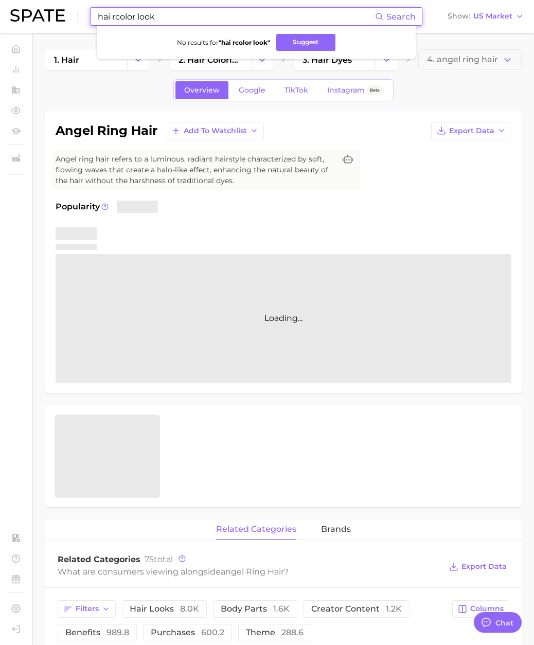
click at [118, 17] on input "hai rcolor look" at bounding box center [236, 16] width 278 height 17
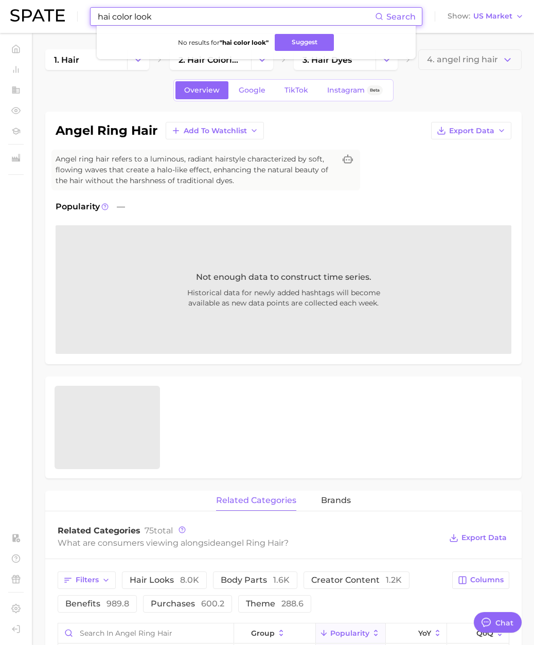
click at [109, 18] on input "hai color look" at bounding box center [236, 16] width 278 height 17
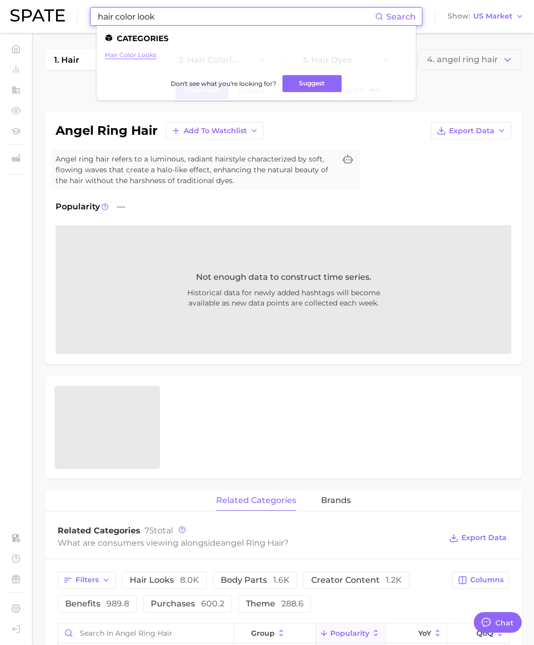
type input "hair color look"
click at [127, 53] on link "hair color looks" at bounding box center [130, 55] width 51 height 8
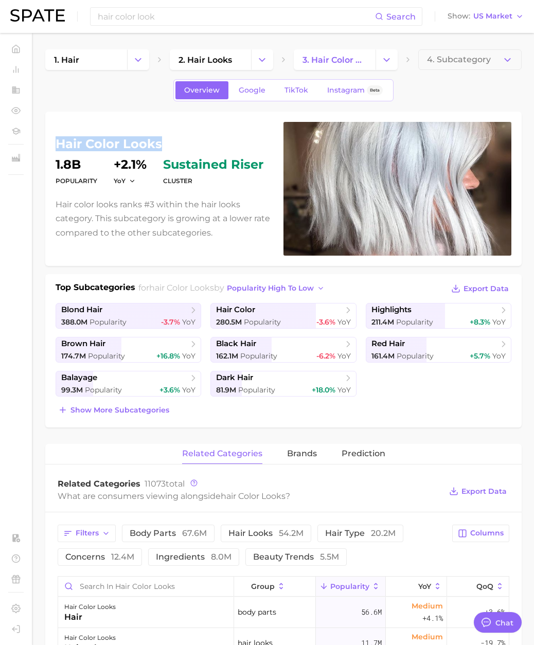
drag, startPoint x: 152, startPoint y: 144, endPoint x: 53, endPoint y: 142, distance: 98.2
click at [53, 142] on div "hair color looks Popularity 1.8b YoY +2.1% cluster sustained riser Hair color l…" at bounding box center [283, 189] width 476 height 154
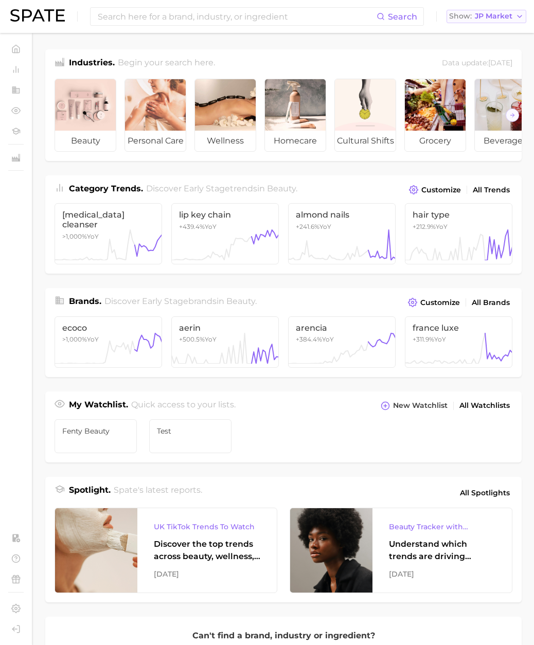
click at [488, 18] on span "JP Market" at bounding box center [494, 16] width 38 height 6
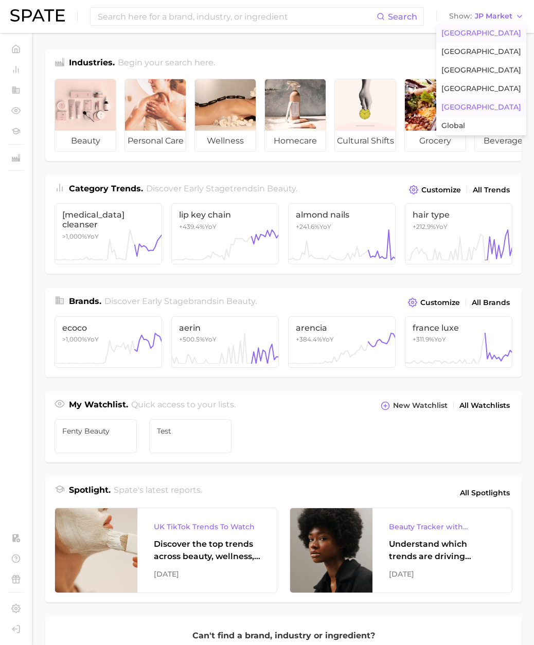
click at [482, 36] on span "[GEOGRAPHIC_DATA]" at bounding box center [481, 33] width 80 height 9
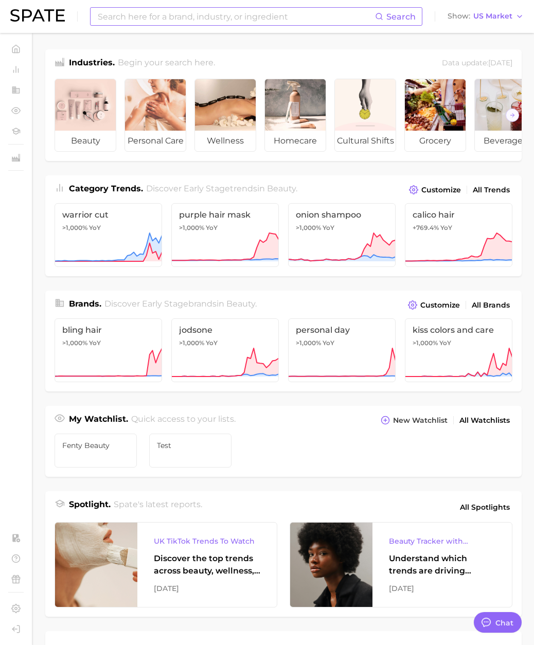
click at [118, 14] on input at bounding box center [236, 16] width 278 height 17
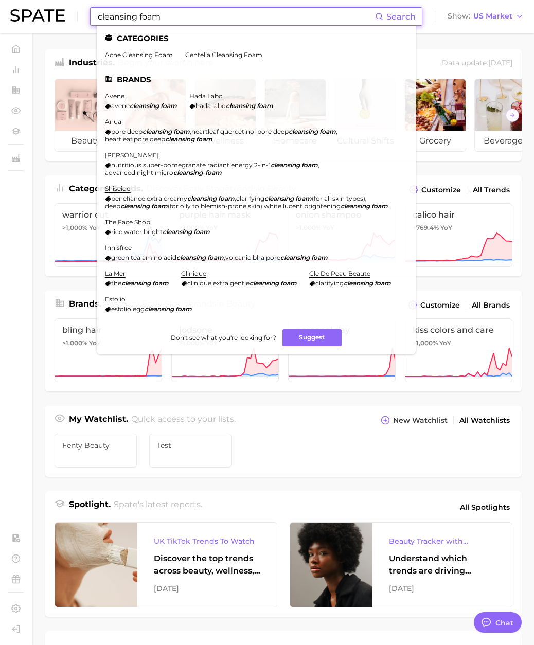
scroll to position [3, 0]
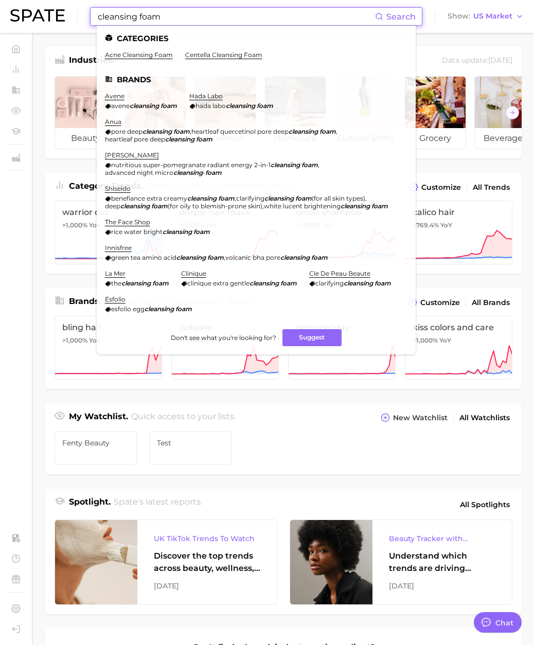
drag, startPoint x: 150, startPoint y: 17, endPoint x: 88, endPoint y: 16, distance: 61.2
click at [89, 16] on div "cleansing foam Search Categories acne cleansing foam centella cleansing foam Br…" at bounding box center [266, 16] width 513 height 33
click at [497, 16] on span "US Market" at bounding box center [492, 16] width 39 height 6
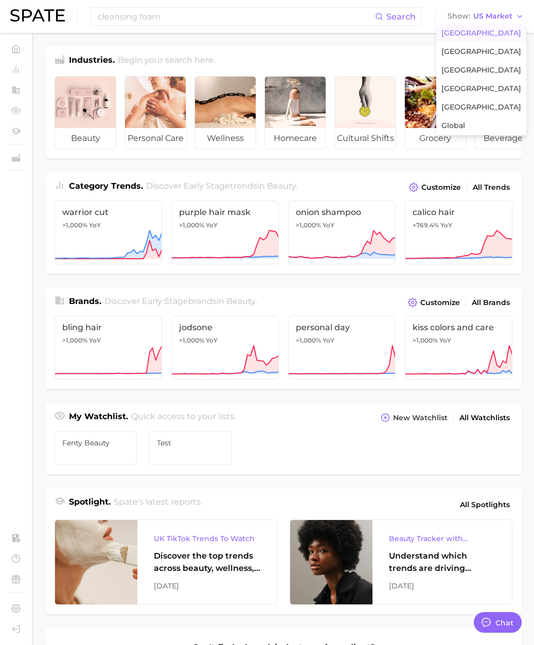
click at [327, 31] on div "cleansing foam Search Show US Market United States United Kingdom France South …" at bounding box center [266, 16] width 513 height 33
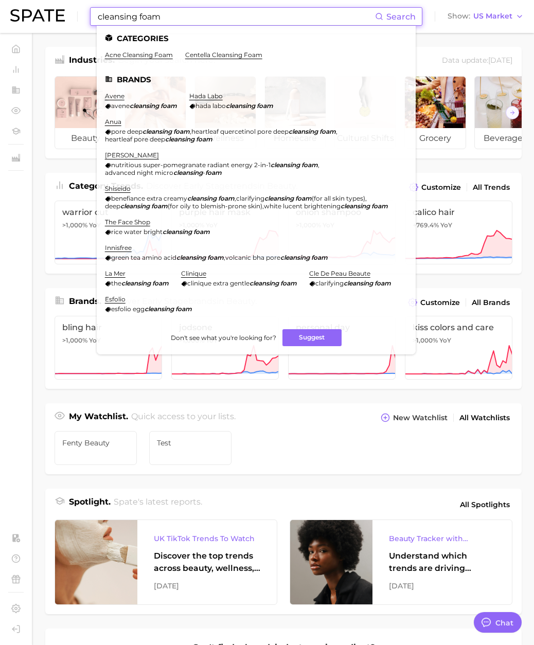
drag, startPoint x: 174, startPoint y: 15, endPoint x: 43, endPoint y: 17, distance: 131.6
click at [43, 17] on div "cleansing foam Search Categories acne cleansing foam centella cleansing foam Br…" at bounding box center [266, 16] width 513 height 33
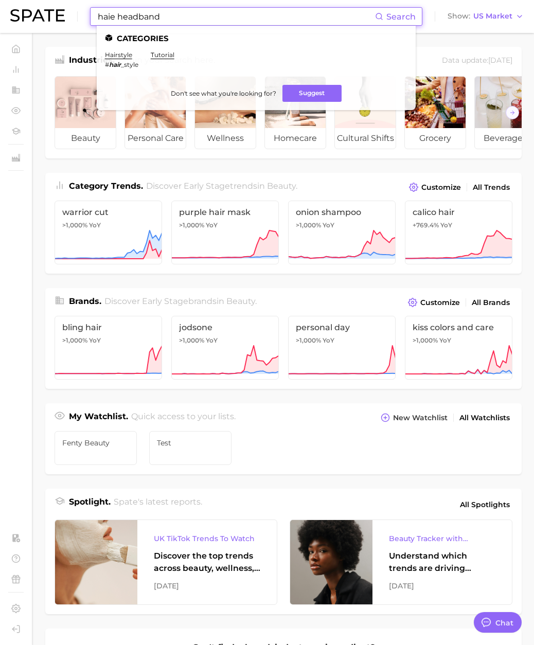
drag, startPoint x: 116, startPoint y: 16, endPoint x: 23, endPoint y: 15, distance: 93.1
click at [23, 15] on div "haie headband Search Categories hairstyle # hair _style tutorial Don't see what…" at bounding box center [266, 16] width 513 height 33
drag, startPoint x: 186, startPoint y: 21, endPoint x: 60, endPoint y: 11, distance: 125.8
click at [60, 11] on div "hair headband Search Categories hairstyle # hair _style tutorial hair beads Don…" at bounding box center [266, 16] width 513 height 33
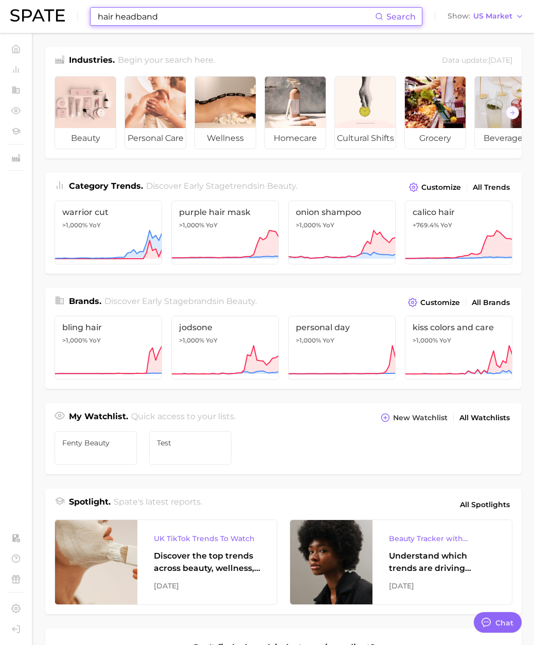
drag, startPoint x: 116, startPoint y: 9, endPoint x: 159, endPoint y: 16, distance: 43.4
click at [116, 9] on input "hair headband" at bounding box center [236, 16] width 278 height 17
click at [121, 15] on input "hair headband" at bounding box center [236, 16] width 278 height 17
click at [113, 16] on input "hair headband" at bounding box center [236, 16] width 278 height 17
drag, startPoint x: 113, startPoint y: 17, endPoint x: 45, endPoint y: 14, distance: 67.9
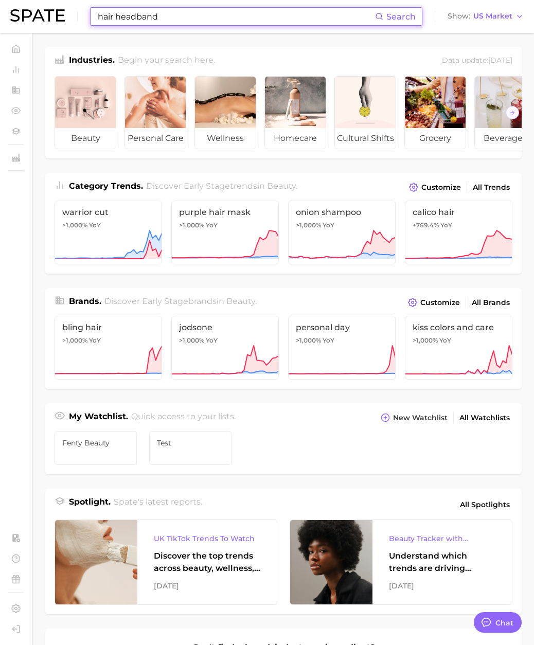
click at [45, 14] on div "hair headband Search Show US Market" at bounding box center [266, 16] width 513 height 33
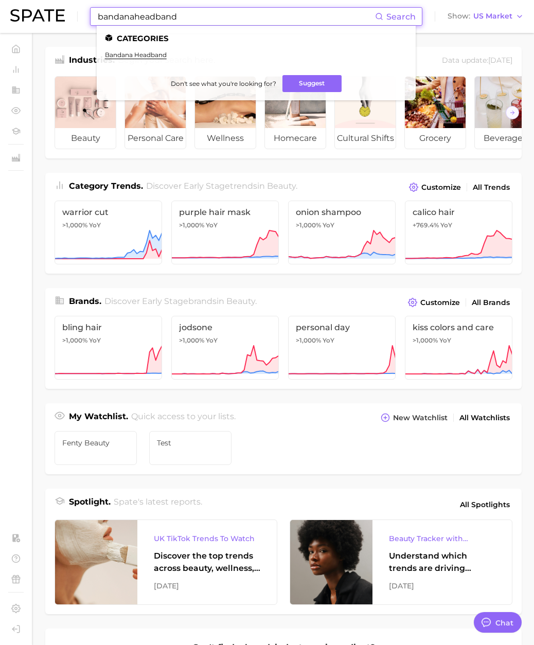
type input "bandanaheadband"
click at [127, 50] on ul "Categories bandana headband Don't see what you're looking for? Suggest" at bounding box center [256, 63] width 319 height 75
click at [128, 54] on link "bandana headband" at bounding box center [136, 55] width 62 height 8
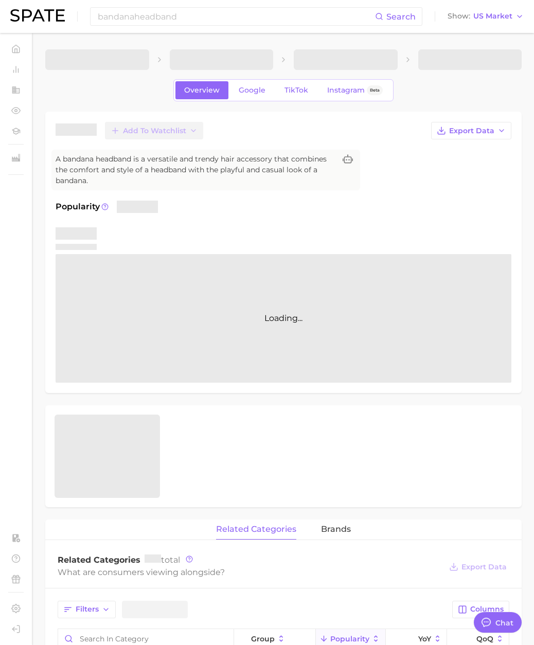
type textarea "x"
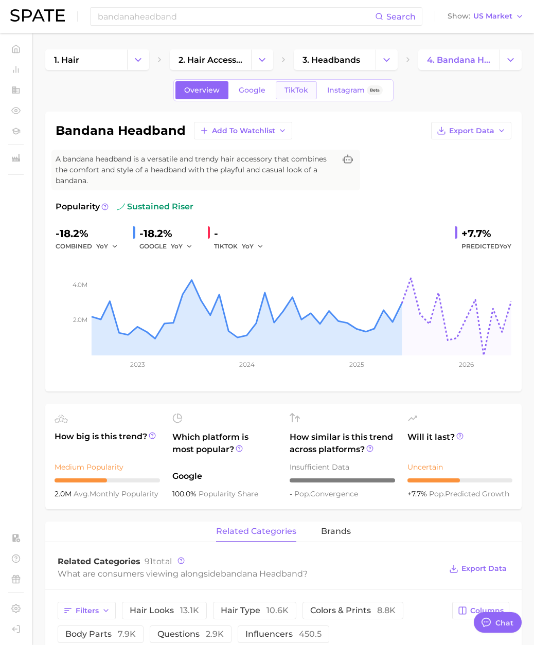
click at [302, 97] on link "TikTok" at bounding box center [296, 90] width 41 height 18
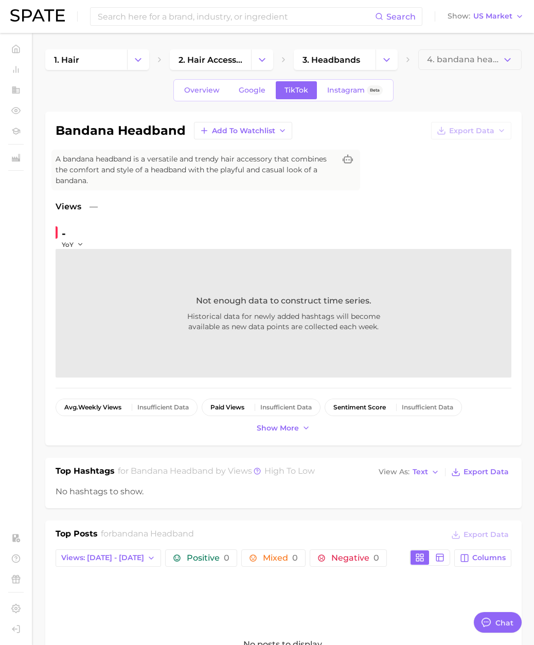
drag, startPoint x: 84, startPoint y: 124, endPoint x: 62, endPoint y: 137, distance: 25.1
click at [84, 124] on h1 "bandana headband" at bounding box center [121, 130] width 130 height 12
drag, startPoint x: 57, startPoint y: 132, endPoint x: 182, endPoint y: 133, distance: 125.4
click at [182, 133] on h1 "bandana headband" at bounding box center [121, 130] width 130 height 12
copy h1 "bandana headband"
